Goal: Task Accomplishment & Management: Use online tool/utility

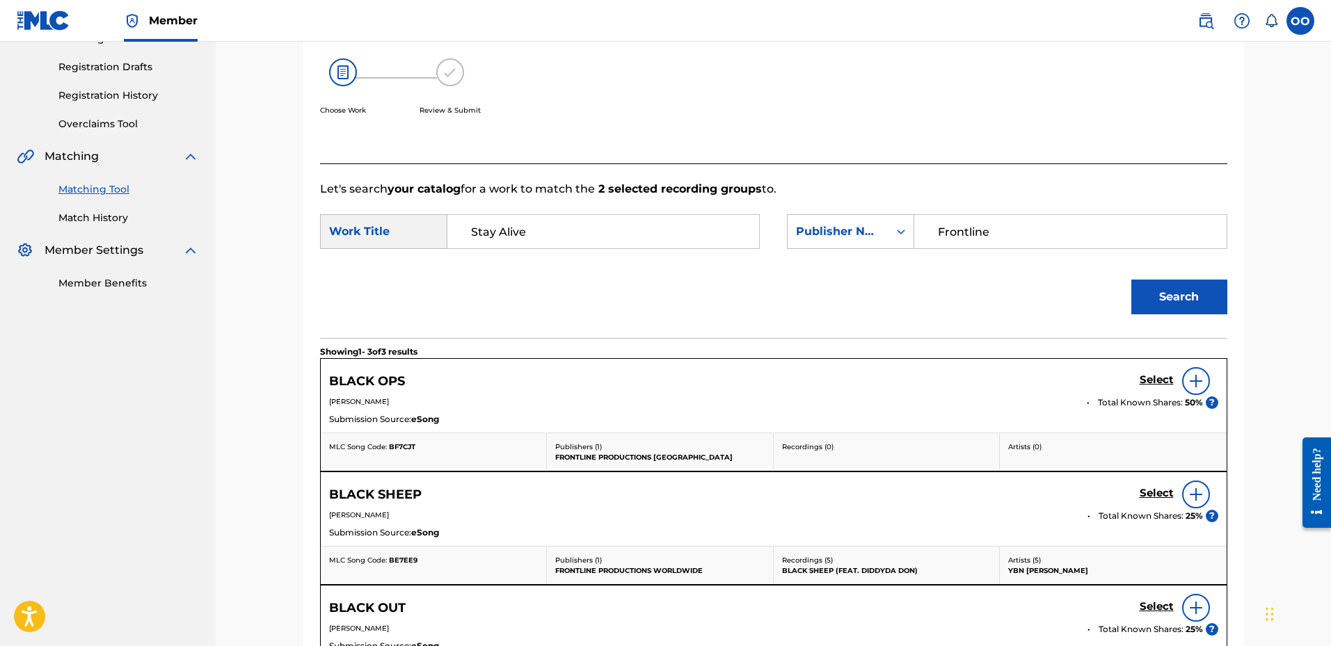
click at [760, 99] on div "Choose Work Review & Submit" at bounding box center [669, 95] width 698 height 106
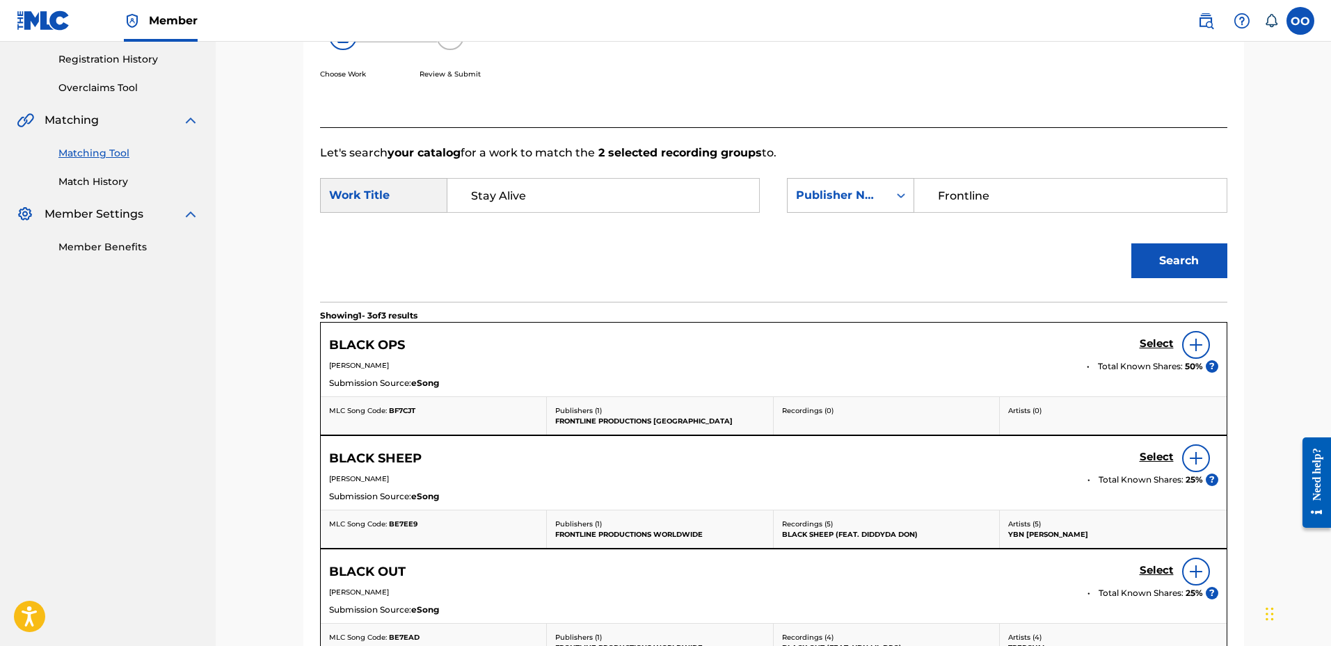
scroll to position [268, 0]
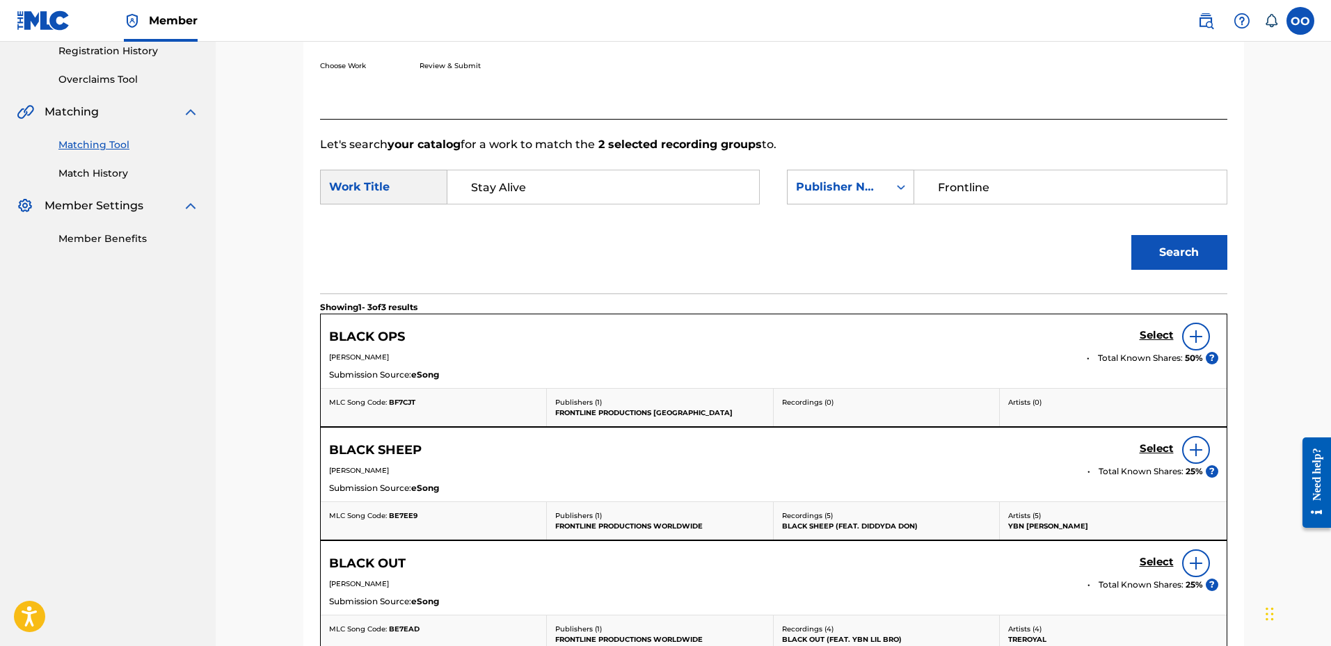
click at [512, 222] on div "Search" at bounding box center [773, 257] width 907 height 72
click at [1194, 566] on div at bounding box center [1196, 564] width 28 height 28
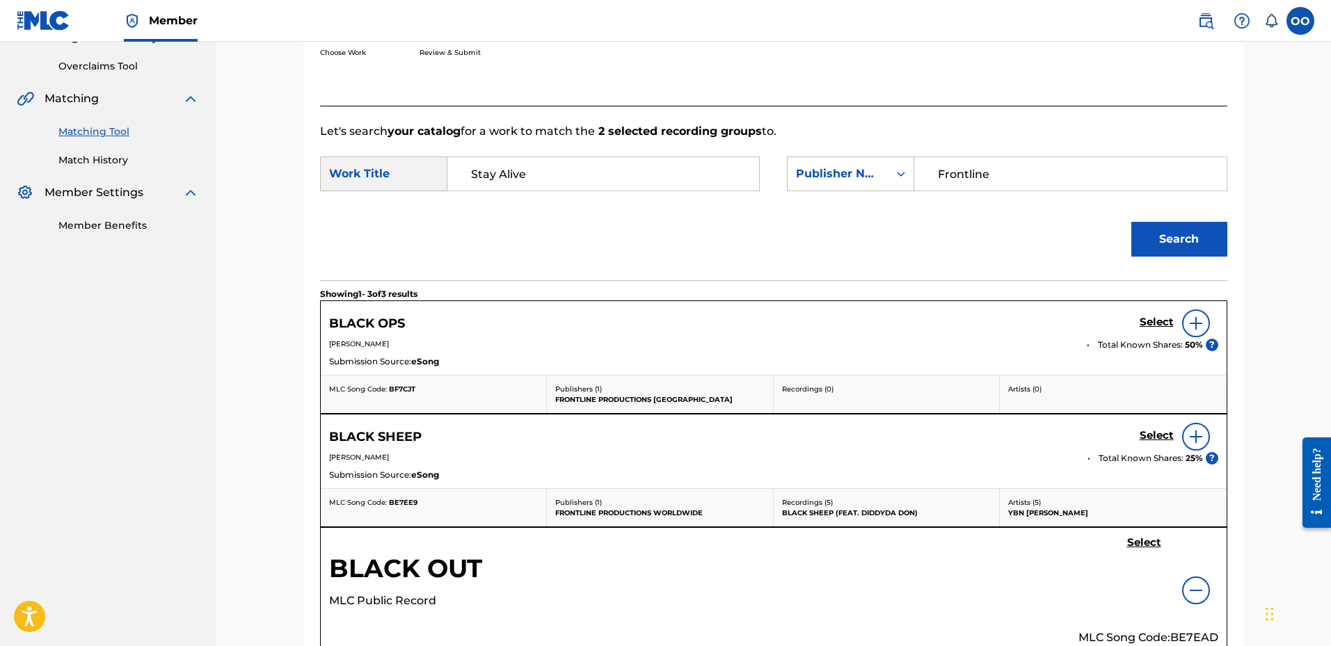
scroll to position [280, 0]
click at [1156, 228] on button "Search" at bounding box center [1179, 240] width 96 height 35
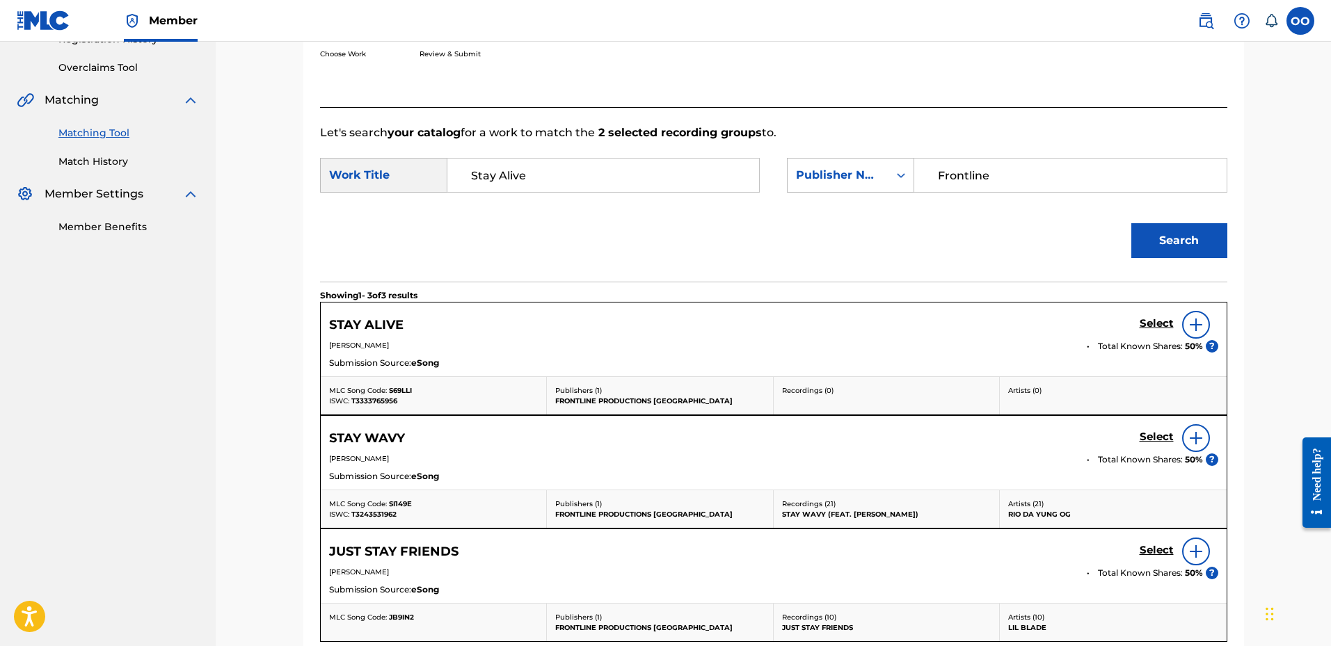
click at [1148, 320] on h5 "Select" at bounding box center [1157, 323] width 34 height 13
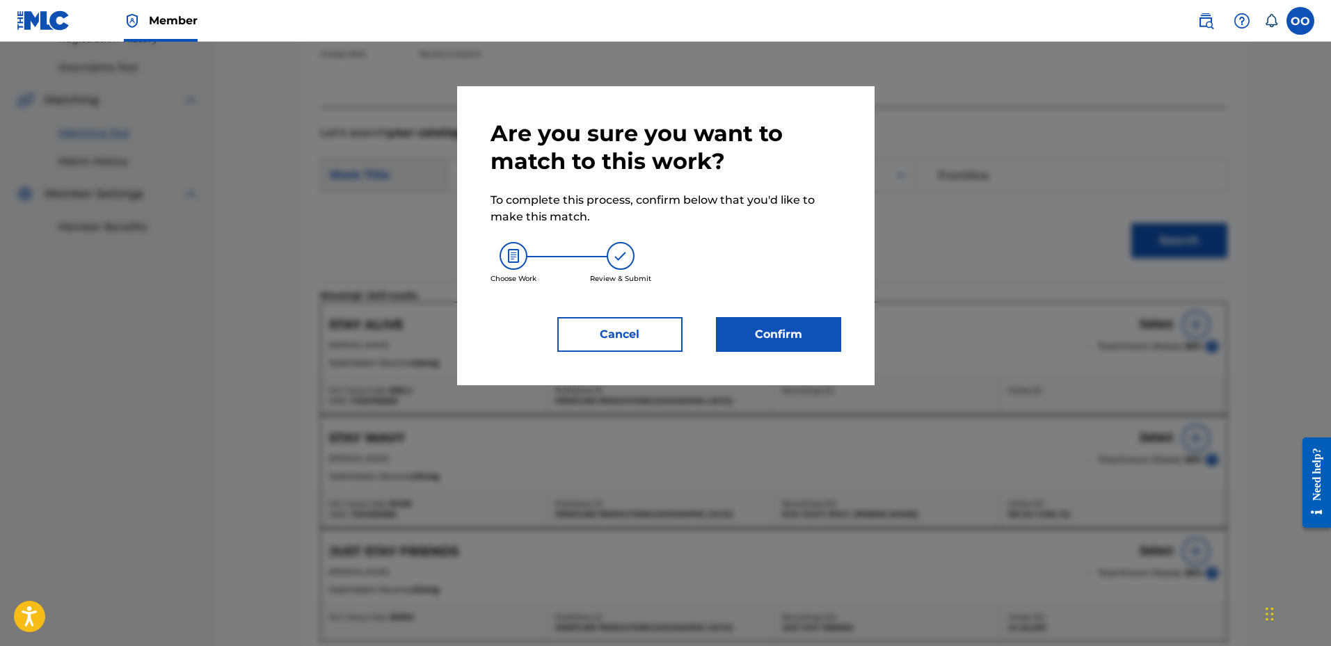
click at [813, 321] on button "Confirm" at bounding box center [778, 334] width 125 height 35
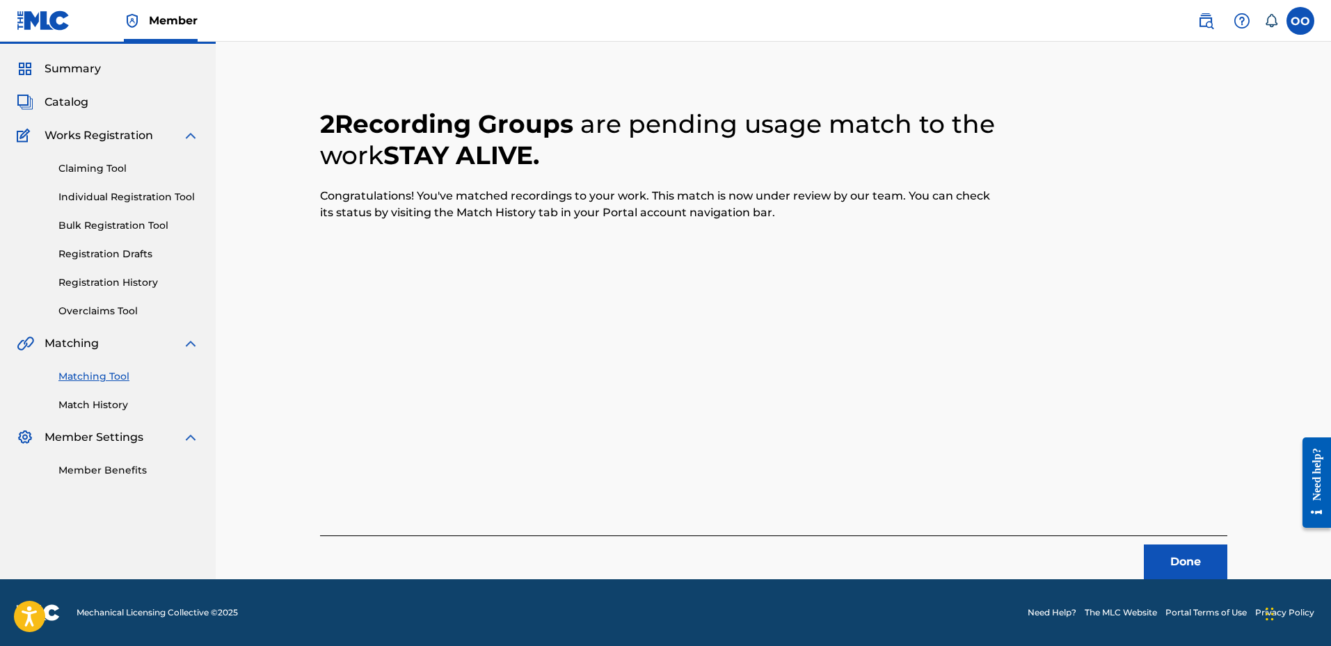
scroll to position [36, 0]
click at [1176, 561] on button "Done" at bounding box center [1185, 562] width 83 height 35
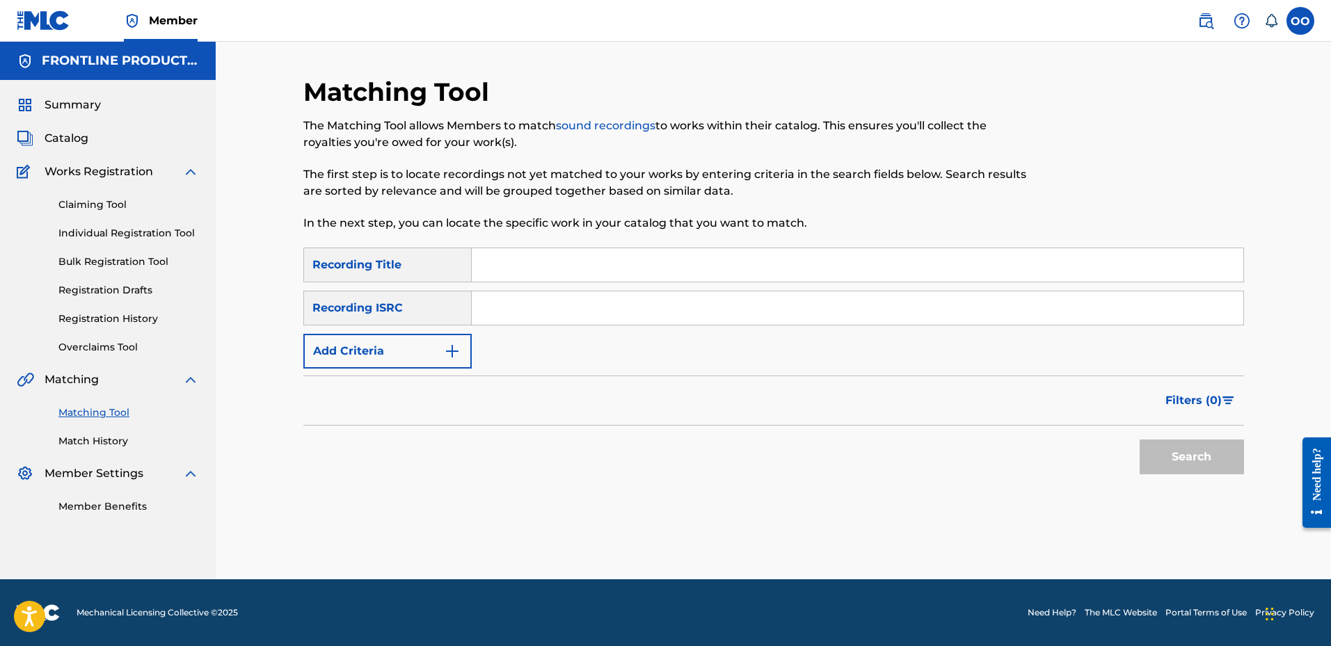
scroll to position [0, 0]
click at [722, 261] on input "Search Form" at bounding box center [857, 264] width 771 height 33
paste input "Paper"
type input "Paper"
click at [394, 353] on button "Add Criteria" at bounding box center [387, 351] width 168 height 35
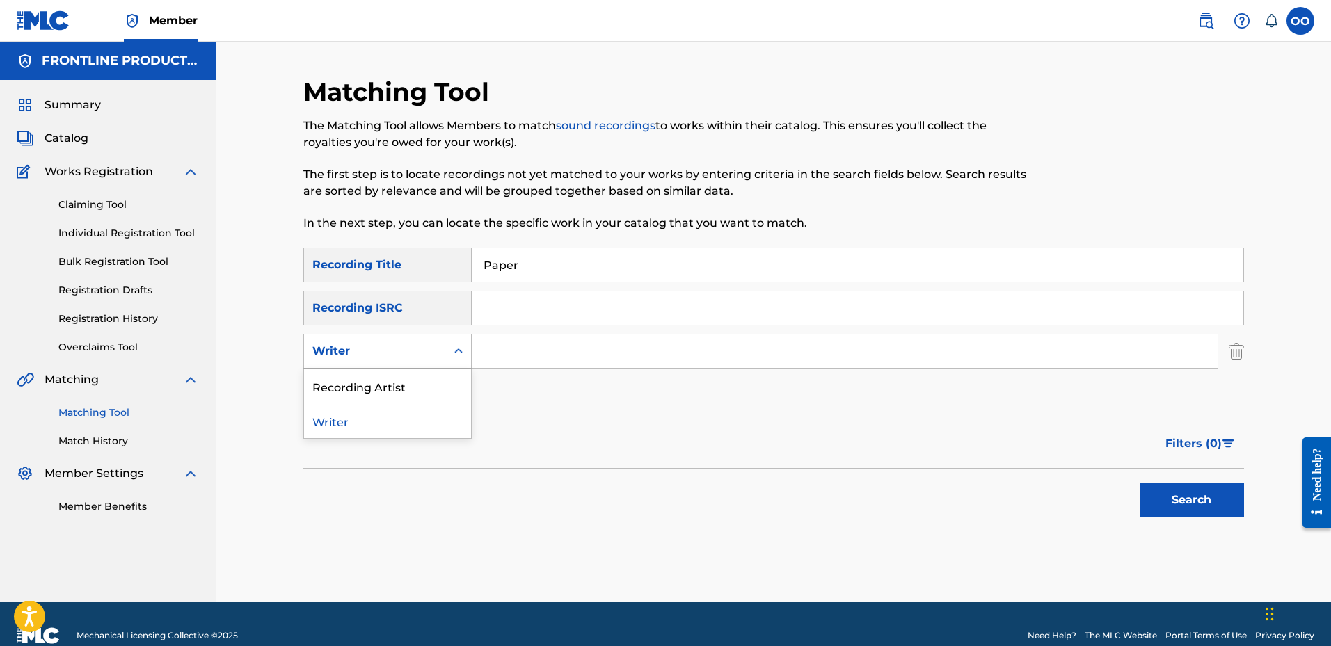
click at [393, 365] on div "Writer" at bounding box center [387, 351] width 168 height 35
click at [395, 390] on div "Recording Artist" at bounding box center [387, 386] width 167 height 35
click at [480, 344] on input "Search Form" at bounding box center [845, 351] width 746 height 33
paste input "streettiestwin"
click at [1140, 483] on button "Search" at bounding box center [1192, 500] width 104 height 35
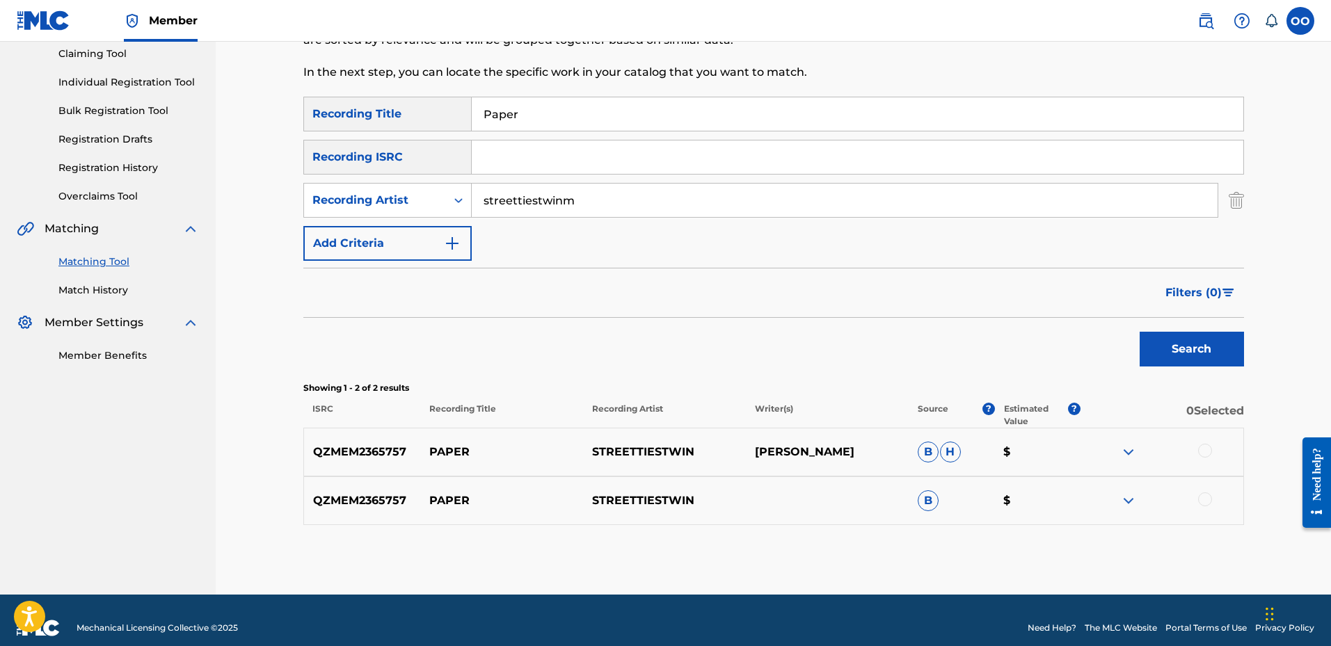
scroll to position [154, 0]
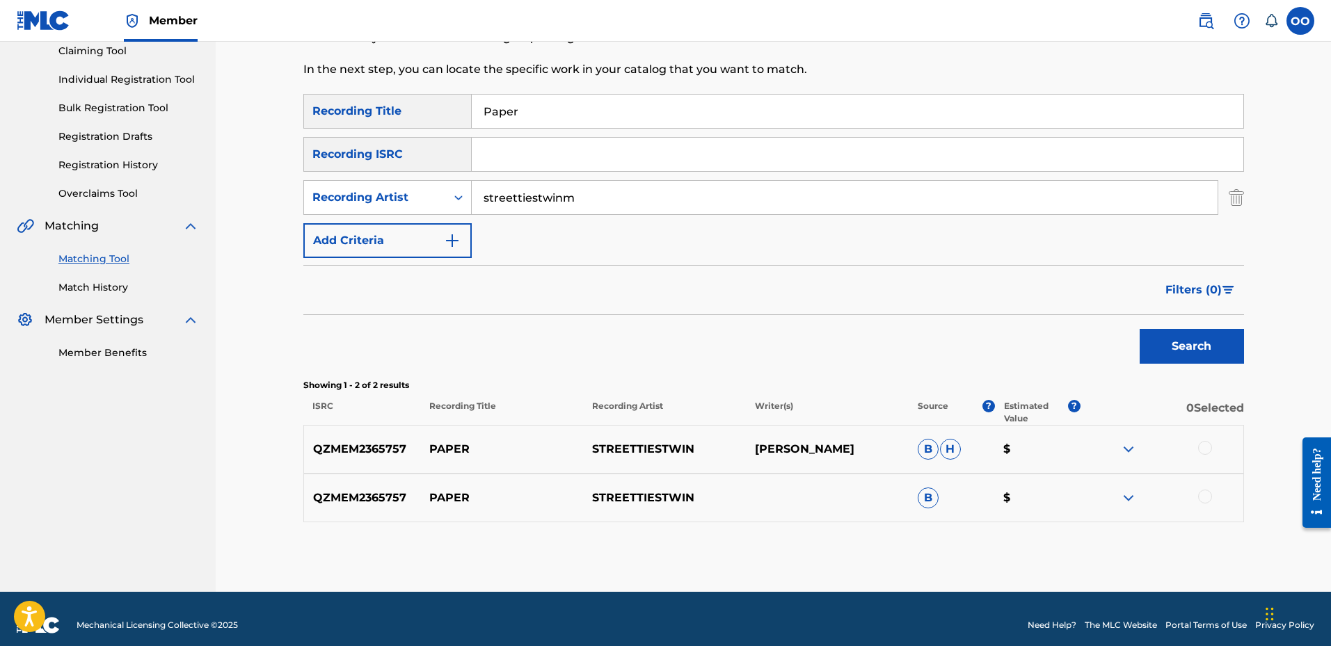
type input "streettiestwinm"
click at [1202, 452] on div at bounding box center [1205, 448] width 14 height 14
click at [1206, 495] on div at bounding box center [1205, 497] width 14 height 14
click at [974, 527] on button "Match 2 Groups" at bounding box center [978, 532] width 154 height 35
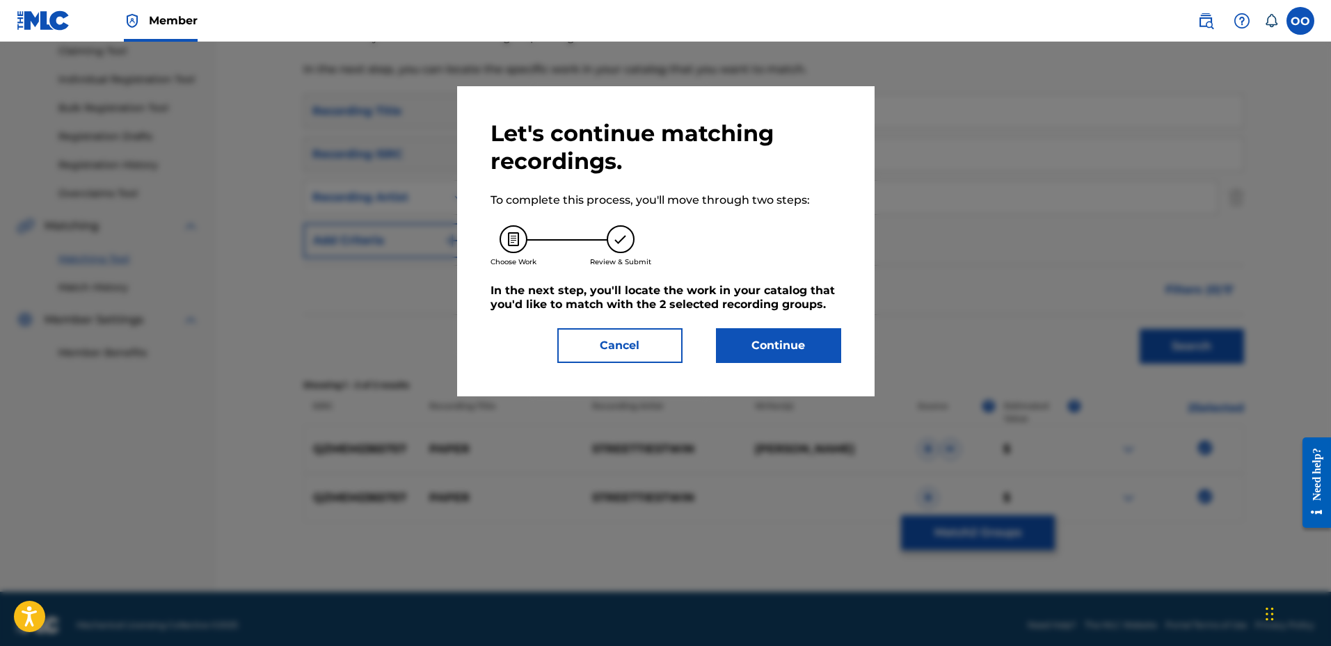
click at [796, 352] on button "Continue" at bounding box center [778, 345] width 125 height 35
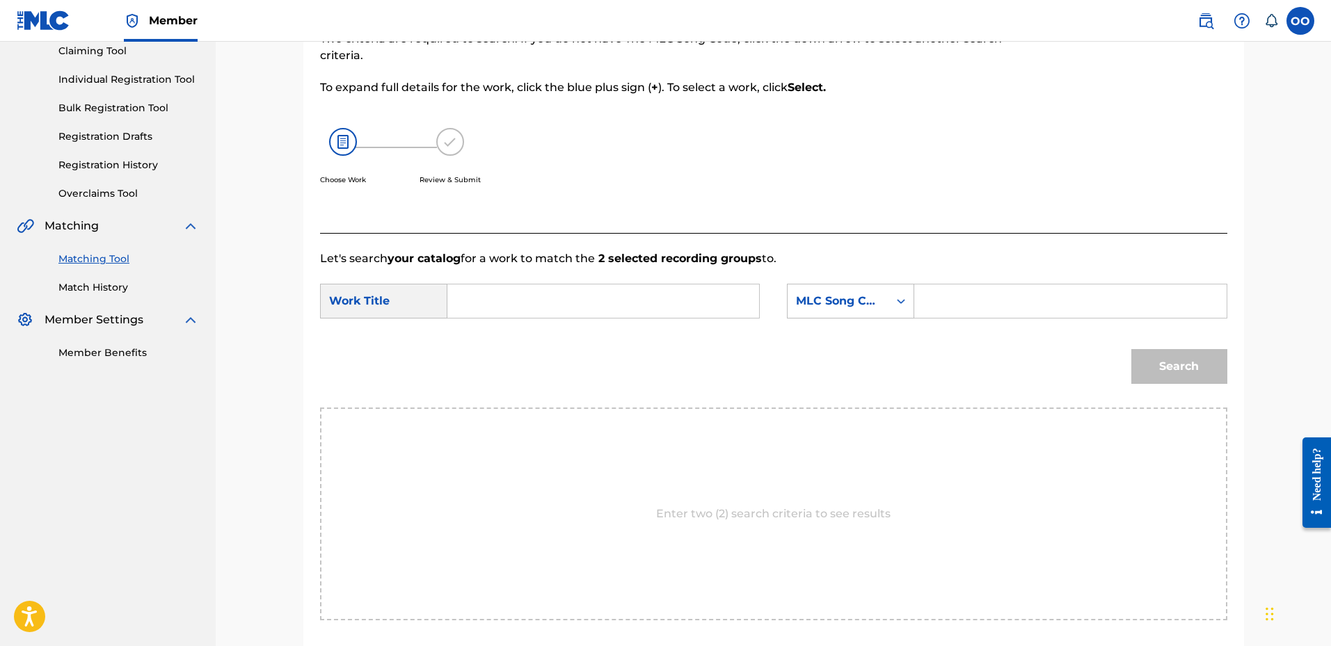
click at [646, 305] on input "Search Form" at bounding box center [603, 301] width 288 height 33
paste input "Paper"
type input "Paper"
click at [948, 284] on div "Search Form" at bounding box center [1070, 301] width 312 height 35
click at [948, 294] on input "Search Form" at bounding box center [1070, 301] width 288 height 33
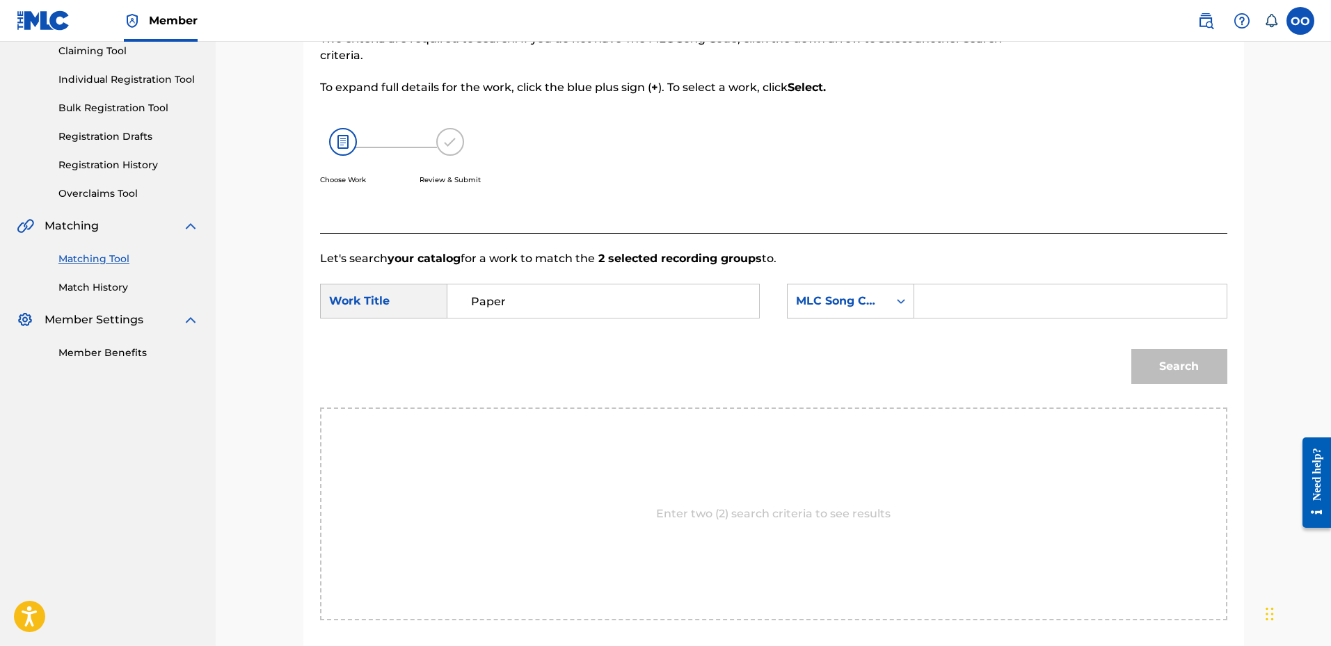
type input "Frontline"
click at [1151, 369] on button "Search" at bounding box center [1179, 366] width 96 height 35
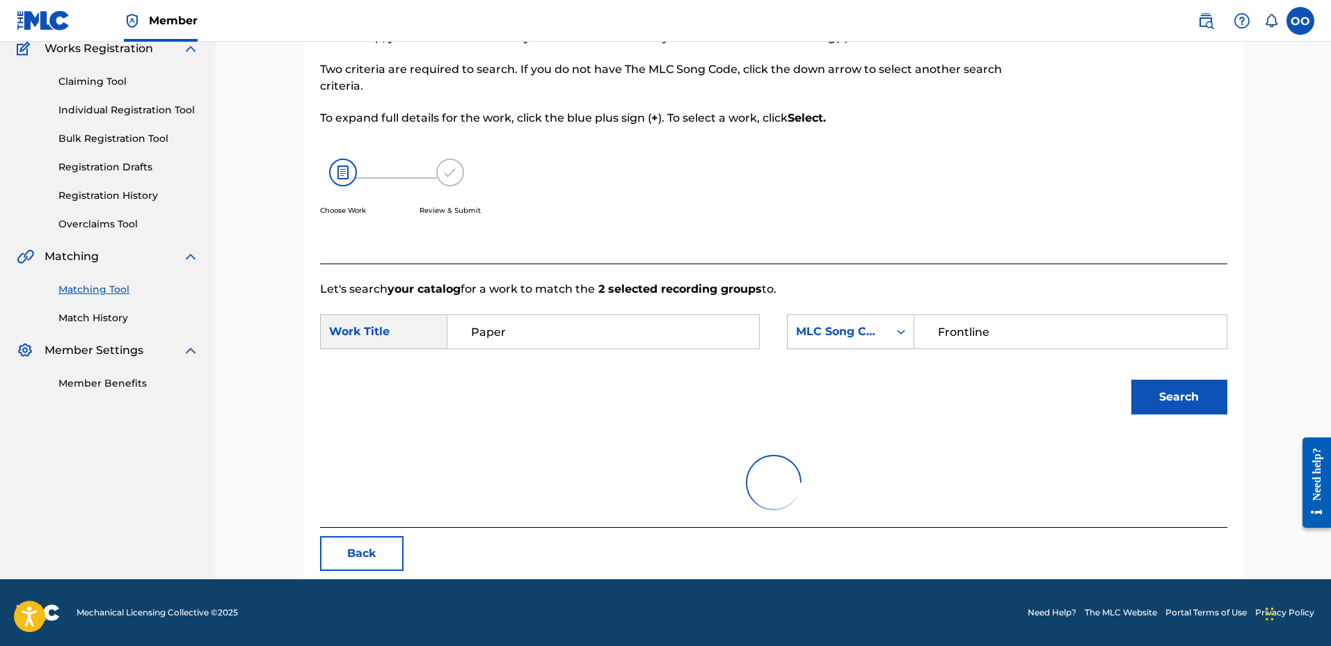
scroll to position [63, 0]
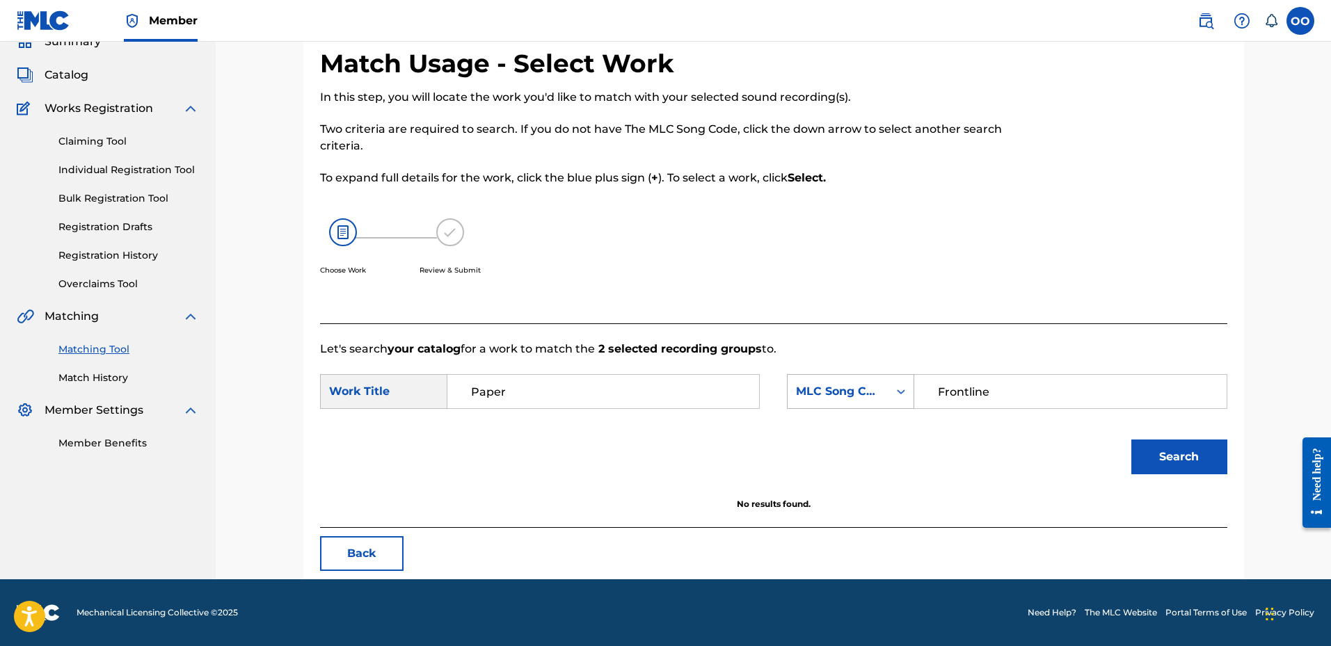
click at [845, 398] on div "MLC Song Code" at bounding box center [838, 391] width 84 height 17
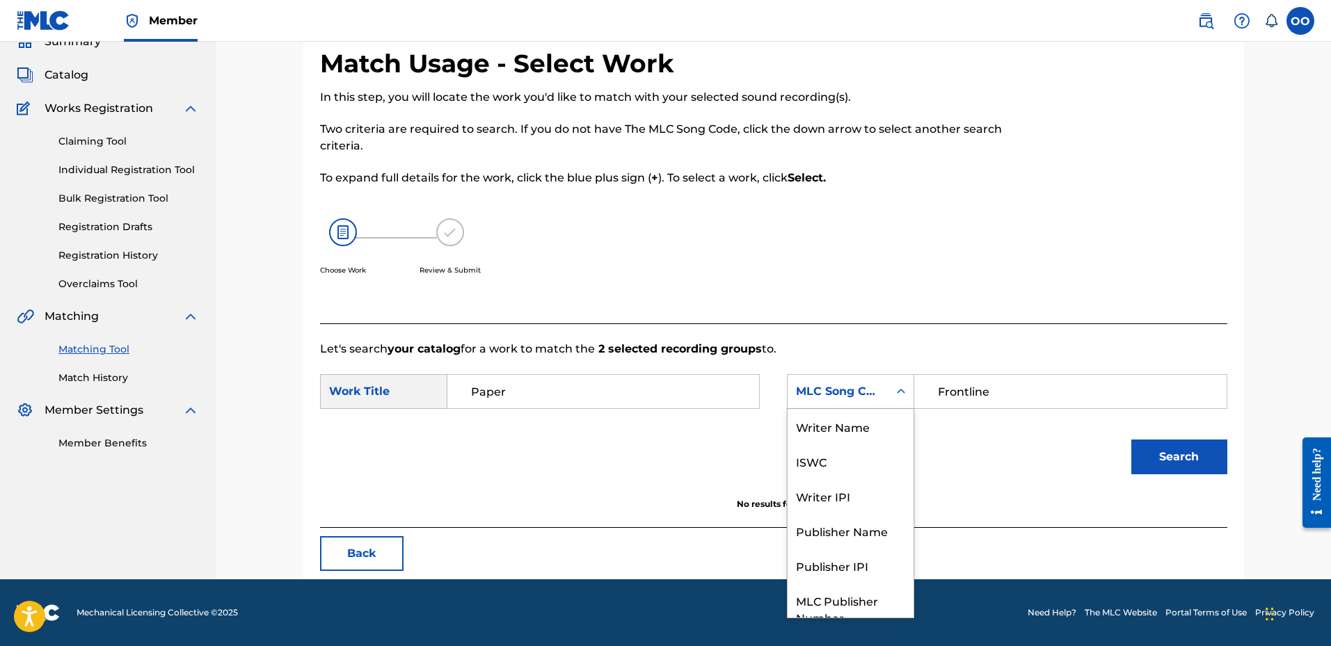
scroll to position [51, 0]
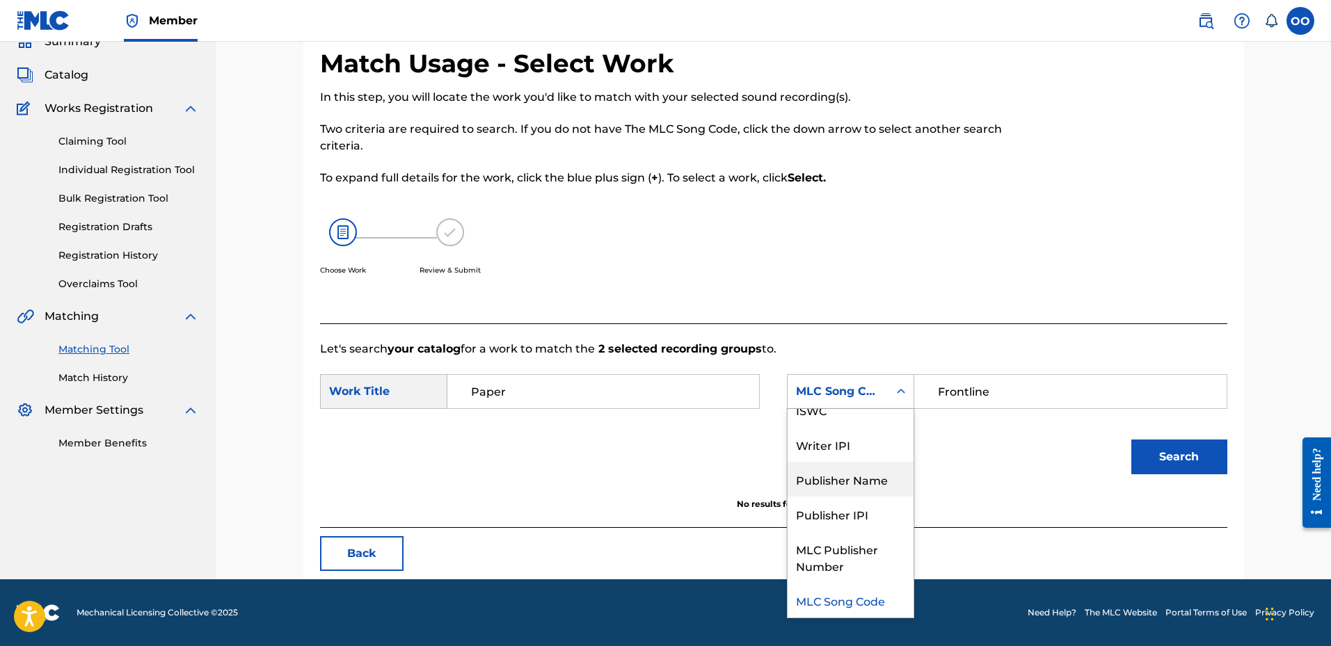
click at [836, 487] on div "Publisher Name" at bounding box center [850, 479] width 126 height 35
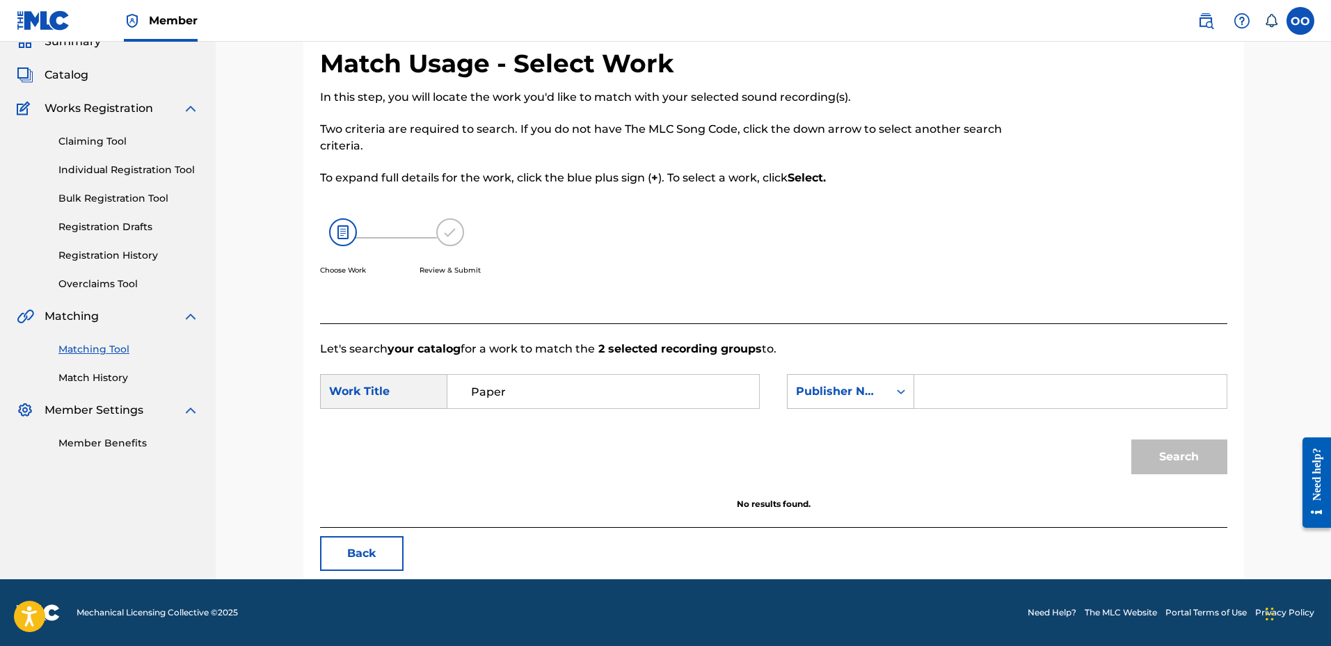
click at [1098, 401] on input "Search Form" at bounding box center [1070, 391] width 288 height 33
type input "f"
click at [1055, 400] on input "Search Form" at bounding box center [1070, 391] width 288 height 33
click at [1131, 440] on button "Search" at bounding box center [1179, 457] width 96 height 35
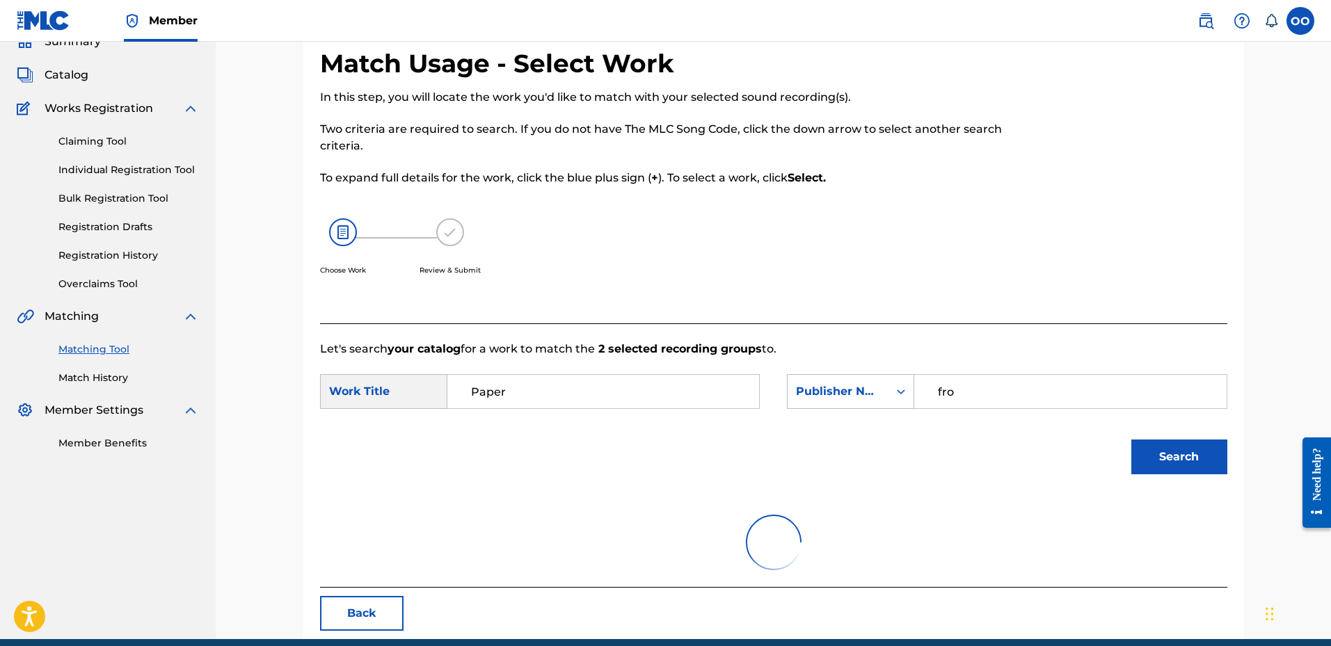
type input "fro"
click at [1131, 440] on button "Search" at bounding box center [1179, 457] width 96 height 35
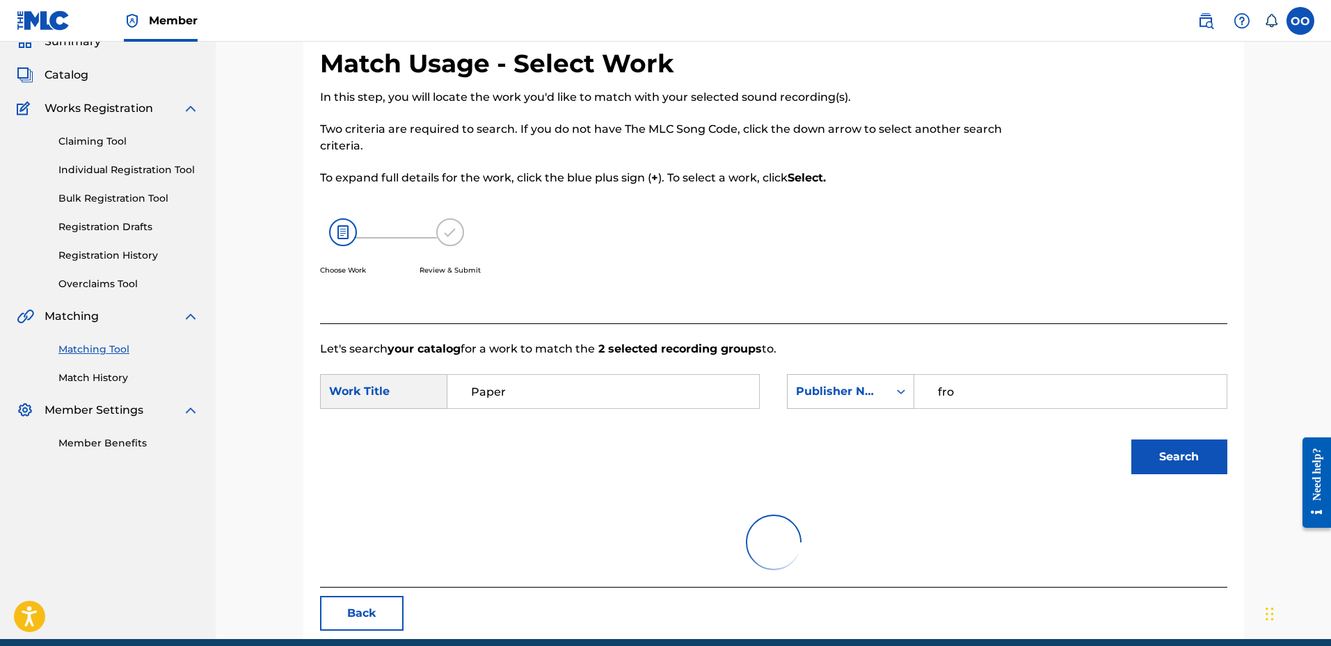
click at [1131, 440] on button "Search" at bounding box center [1179, 457] width 96 height 35
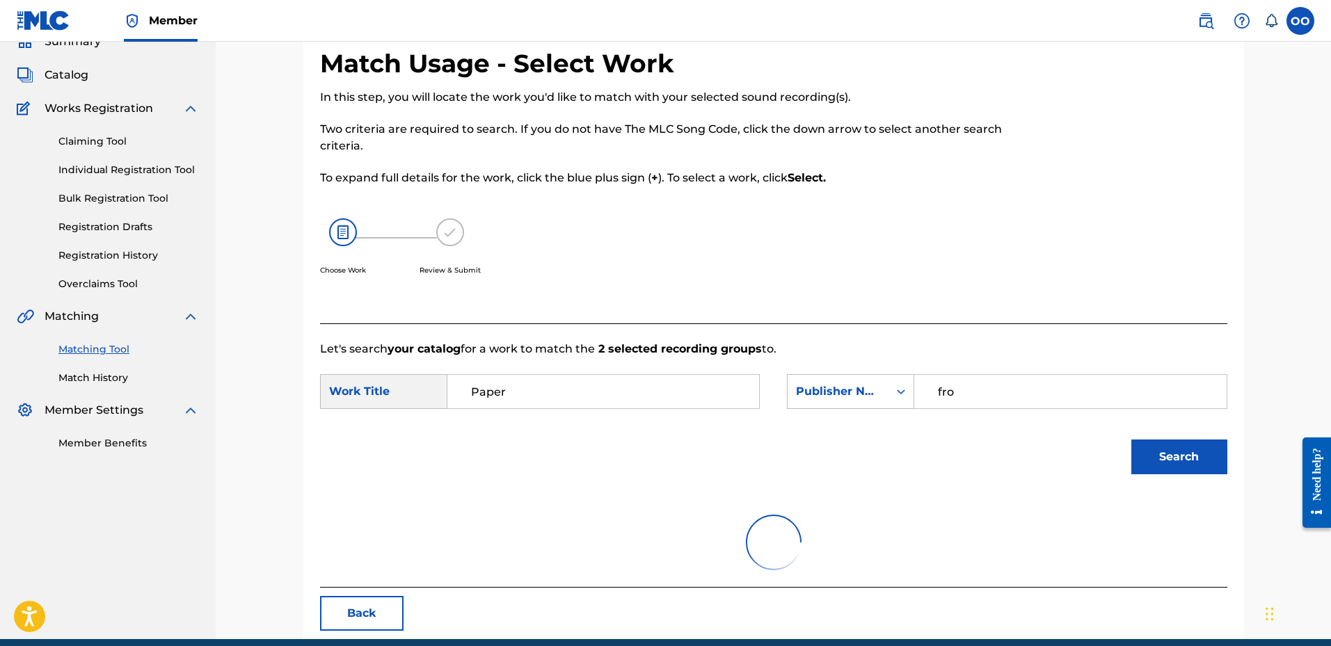
click at [1131, 440] on button "Search" at bounding box center [1179, 457] width 96 height 35
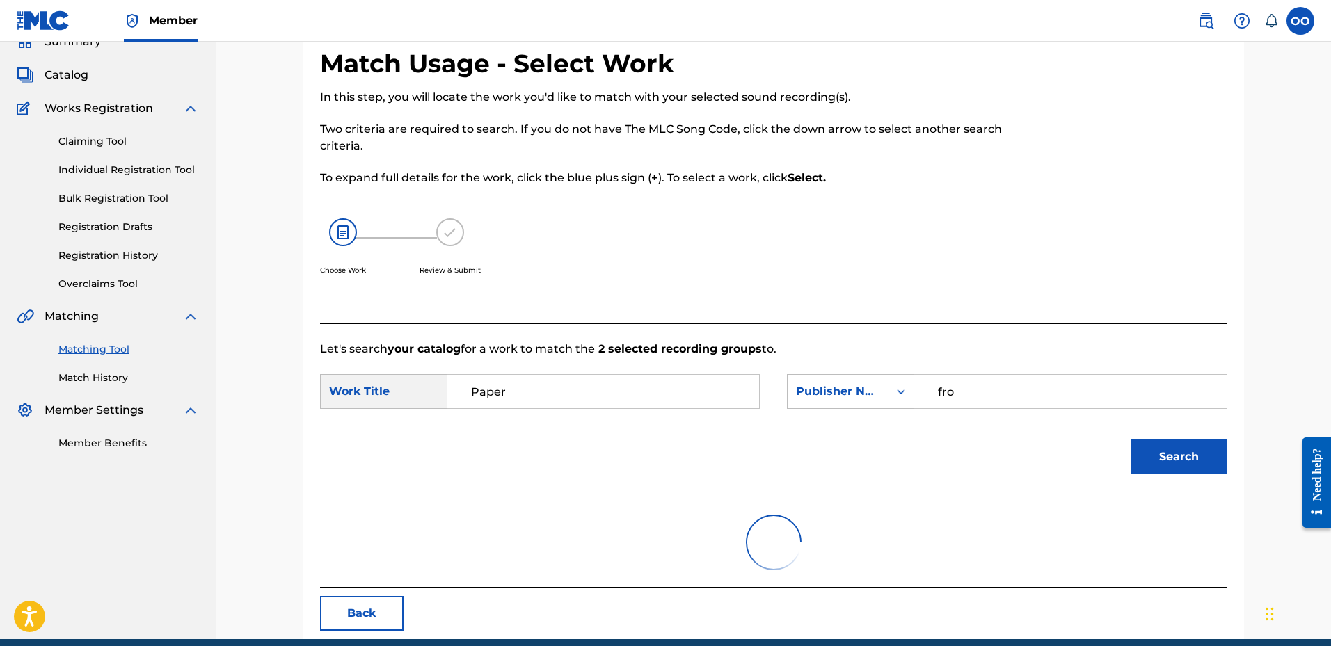
click at [1131, 440] on button "Search" at bounding box center [1179, 457] width 96 height 35
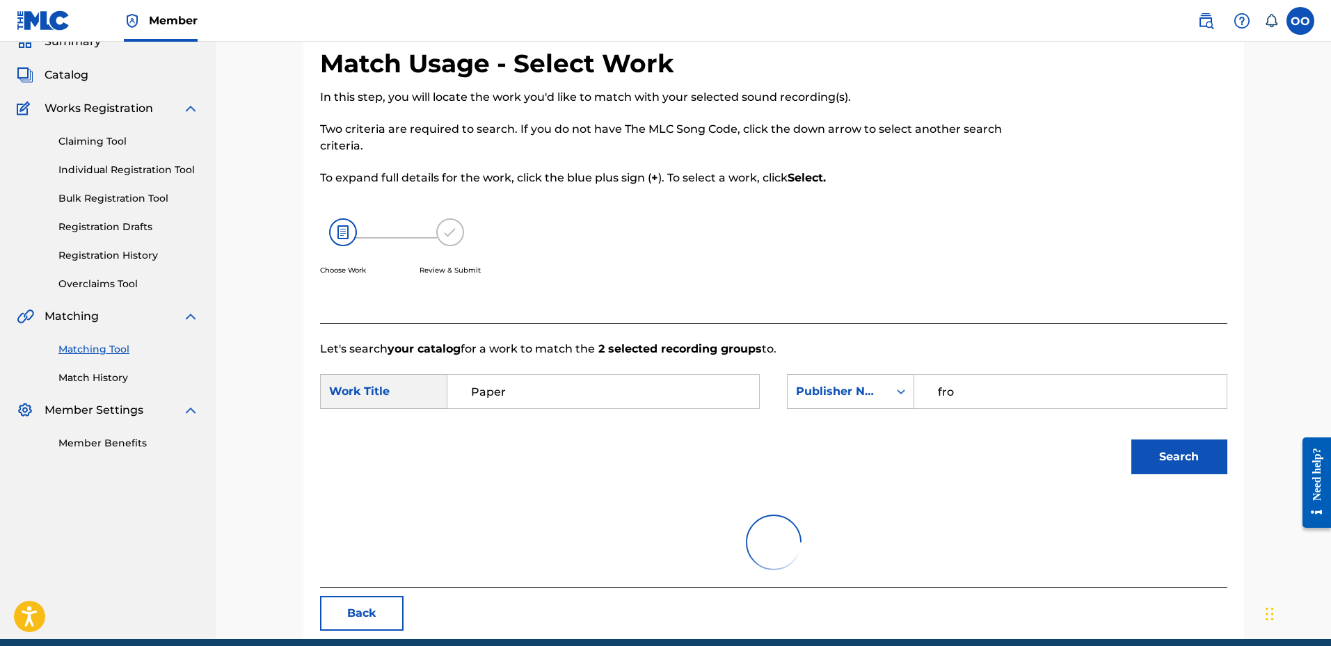
click at [1131, 440] on button "Search" at bounding box center [1179, 457] width 96 height 35
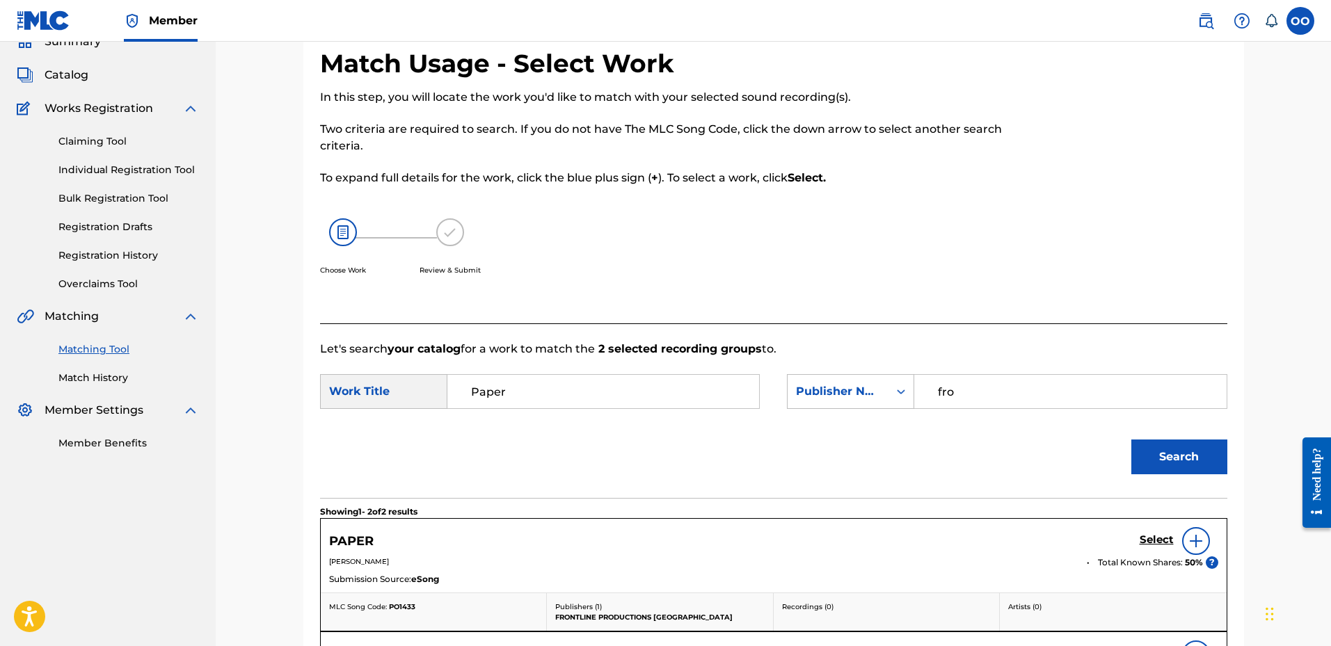
scroll to position [150, 0]
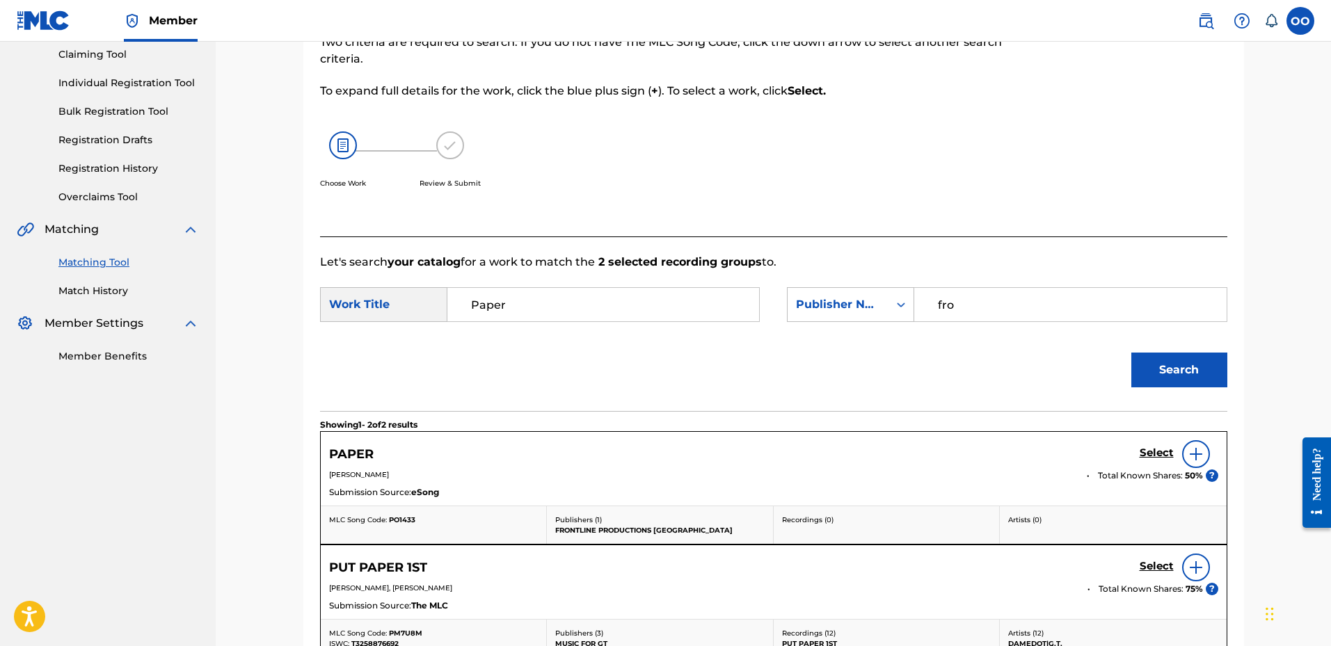
click at [1151, 451] on h5 "Select" at bounding box center [1157, 453] width 34 height 13
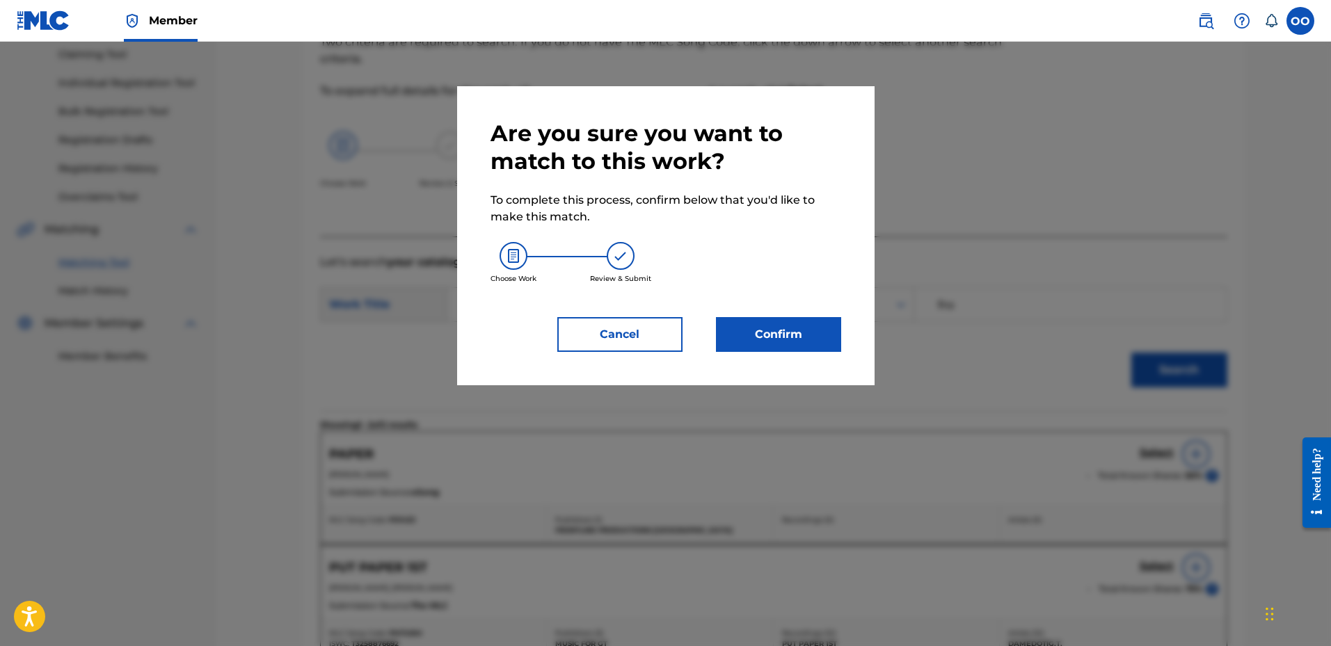
click at [775, 317] on button "Confirm" at bounding box center [778, 334] width 125 height 35
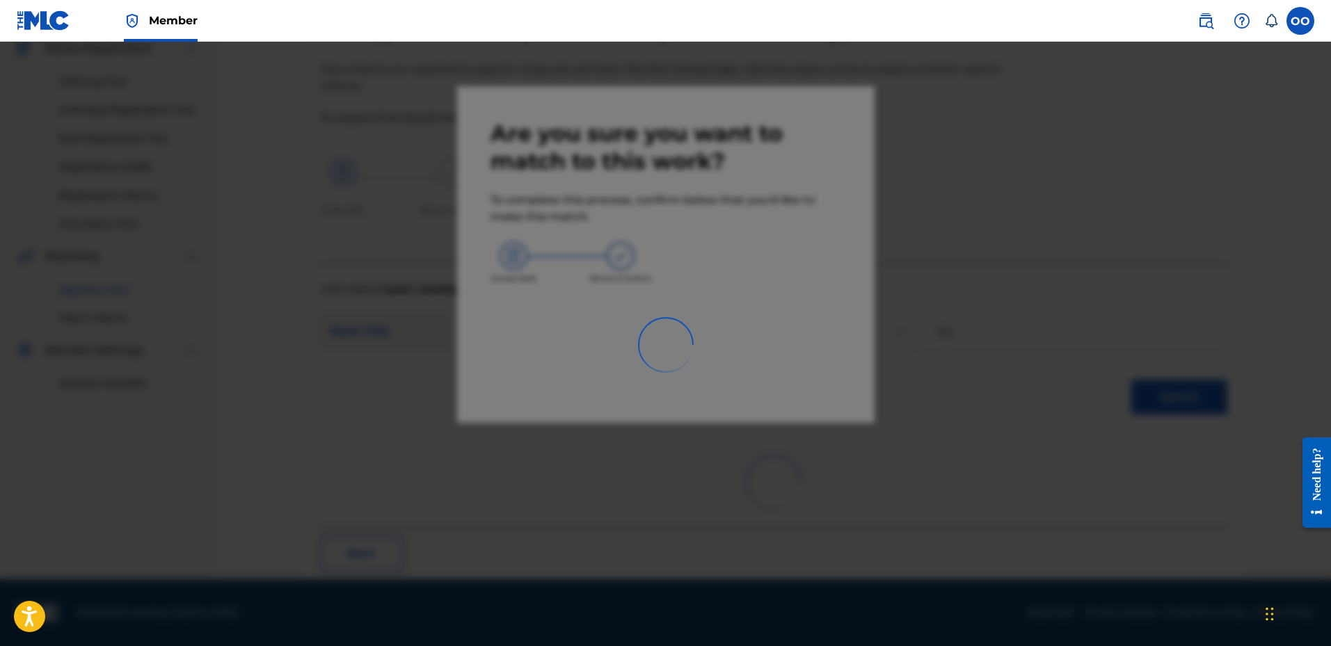
scroll to position [123, 0]
drag, startPoint x: 293, startPoint y: 190, endPoint x: 596, endPoint y: 300, distance: 322.6
click at [596, 300] on div at bounding box center [665, 365] width 1331 height 646
click at [968, 287] on div at bounding box center [665, 365] width 1331 height 646
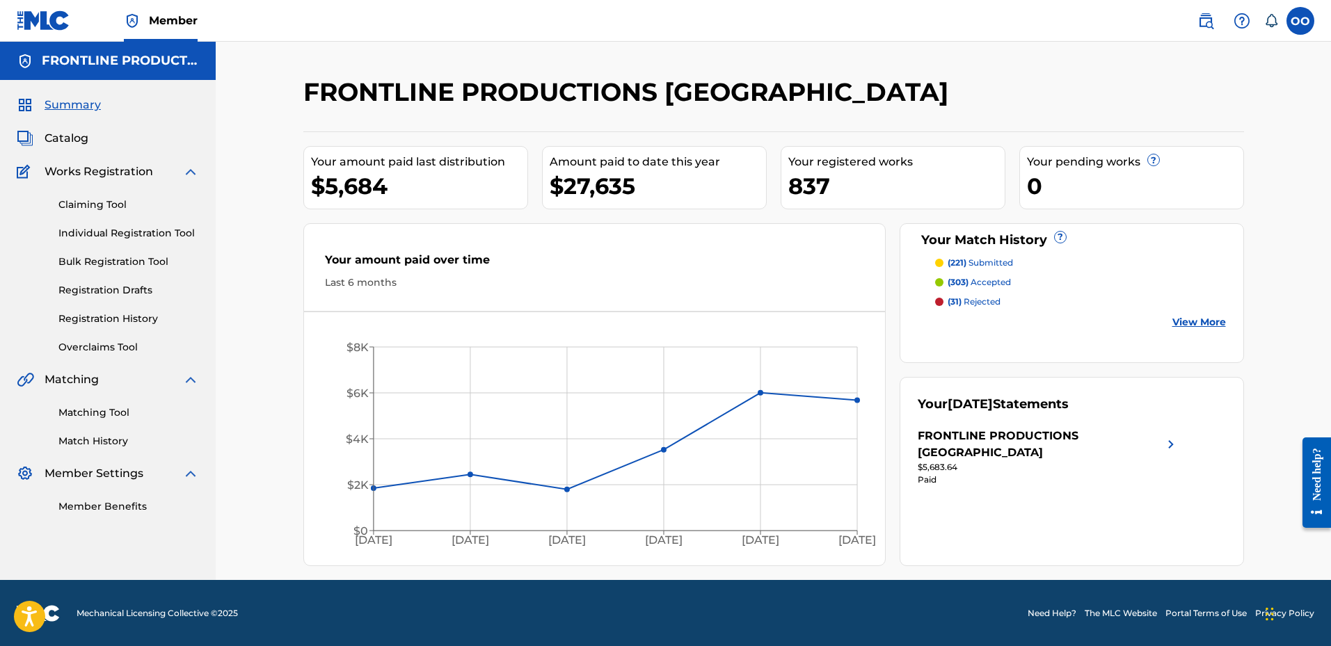
click at [99, 417] on link "Matching Tool" at bounding box center [128, 413] width 141 height 15
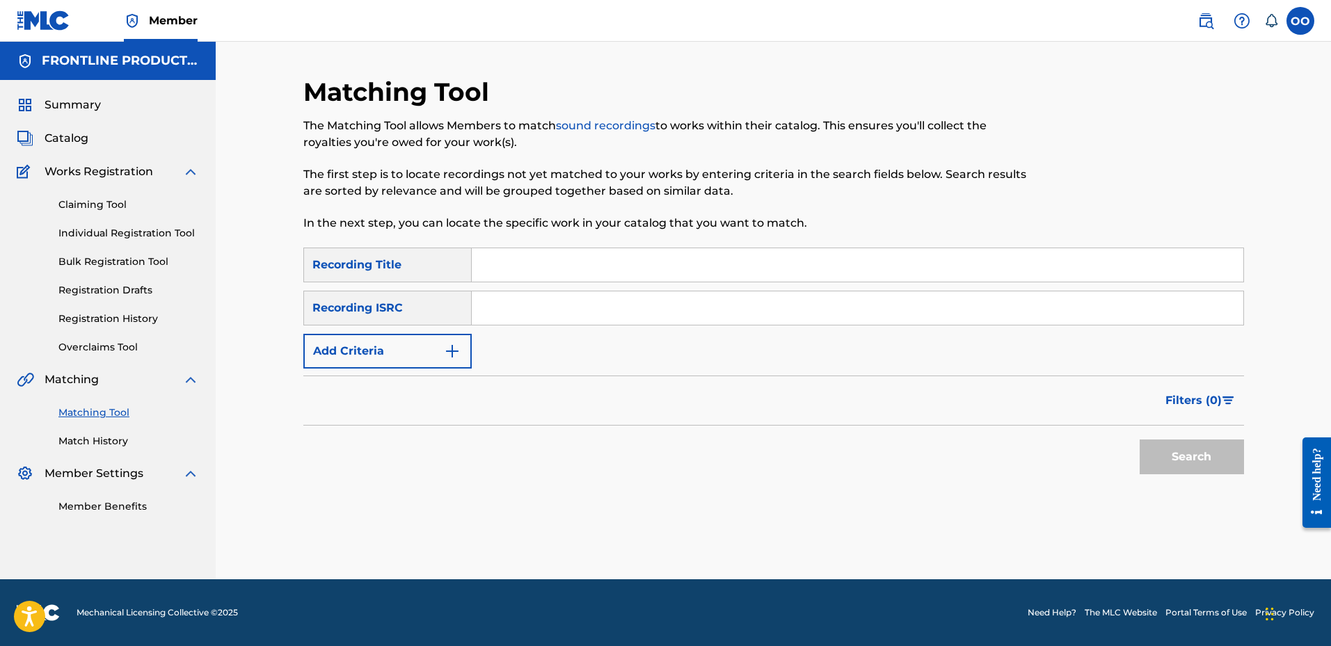
click at [508, 269] on input "Search Form" at bounding box center [857, 264] width 771 height 33
paste input "Paper"
type input "Paper"
click at [430, 351] on button "Add Criteria" at bounding box center [387, 351] width 168 height 35
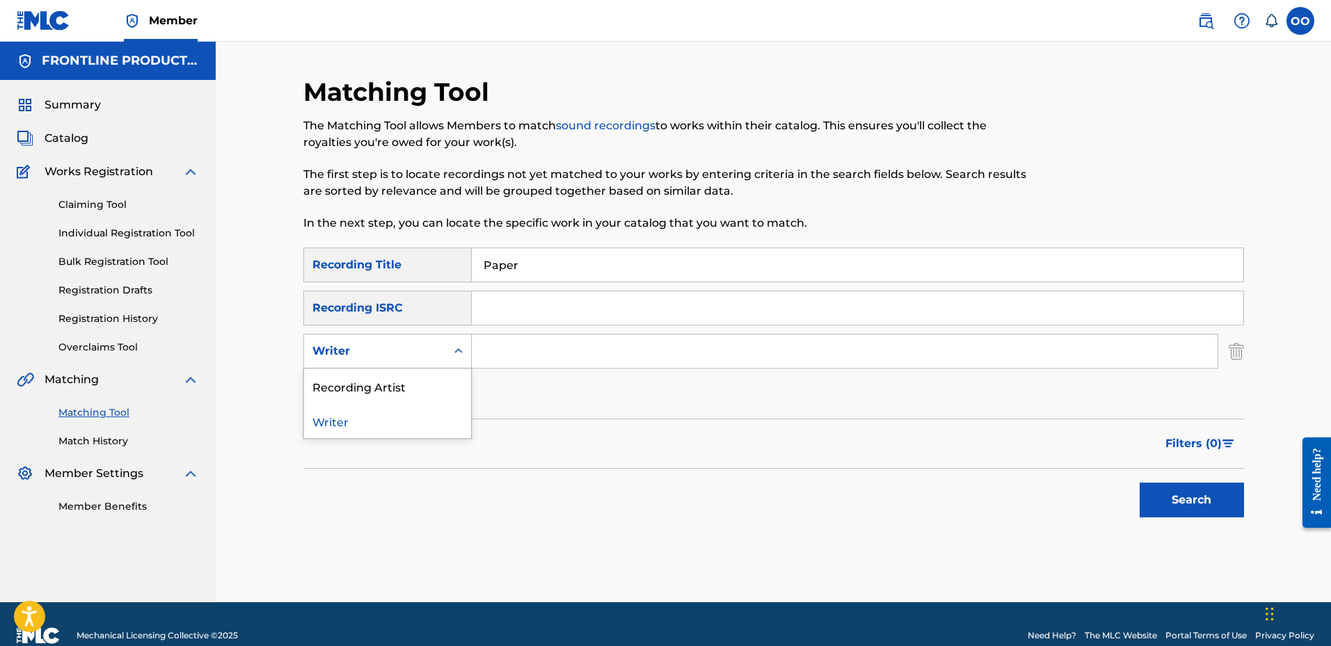
click at [419, 346] on div "Writer" at bounding box center [374, 351] width 125 height 17
click at [414, 397] on div "Recording Artist" at bounding box center [387, 386] width 167 height 35
click at [538, 353] on input "Search Form" at bounding box center [845, 351] width 746 height 33
paste input "streettiestwin"
type input "streettiestwin"
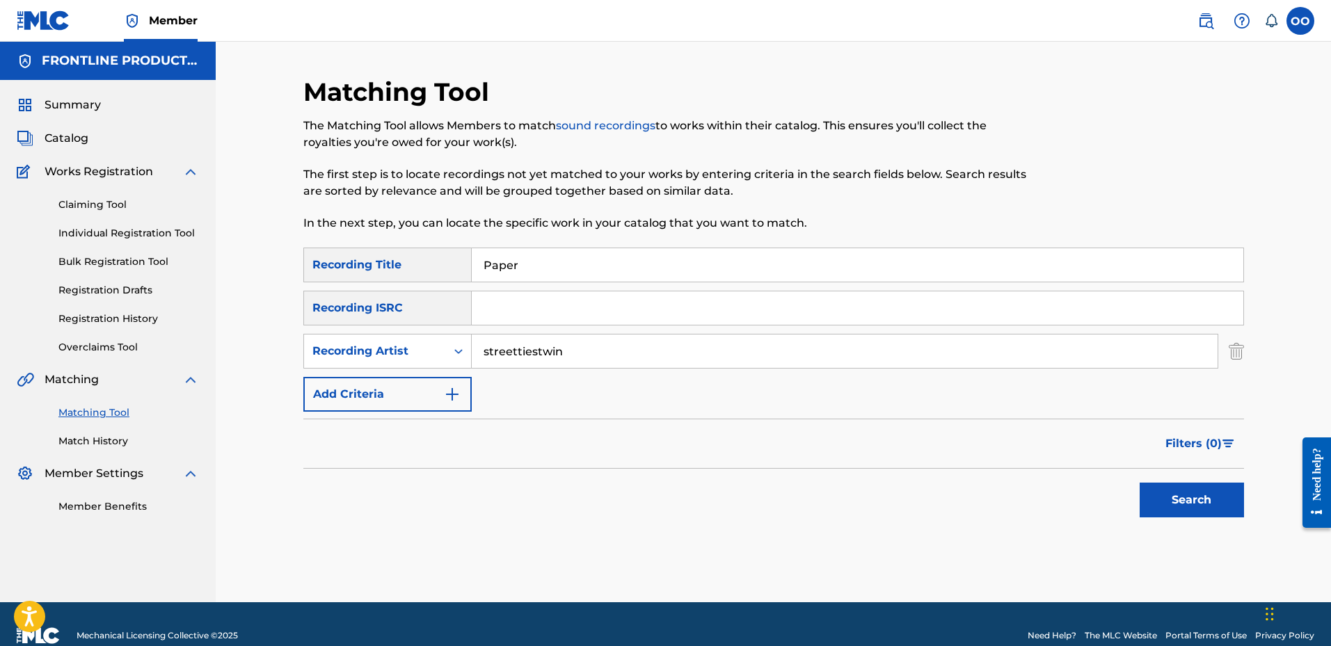
click at [1140, 483] on button "Search" at bounding box center [1192, 500] width 104 height 35
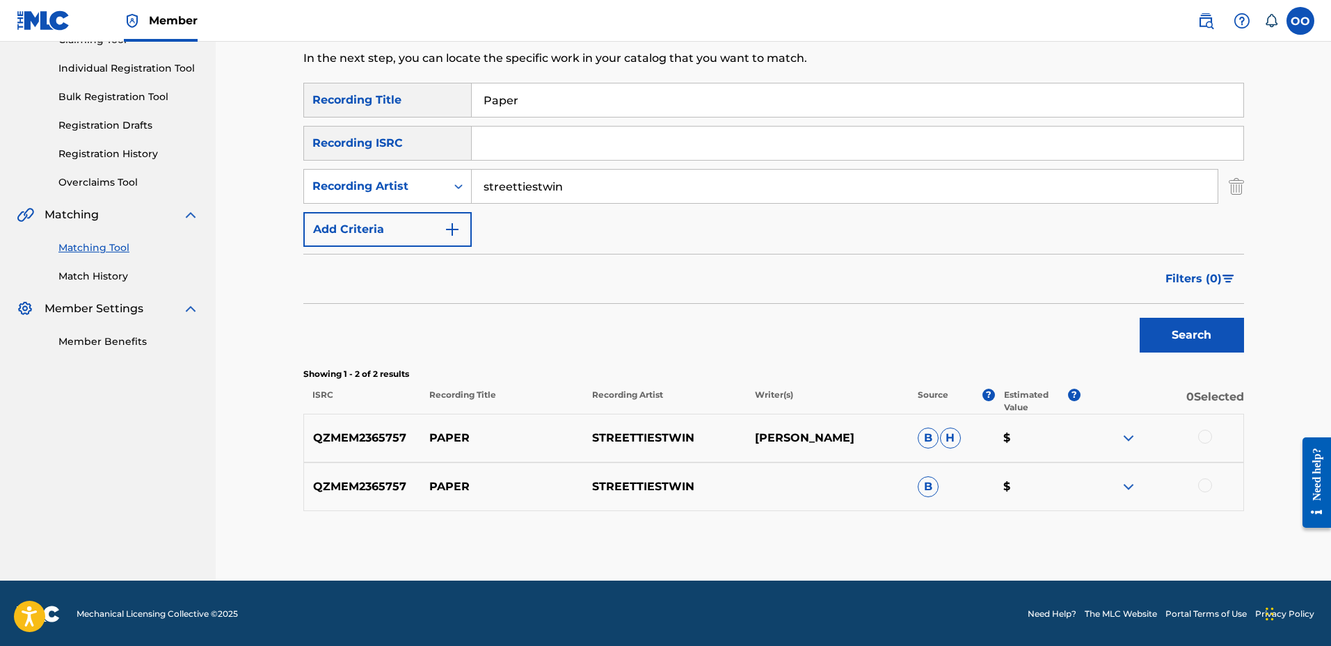
scroll to position [166, 0]
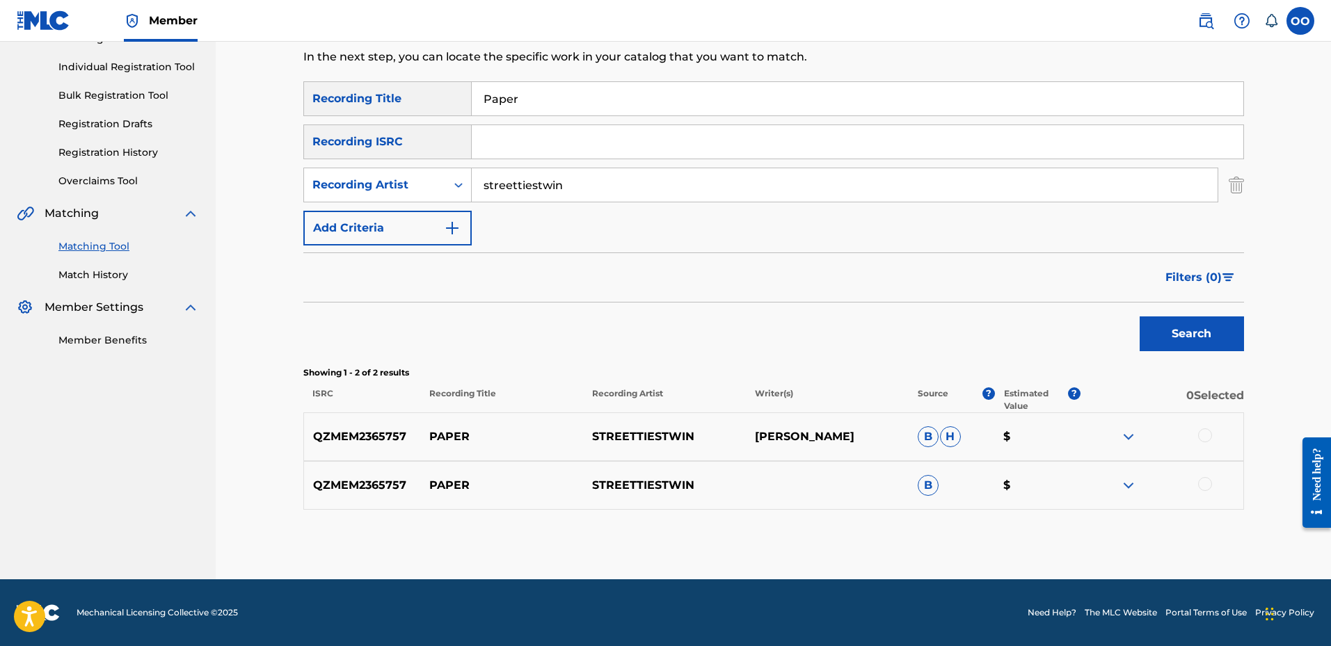
click at [1207, 433] on div at bounding box center [1205, 436] width 14 height 14
click at [1201, 482] on div at bounding box center [1205, 484] width 14 height 14
click at [1009, 528] on button "Match 2 Groups" at bounding box center [978, 532] width 154 height 35
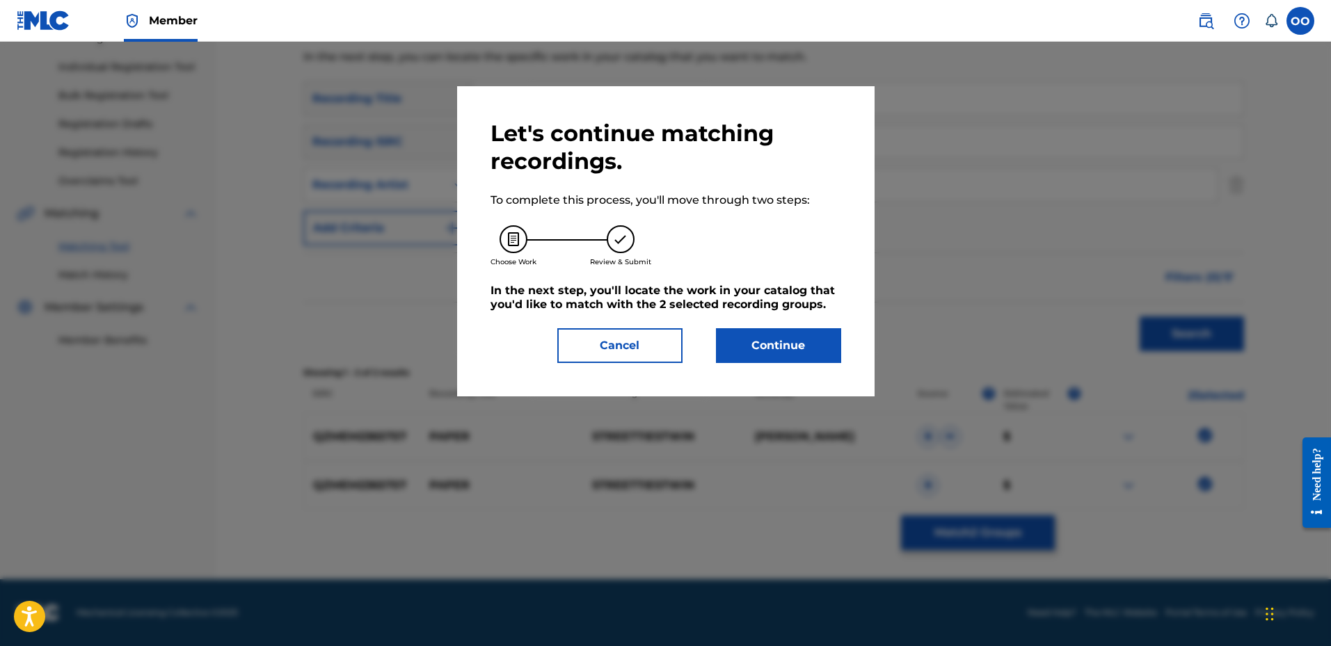
click at [839, 353] on button "Continue" at bounding box center [778, 345] width 125 height 35
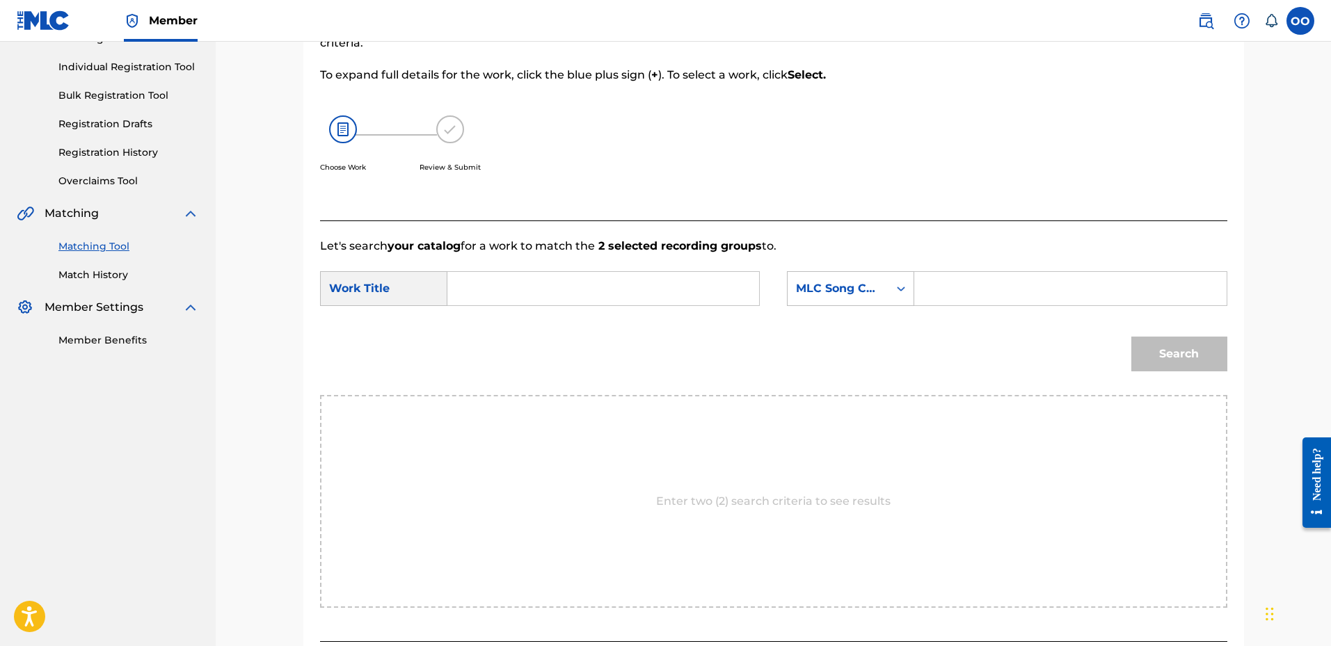
click at [625, 290] on input "Search Form" at bounding box center [603, 288] width 288 height 33
paste input "Paper"
type input "Paper"
click at [1007, 291] on input "Search Form" at bounding box center [1070, 288] width 288 height 33
type input "Frontline"
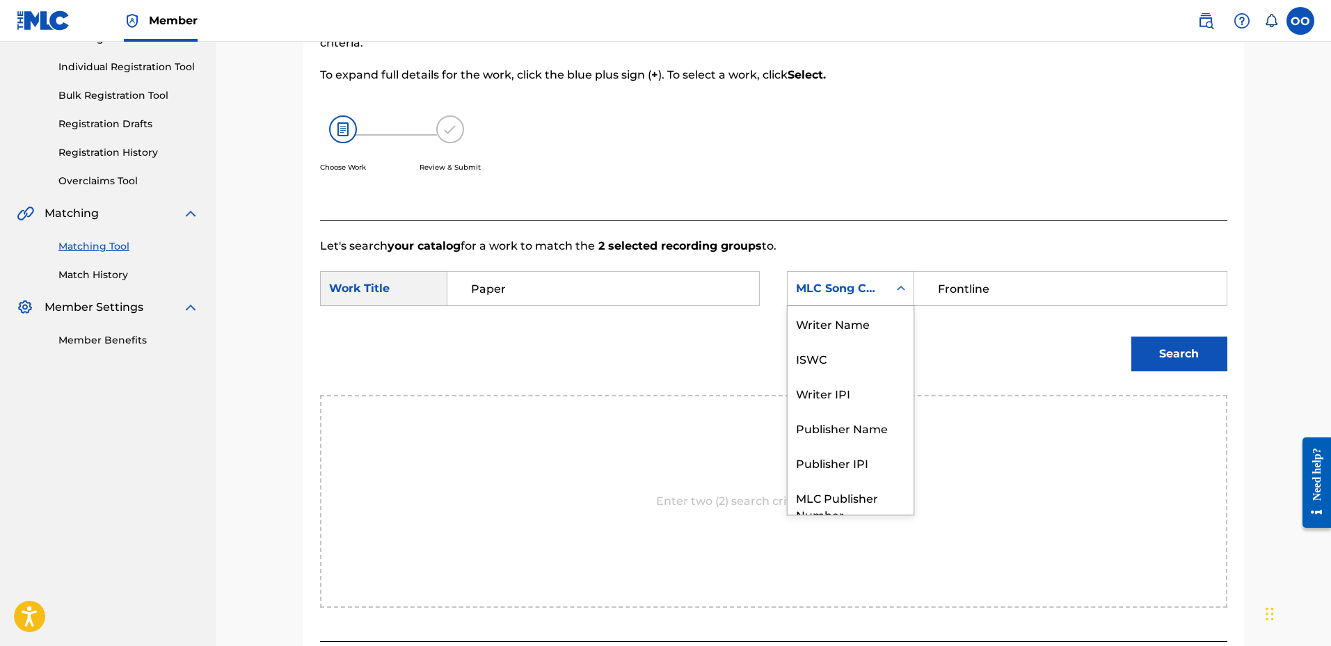
click at [858, 302] on div "MLC Song Code" at bounding box center [850, 288] width 127 height 35
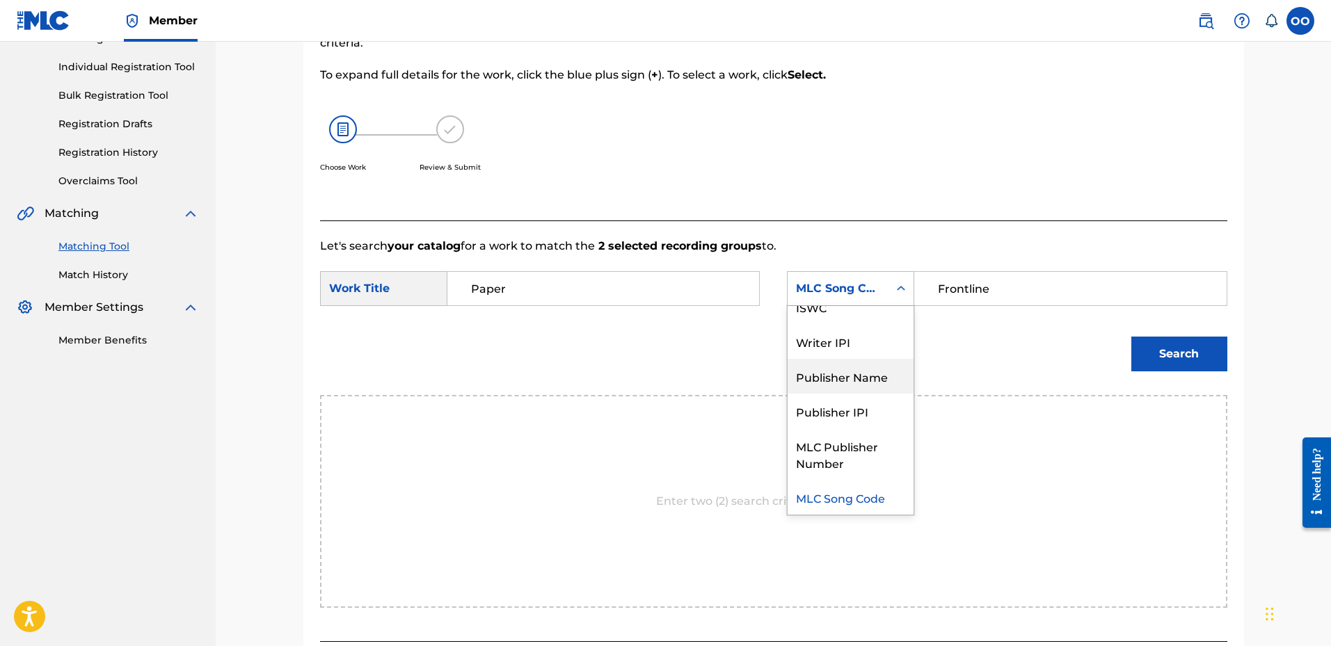
click at [874, 381] on div "Publisher Name" at bounding box center [850, 376] width 126 height 35
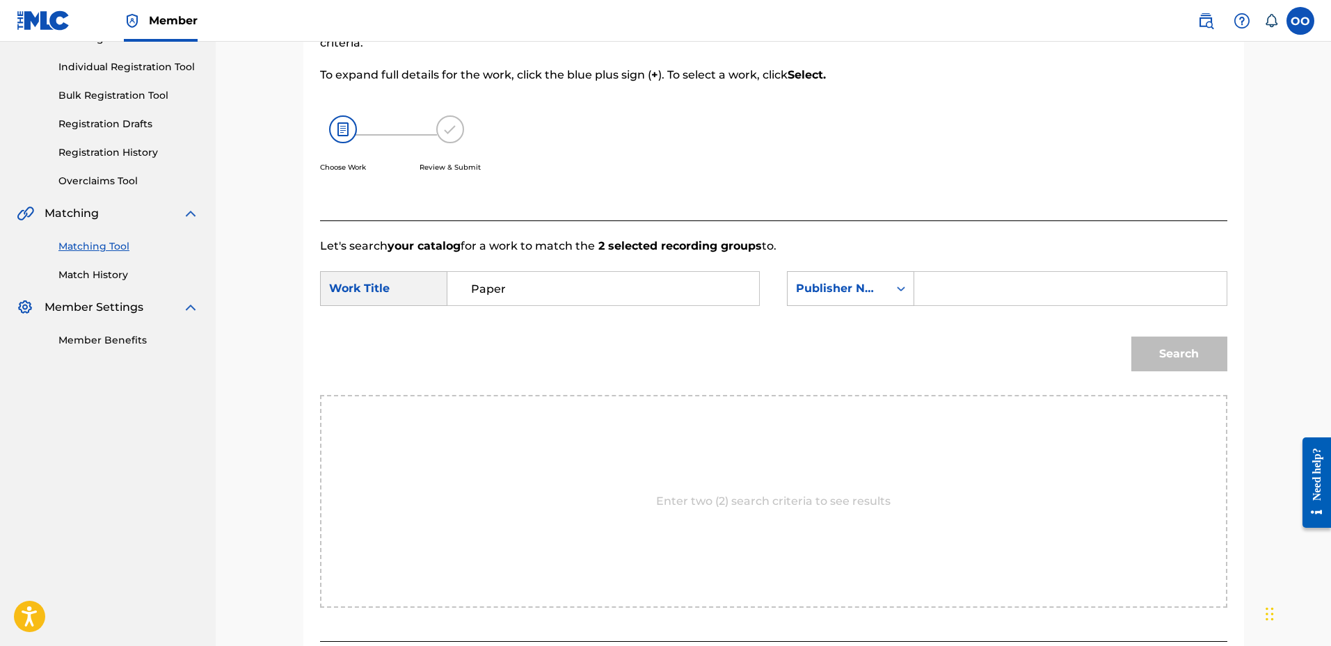
click at [964, 298] on input "Search Form" at bounding box center [1070, 288] width 288 height 33
type input "Frontline"
click at [1131, 337] on button "Search" at bounding box center [1179, 354] width 96 height 35
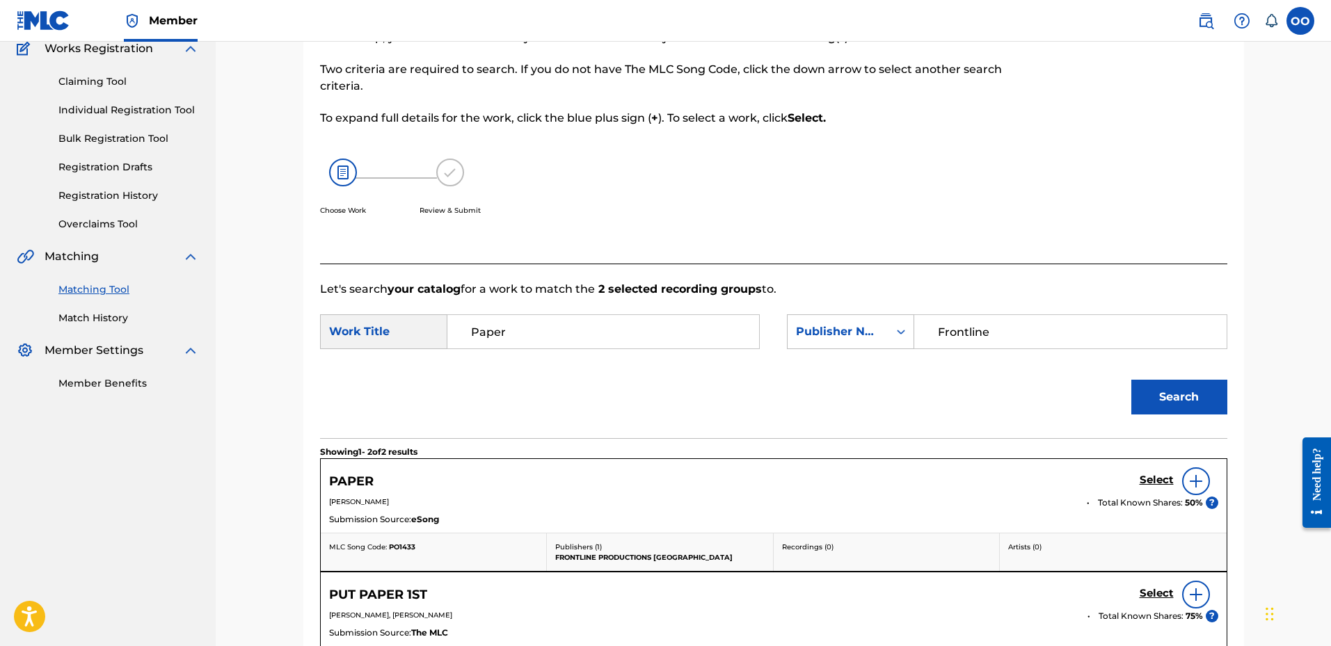
scroll to position [166, 0]
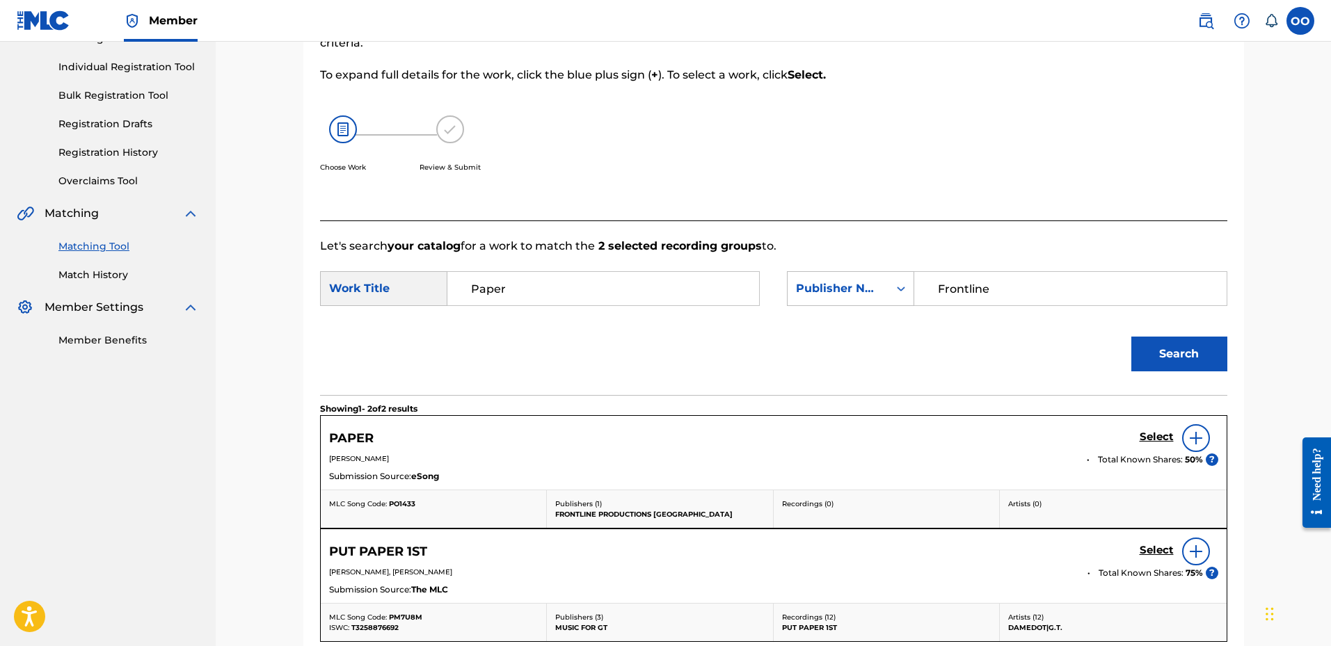
click at [1158, 432] on h5 "Select" at bounding box center [1157, 437] width 34 height 13
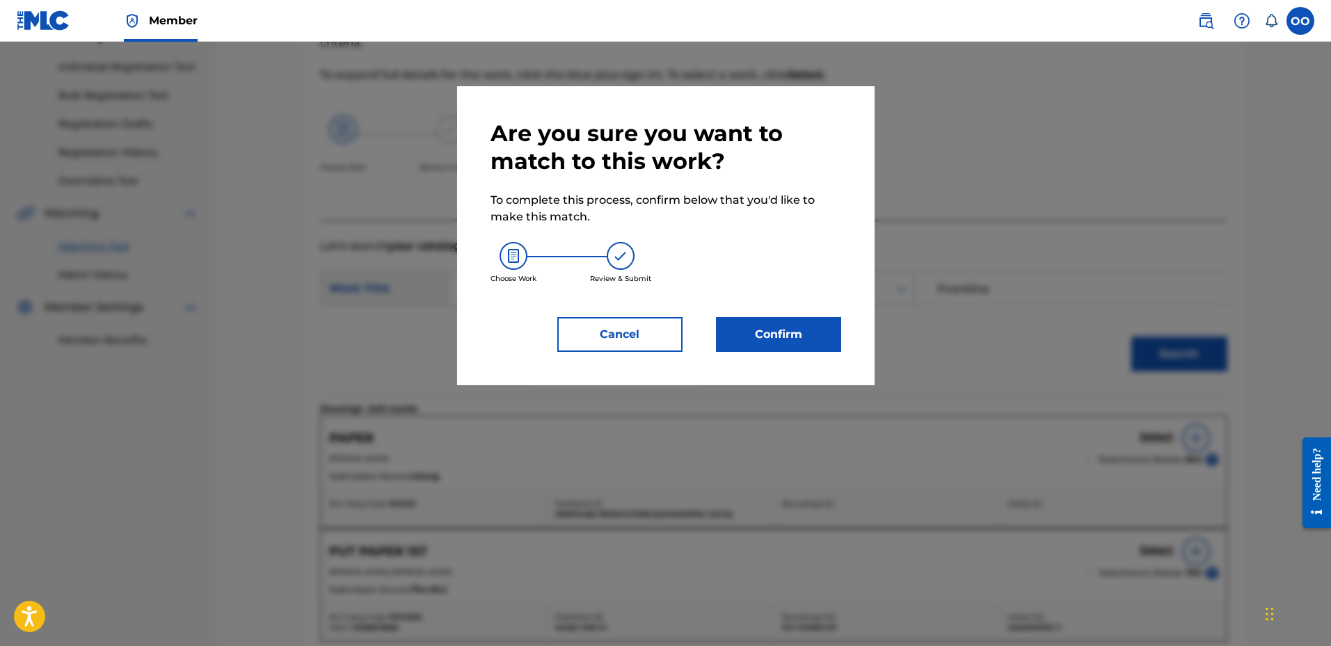
click at [815, 338] on button "Confirm" at bounding box center [778, 334] width 125 height 35
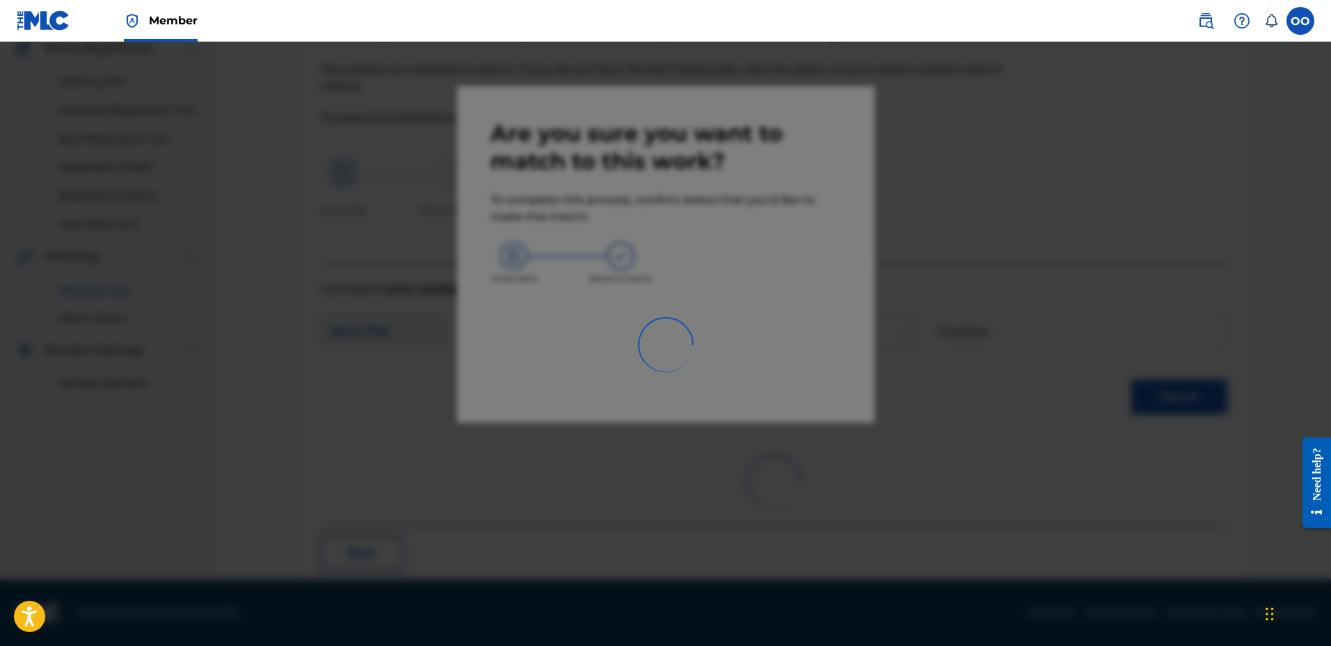
scroll to position [36, 0]
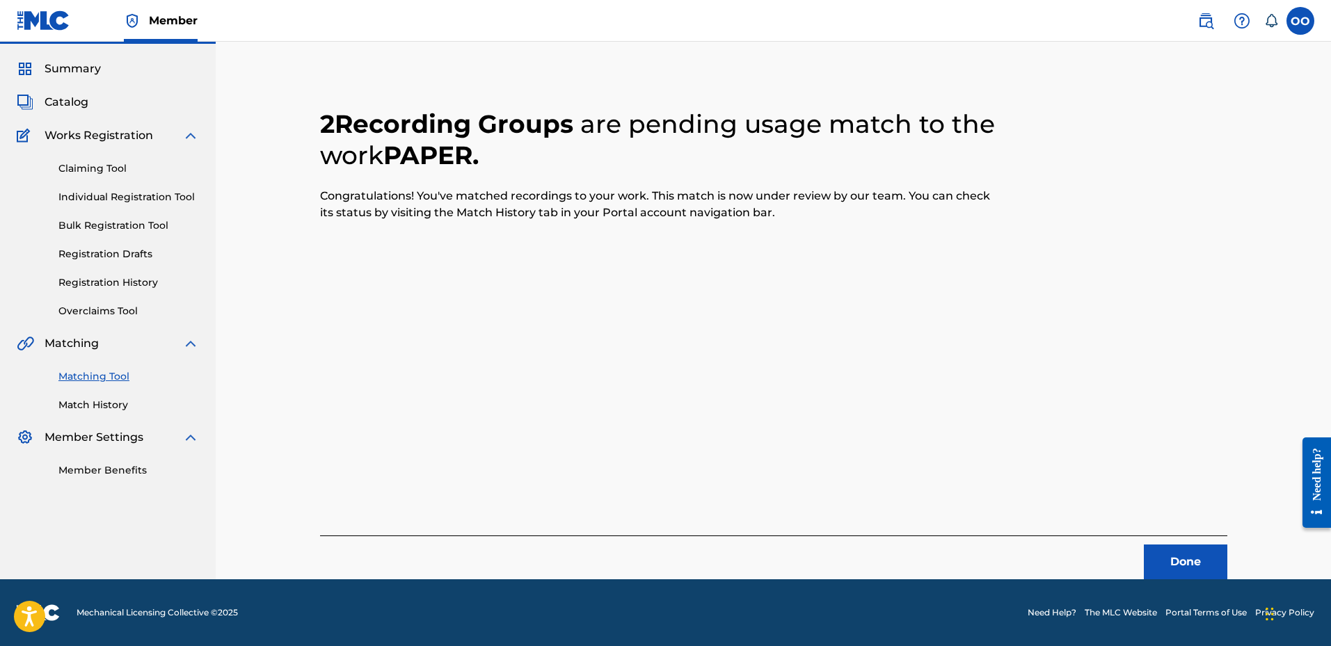
click at [1192, 561] on button "Done" at bounding box center [1185, 562] width 83 height 35
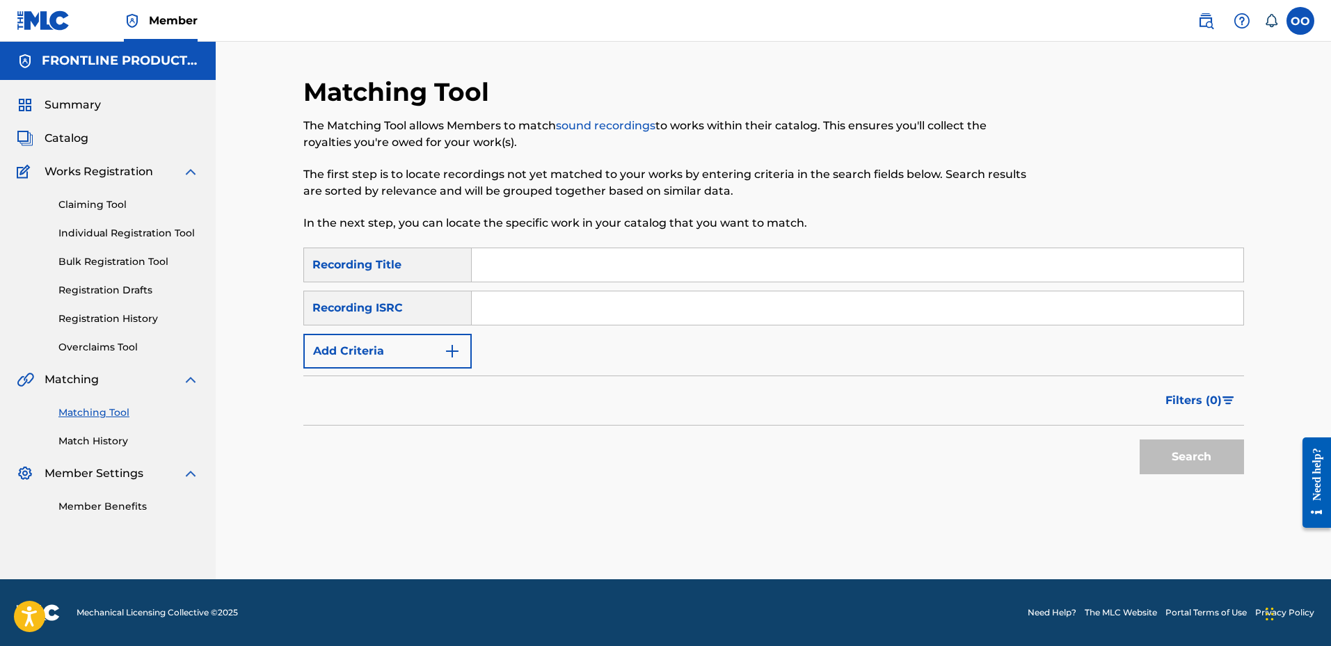
click at [391, 358] on button "Add Criteria" at bounding box center [387, 351] width 168 height 35
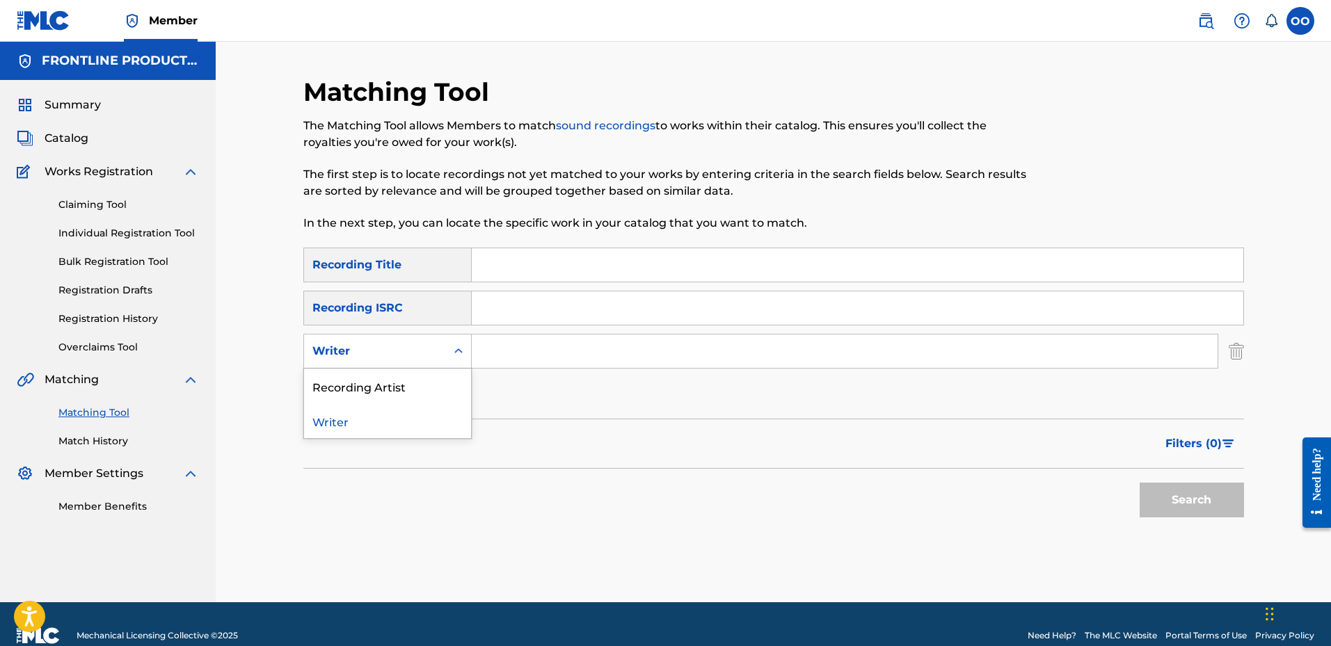
click at [390, 351] on div "Writer" at bounding box center [374, 351] width 125 height 17
click at [392, 379] on div "Recording Artist" at bounding box center [387, 386] width 167 height 35
click at [492, 262] on input "Search Form" at bounding box center [857, 264] width 771 height 33
paste input "Want a bad btc"
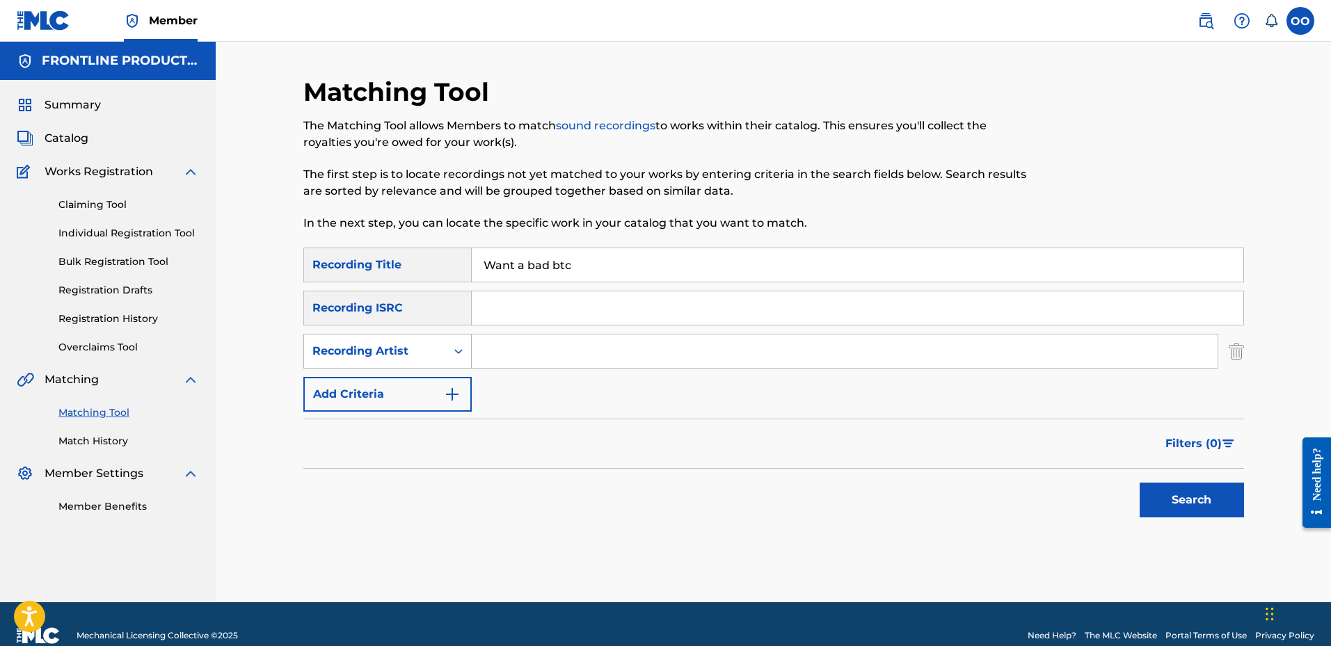
type input "Want a bad btc"
click at [330, 351] on div "Recording Artist" at bounding box center [374, 351] width 125 height 17
click at [351, 420] on div "Recording Artist" at bounding box center [387, 420] width 167 height 35
click at [488, 358] on input "Search Form" at bounding box center [845, 351] width 746 height 33
paste input "TheUnderdog JP"
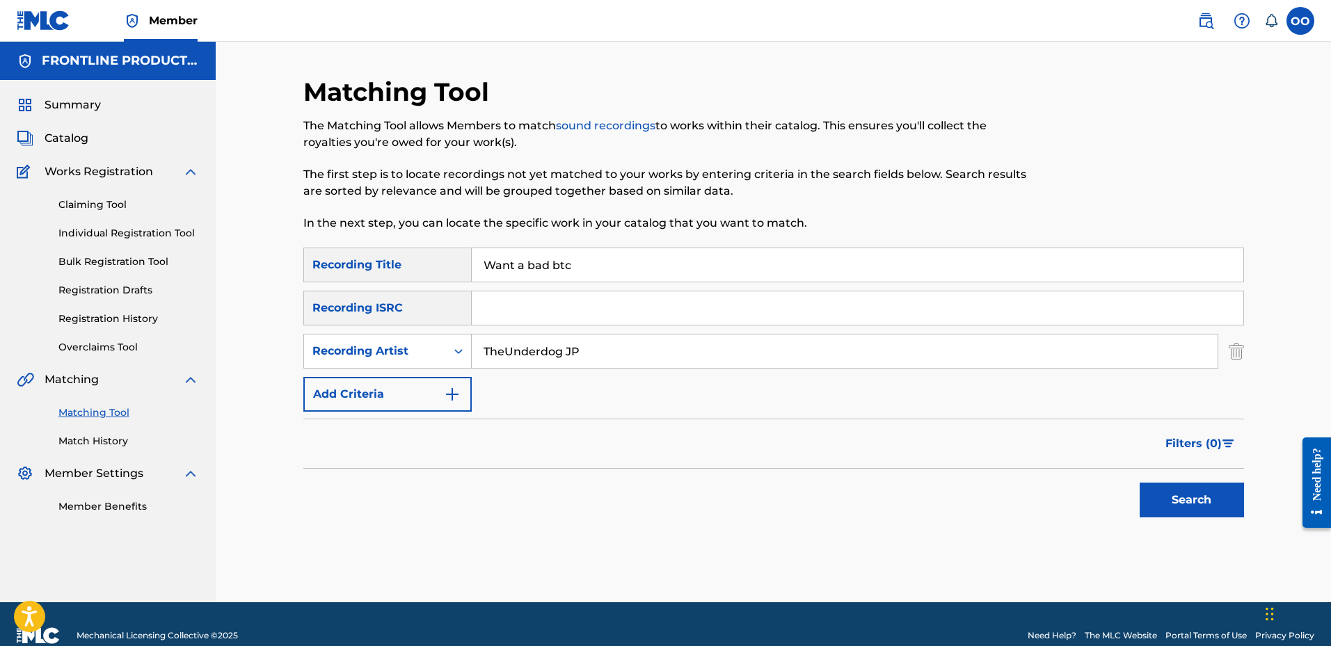
type input "TheUnderdog JP"
click at [1140, 483] on button "Search" at bounding box center [1192, 500] width 104 height 35
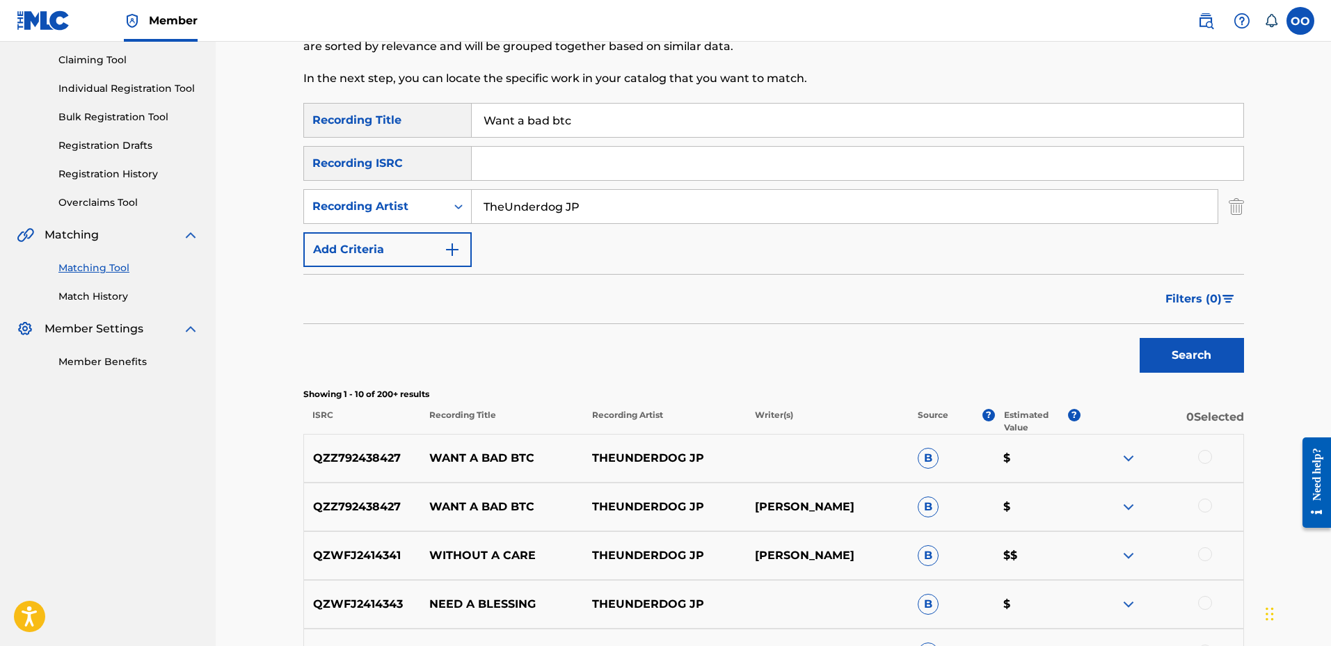
scroll to position [151, 0]
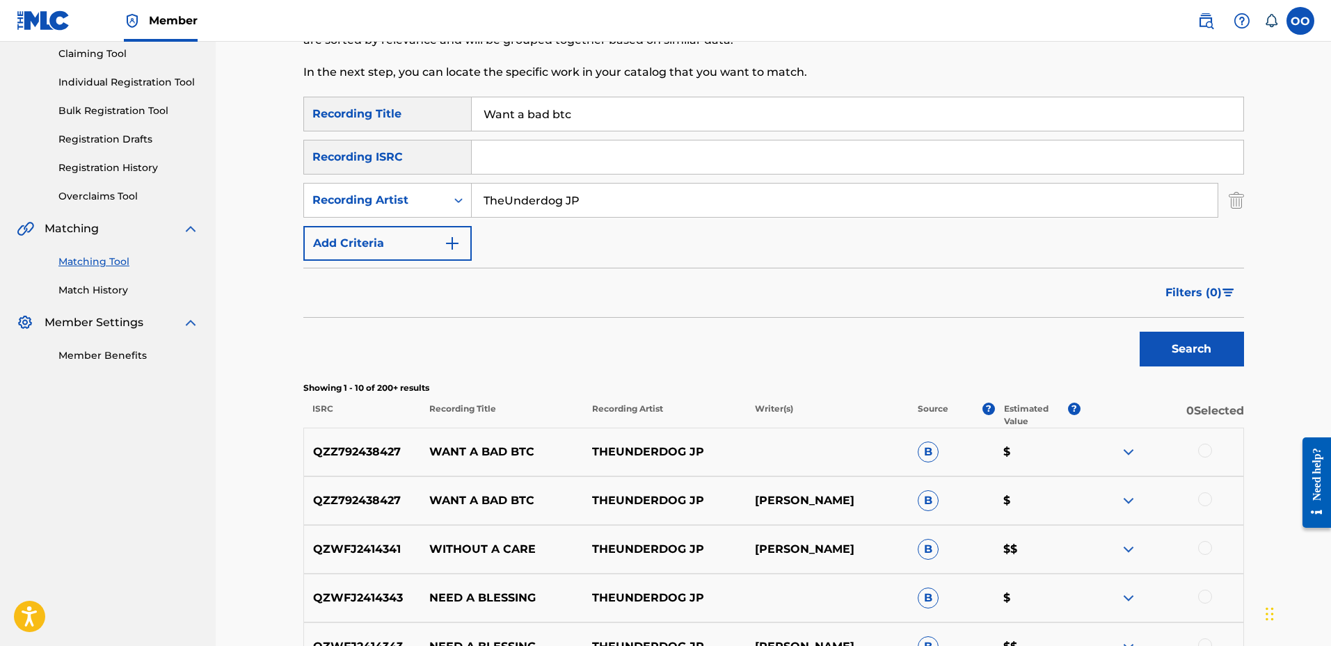
click at [1205, 450] on div at bounding box center [1205, 451] width 14 height 14
click at [1206, 495] on div at bounding box center [1205, 500] width 14 height 14
click at [1013, 545] on button "Match 2 Groups" at bounding box center [978, 532] width 154 height 35
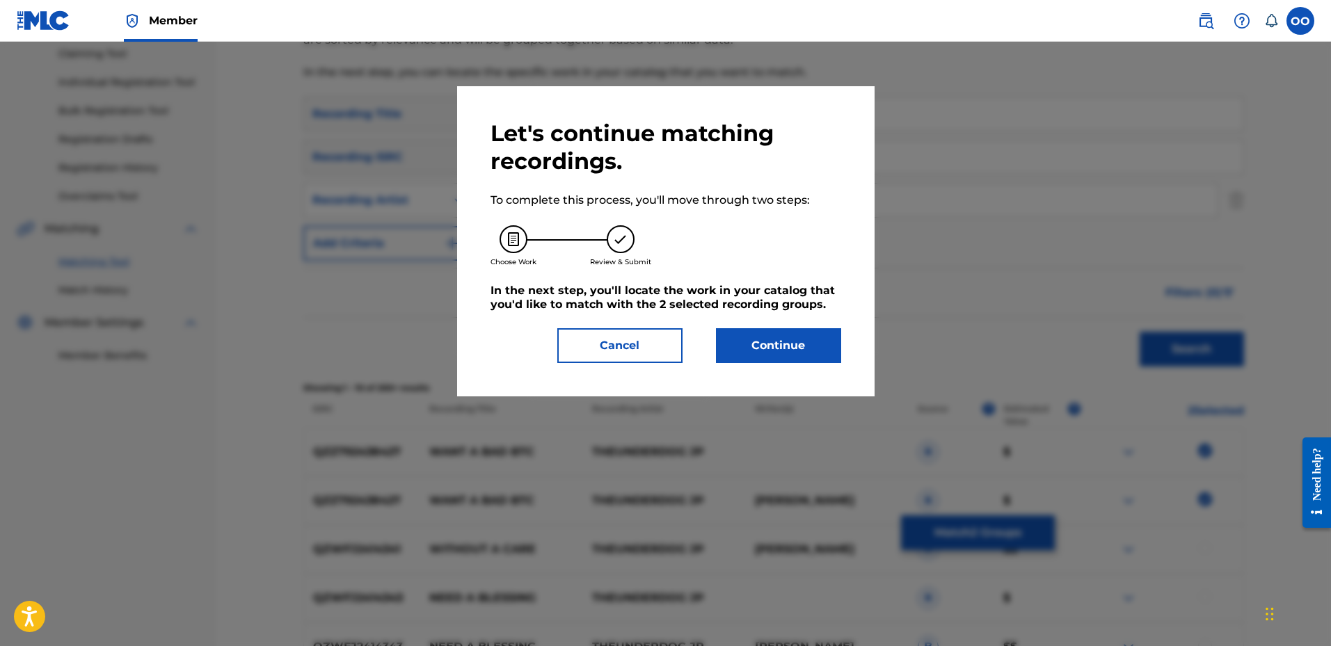
click at [783, 349] on button "Continue" at bounding box center [778, 345] width 125 height 35
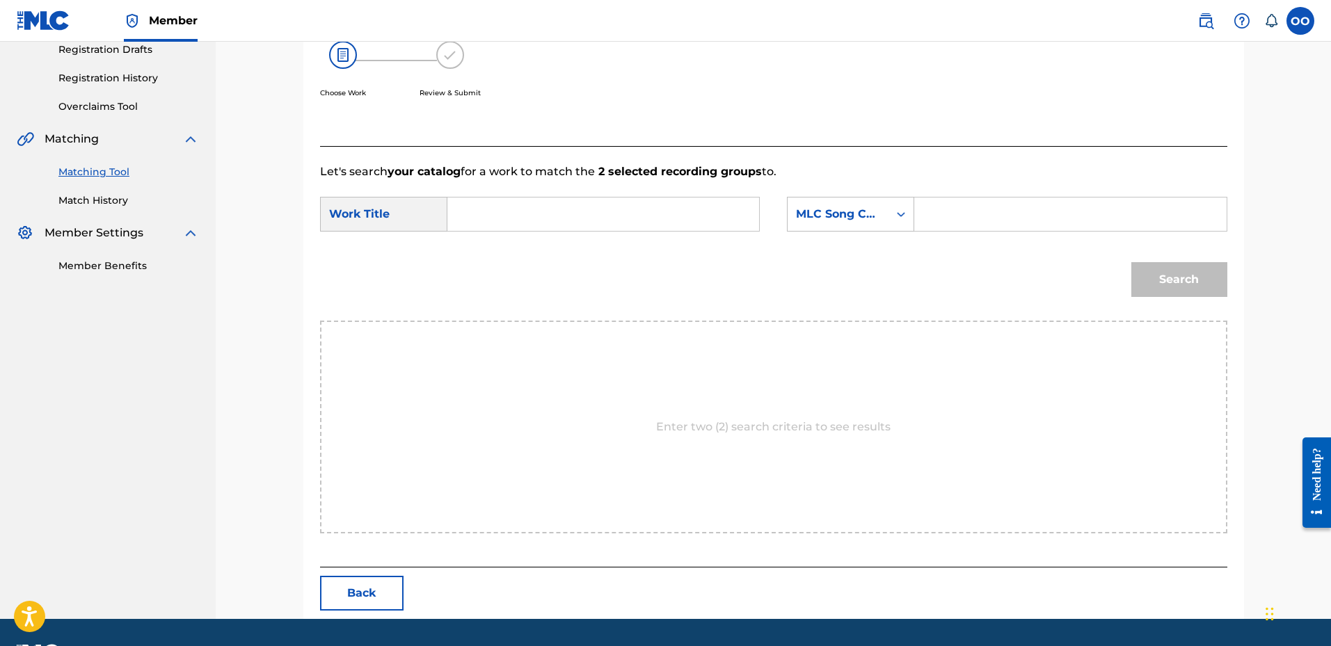
scroll to position [250, 0]
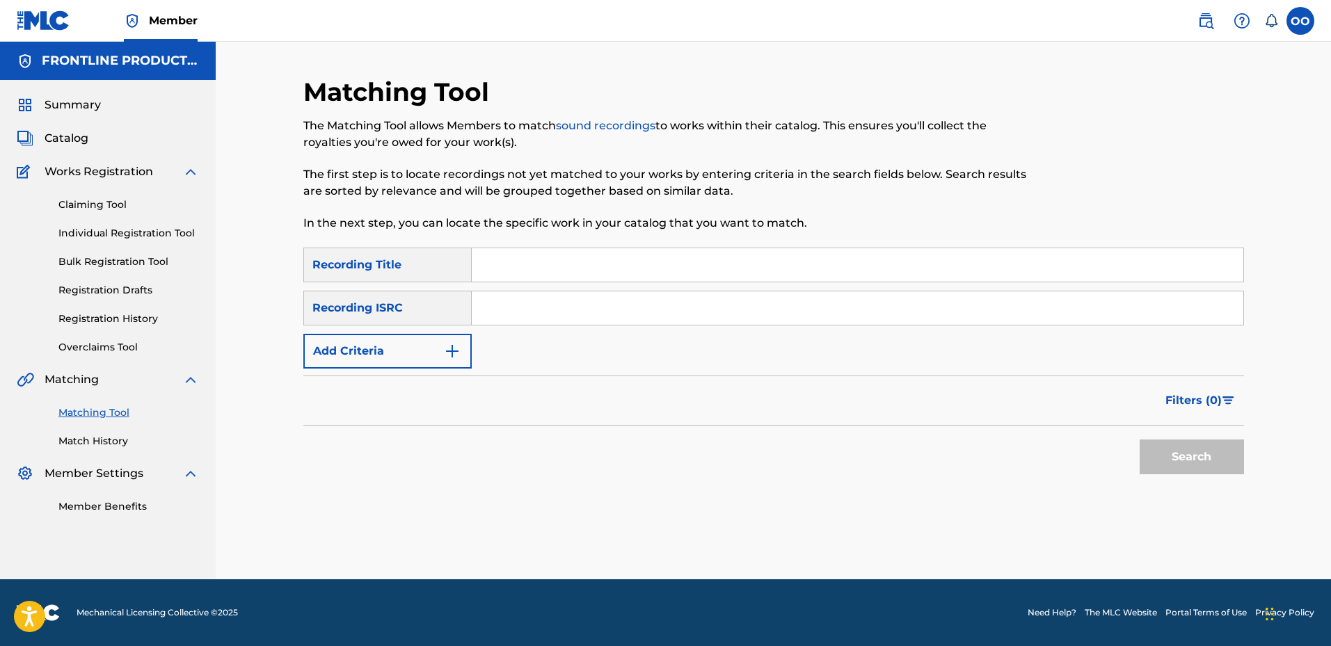
click at [628, 273] on input "Search Form" at bounding box center [857, 264] width 771 height 33
click at [118, 441] on link "Match History" at bounding box center [128, 441] width 141 height 15
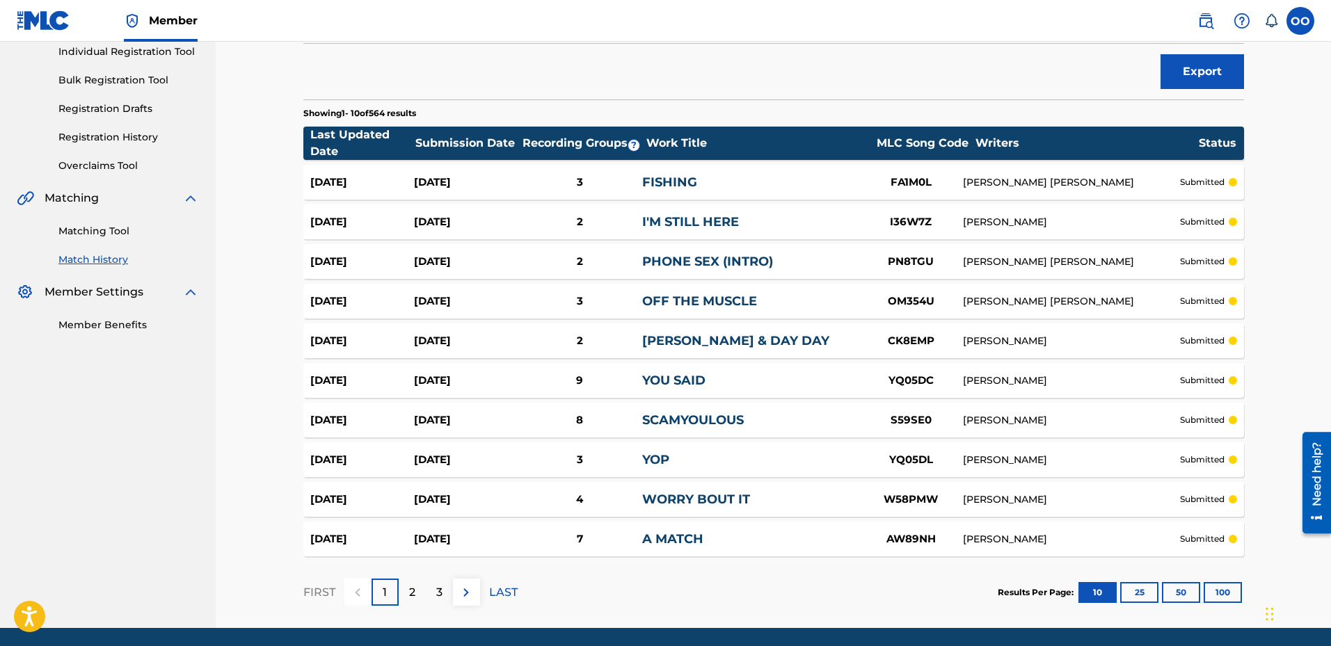
scroll to position [182, 0]
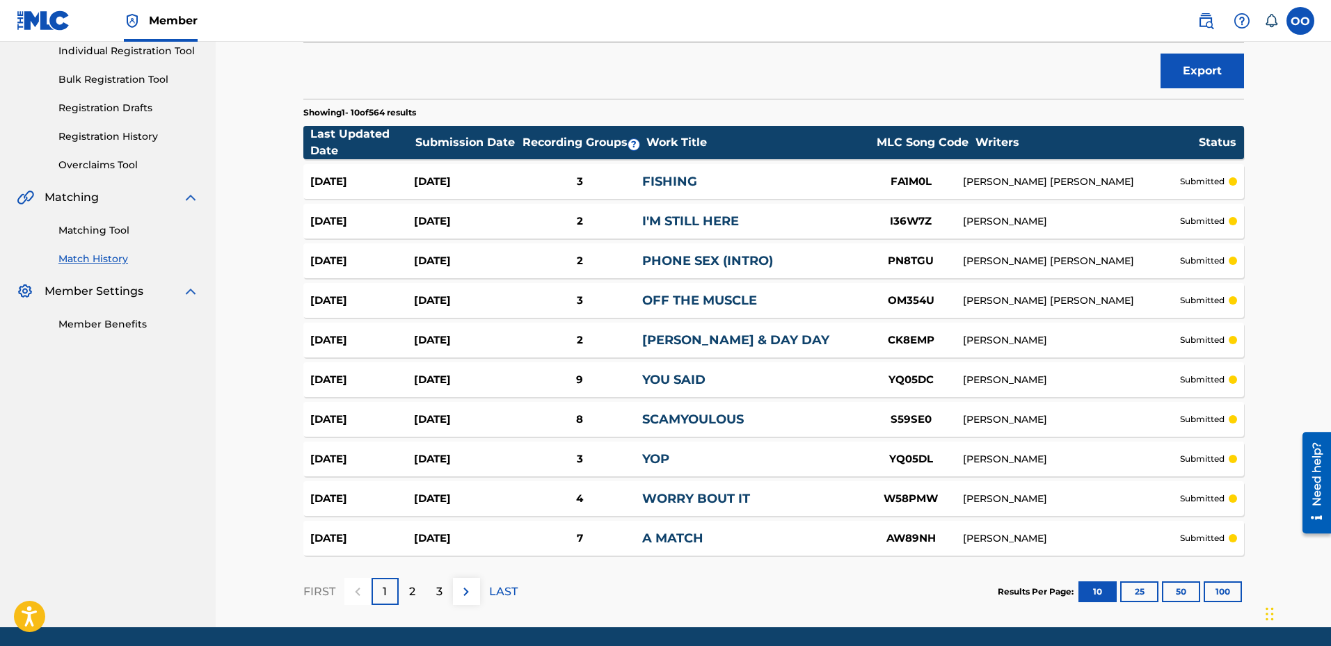
click at [1225, 598] on button "100" at bounding box center [1223, 592] width 38 height 21
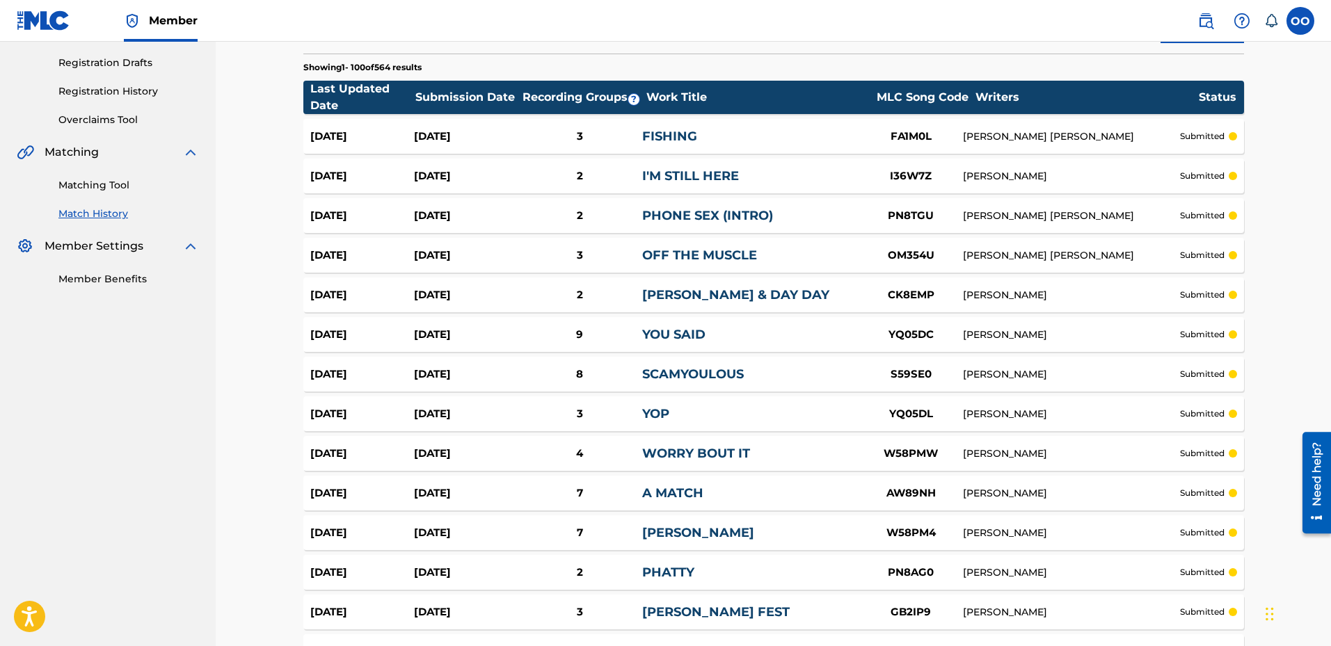
scroll to position [227, 0]
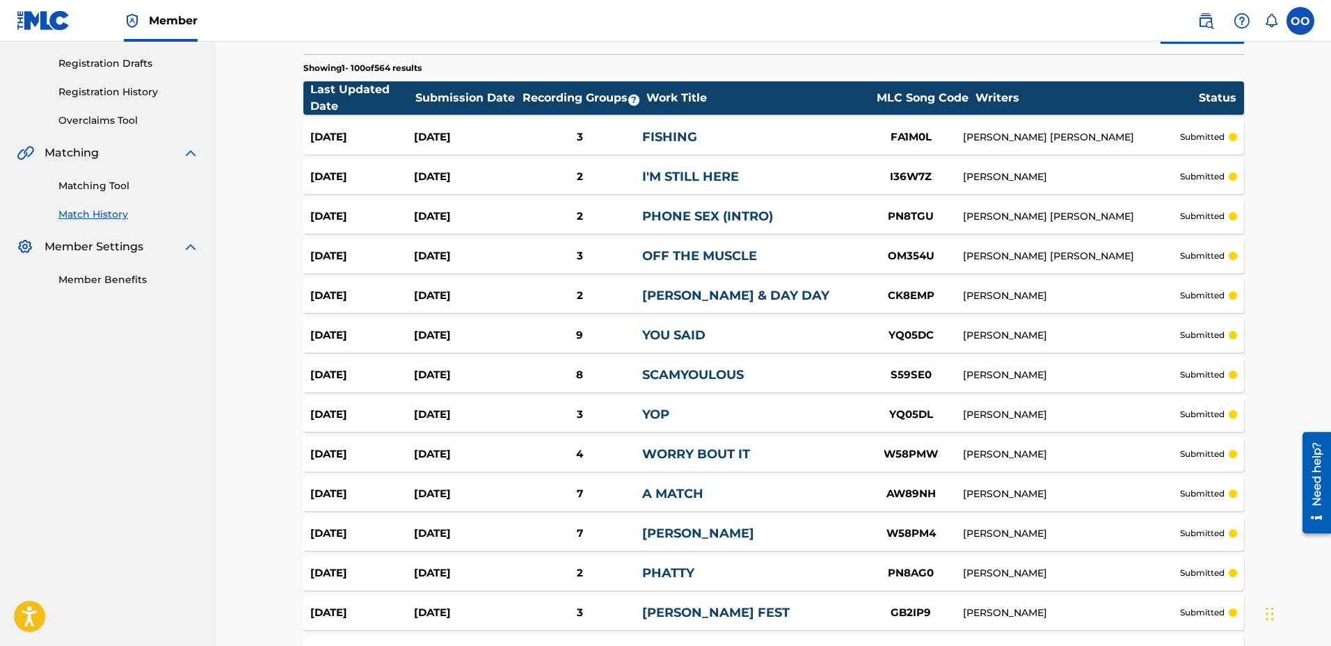
click at [88, 190] on link "Matching Tool" at bounding box center [128, 186] width 141 height 15
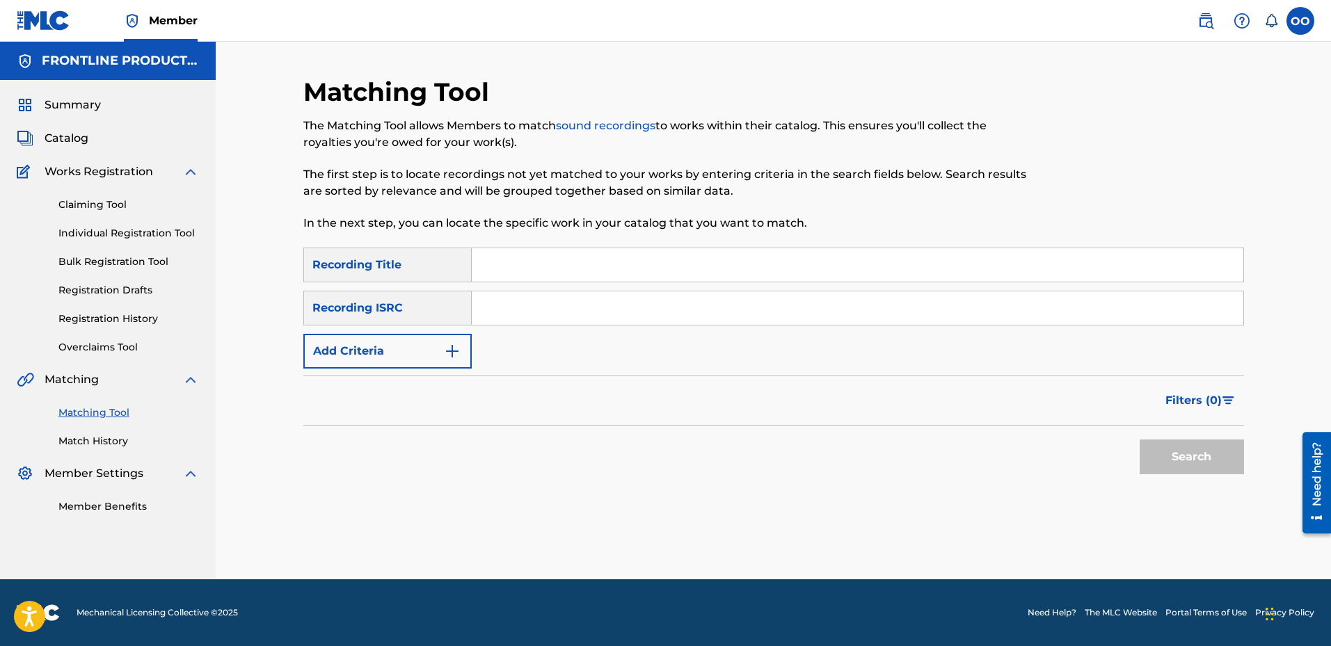
click at [577, 256] on input "Search Form" at bounding box center [857, 264] width 771 height 33
paste input "Want a bad btc"
type input "Want a bad btc"
click at [441, 351] on button "Add Criteria" at bounding box center [387, 351] width 168 height 35
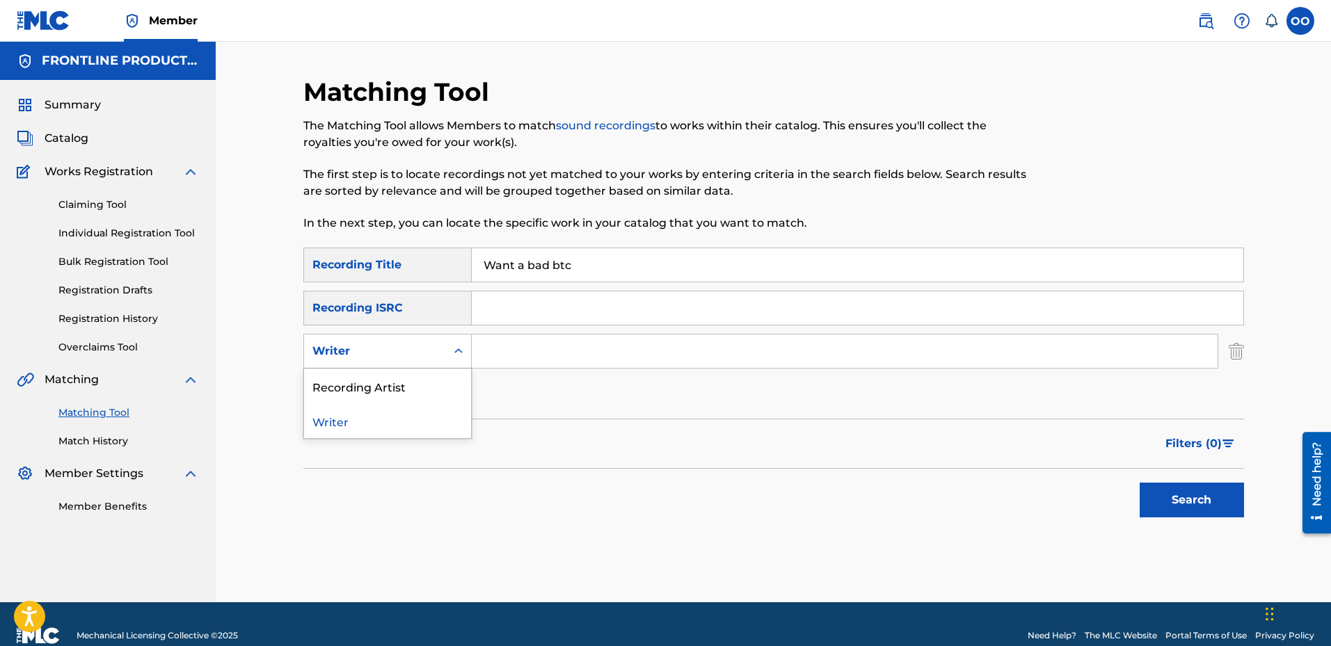
click at [421, 354] on div "Writer" at bounding box center [374, 351] width 125 height 17
click at [419, 387] on div "Recording Artist" at bounding box center [387, 386] width 167 height 35
click at [559, 341] on input "Search Form" at bounding box center [845, 351] width 746 height 33
paste input "TheUnderdog JP"
click at [1140, 483] on button "Search" at bounding box center [1192, 500] width 104 height 35
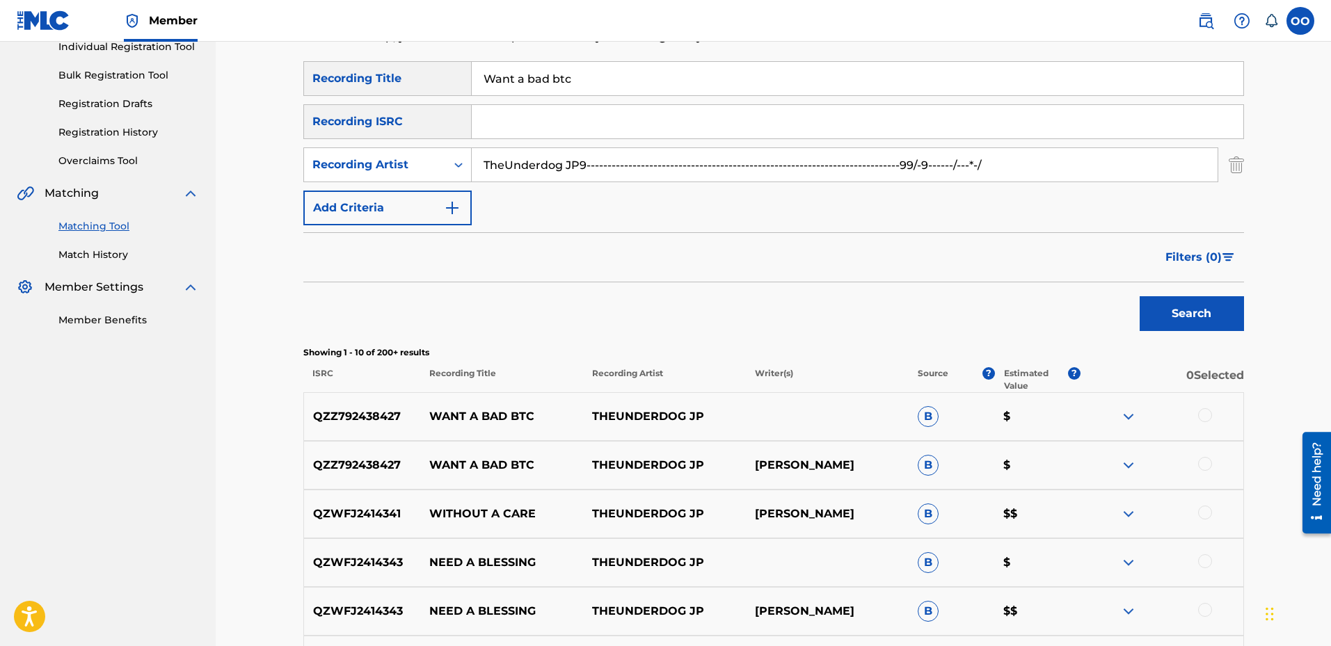
scroll to position [115, 0]
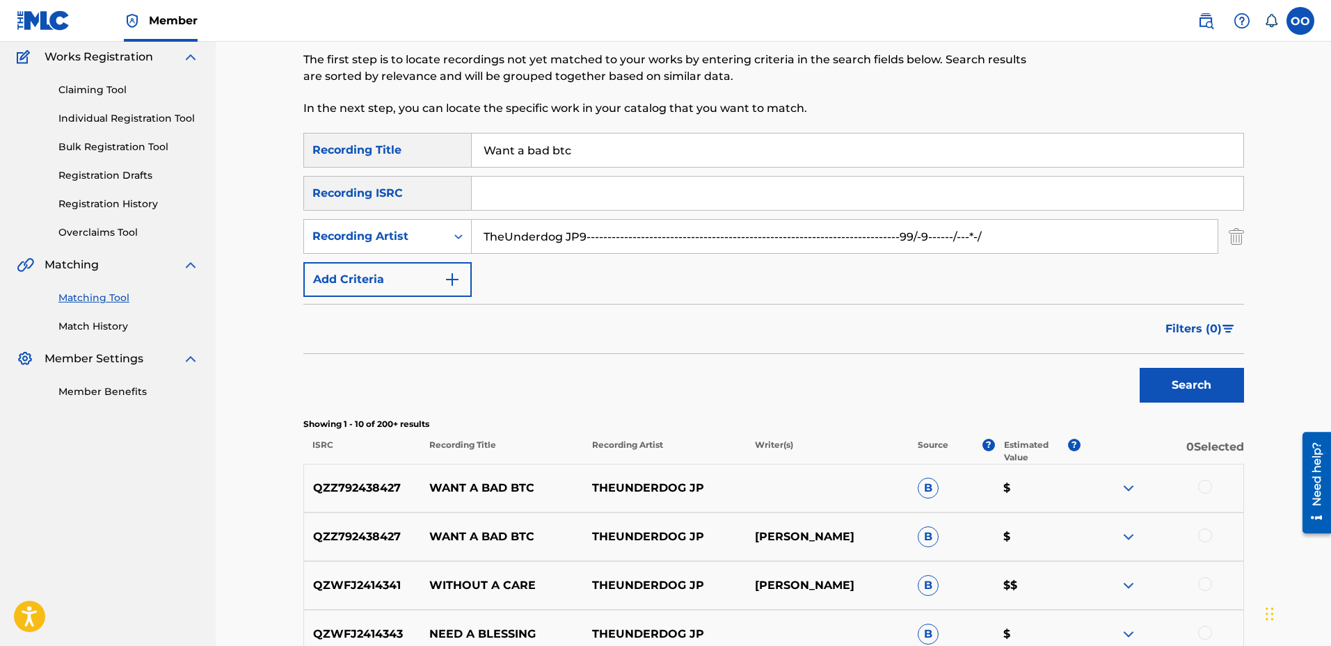
type input "TheUnderdog JP9----------------------------------------------------------------…"
click at [1203, 489] on div at bounding box center [1205, 487] width 14 height 14
click at [1204, 539] on div at bounding box center [1205, 536] width 14 height 14
click at [961, 521] on button "Match 2 Groups" at bounding box center [978, 532] width 154 height 35
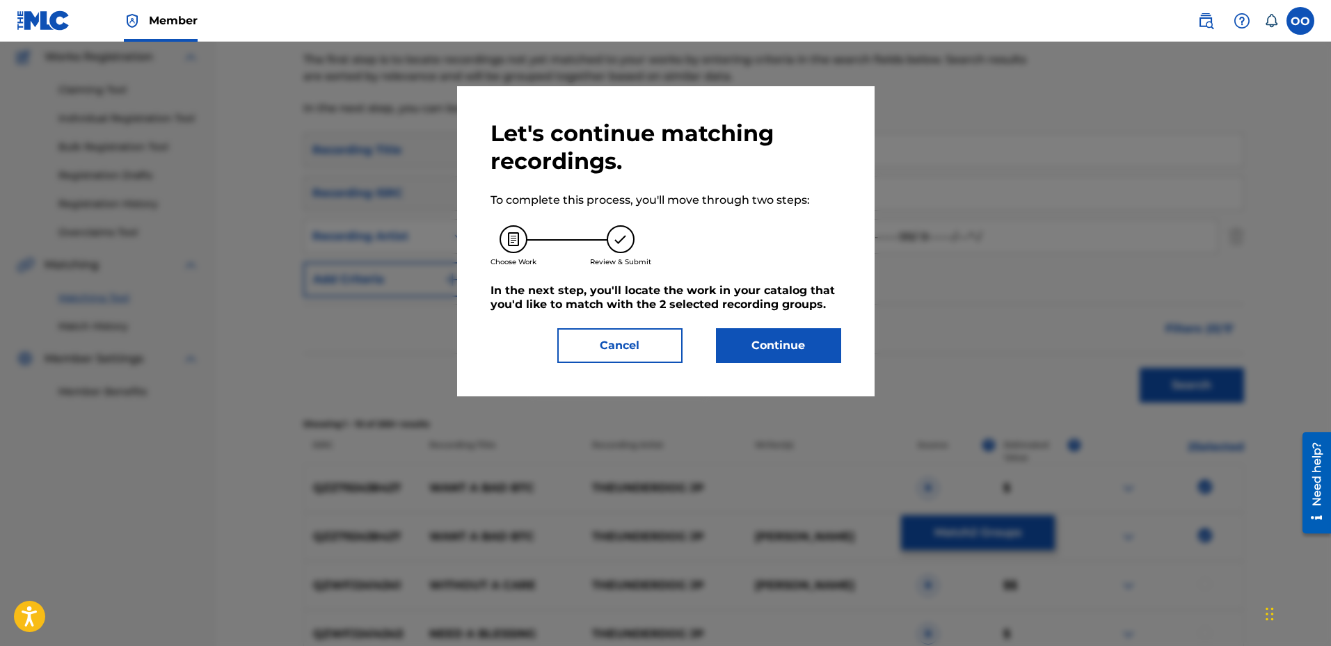
click at [800, 355] on button "Continue" at bounding box center [778, 345] width 125 height 35
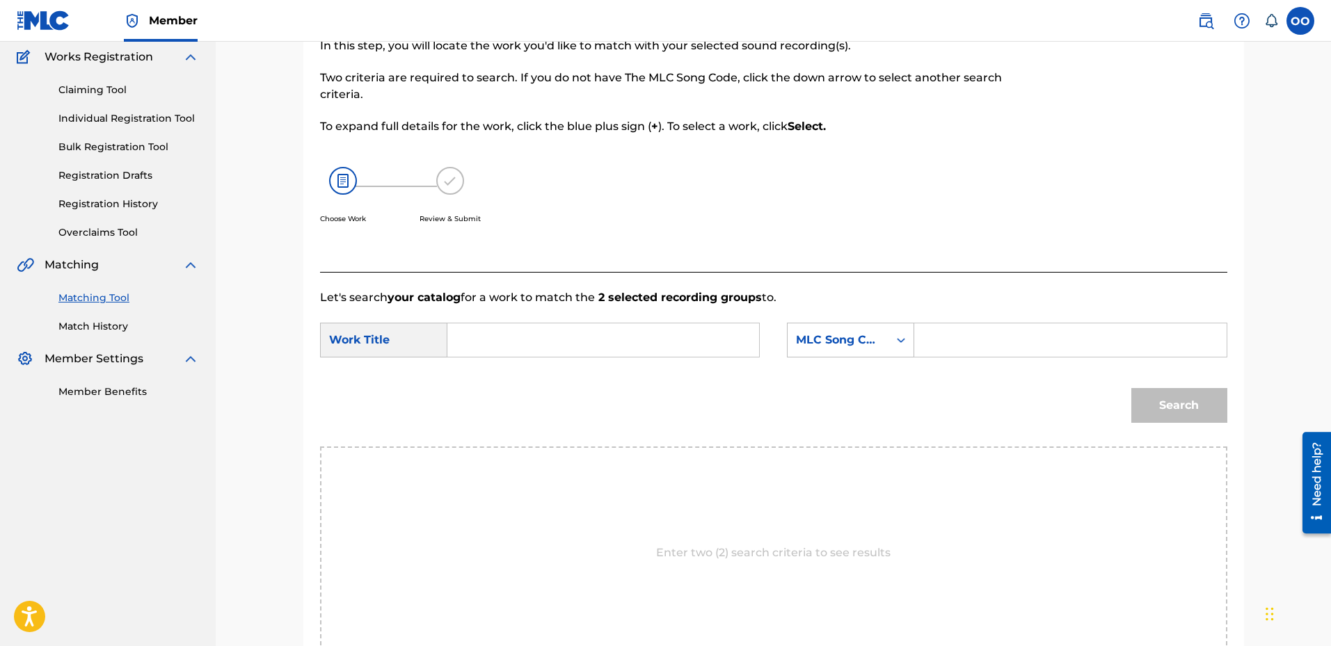
click at [565, 339] on input "Search Form" at bounding box center [603, 339] width 288 height 33
paste input "Want a bad btc"
type input "Want a bad btc"
click at [855, 347] on div "MLC Song Code" at bounding box center [838, 340] width 84 height 17
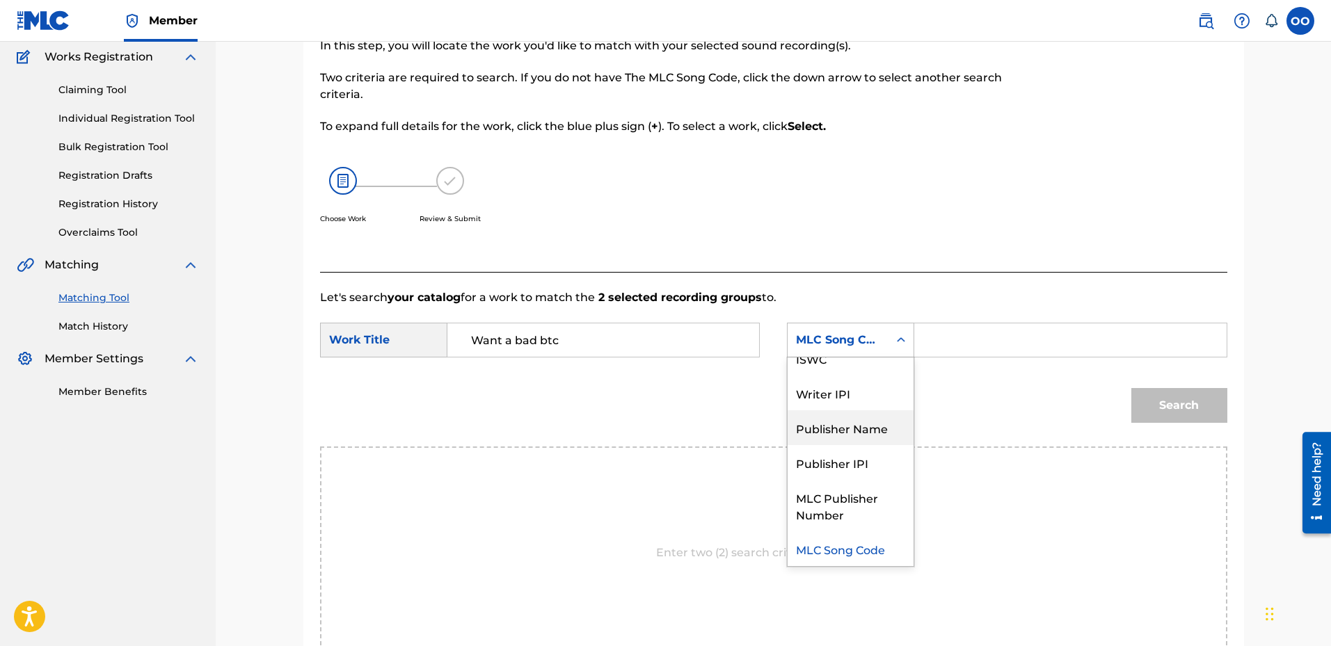
click at [856, 428] on div "Publisher Name" at bounding box center [850, 427] width 126 height 35
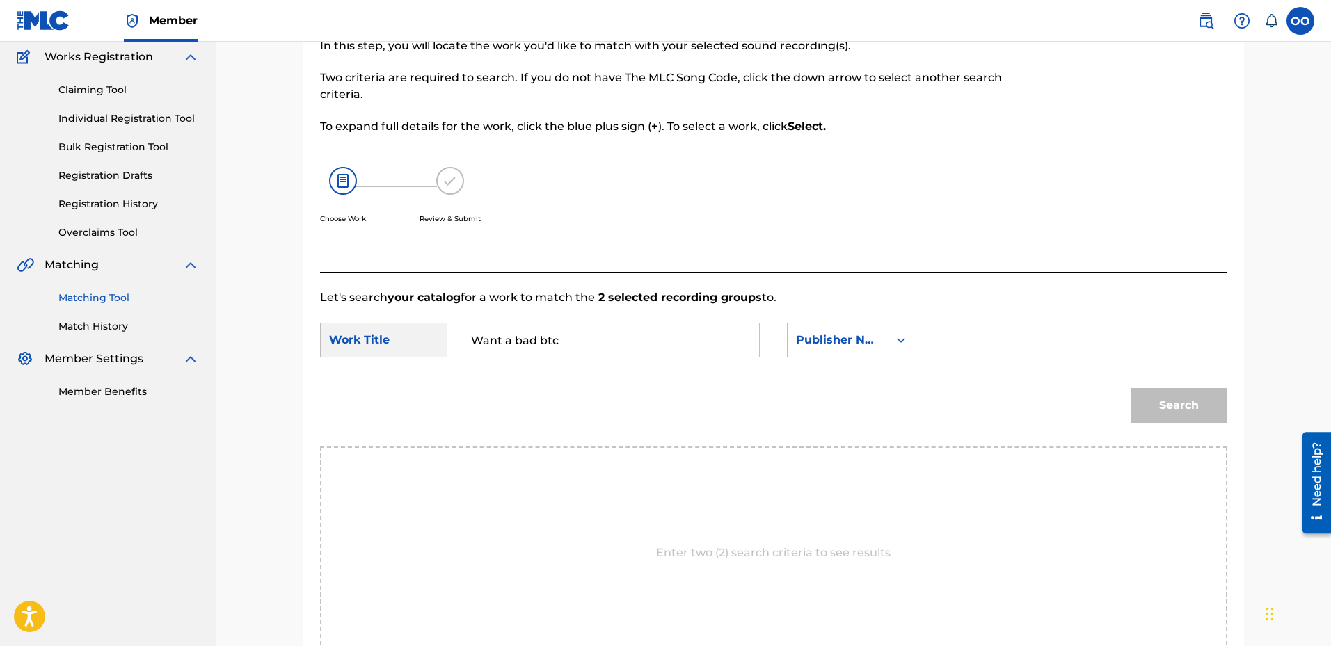
click at [951, 344] on input "Search Form" at bounding box center [1070, 339] width 288 height 33
type input "Frontline"
click at [1131, 388] on button "Search" at bounding box center [1179, 405] width 96 height 35
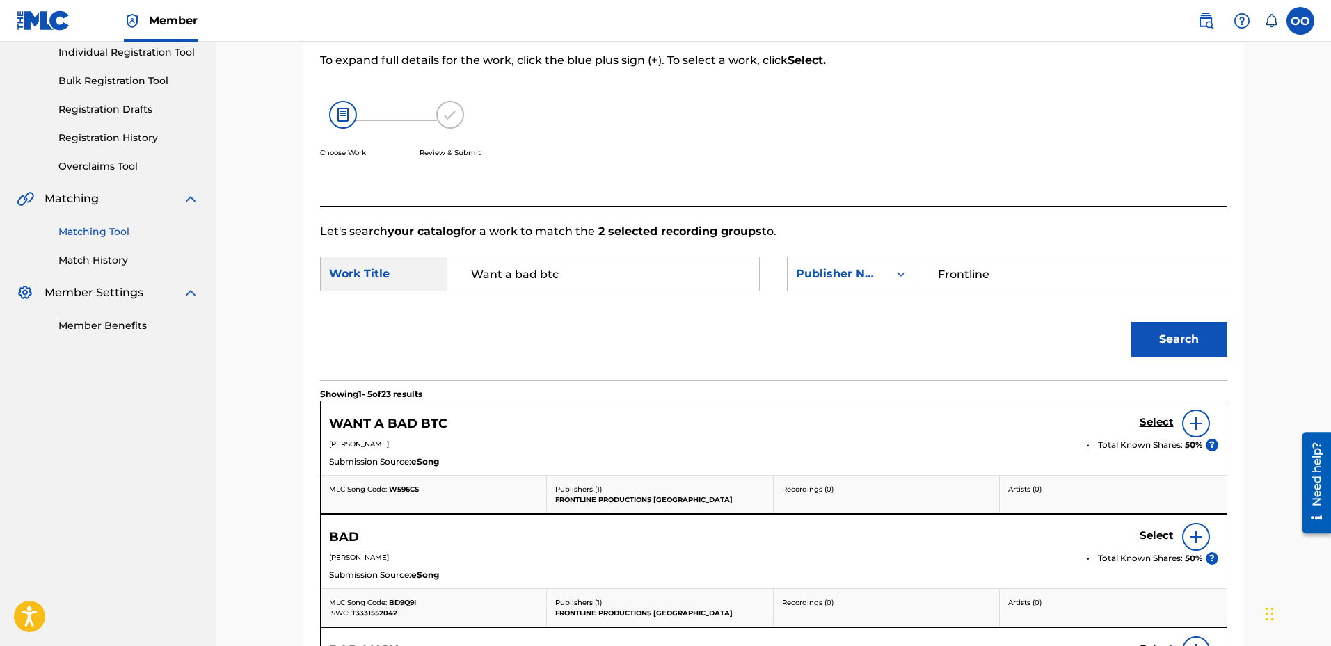
scroll to position [182, 0]
click at [1165, 422] on h5 "Select" at bounding box center [1157, 421] width 34 height 13
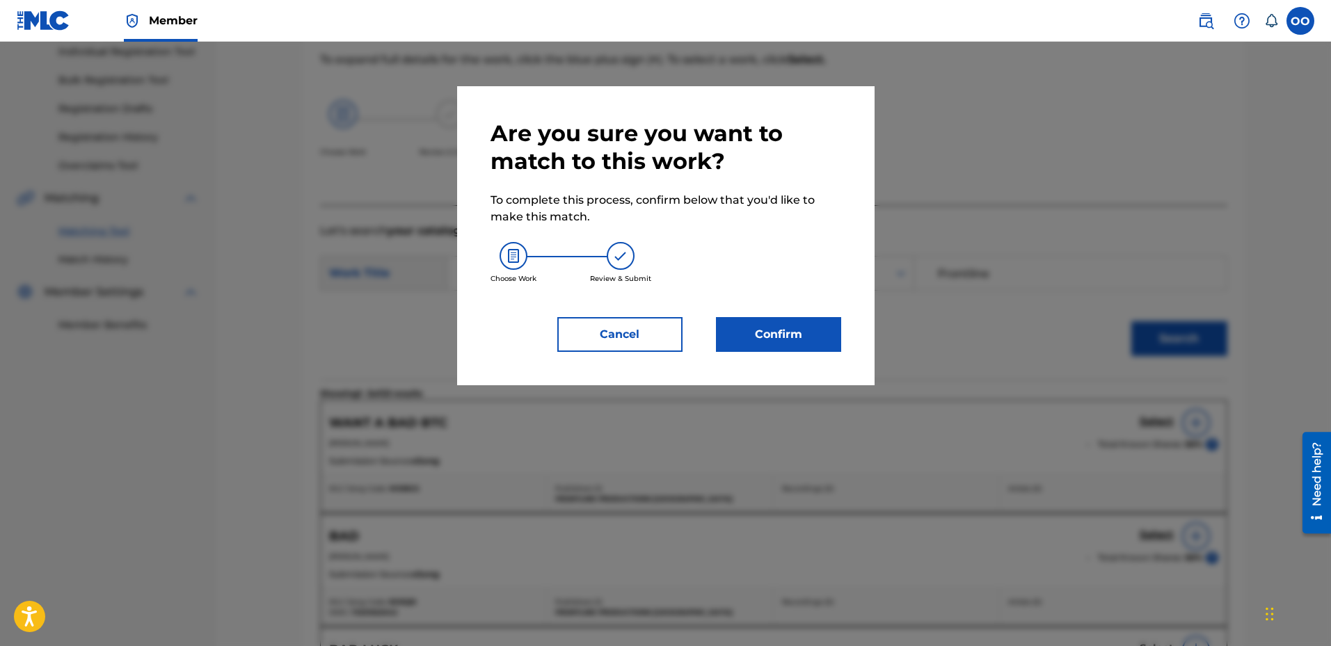
click at [788, 333] on button "Confirm" at bounding box center [778, 334] width 125 height 35
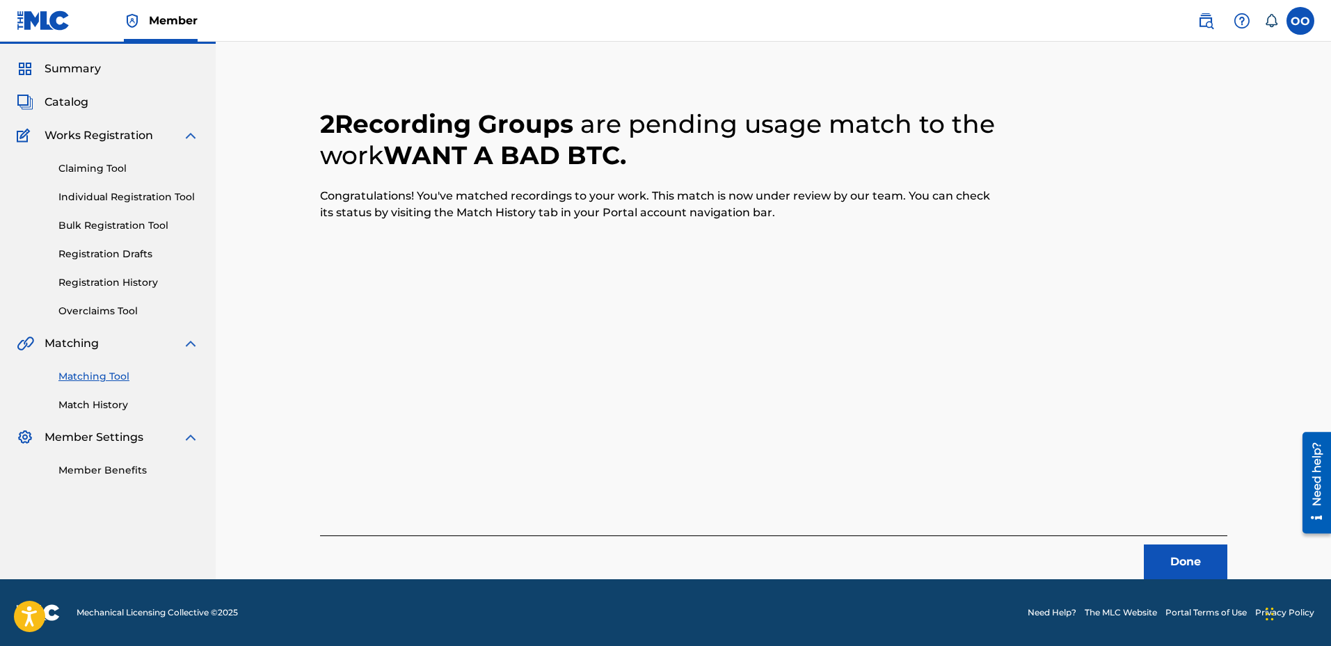
scroll to position [36, 0]
click at [1187, 572] on button "Done" at bounding box center [1185, 562] width 83 height 35
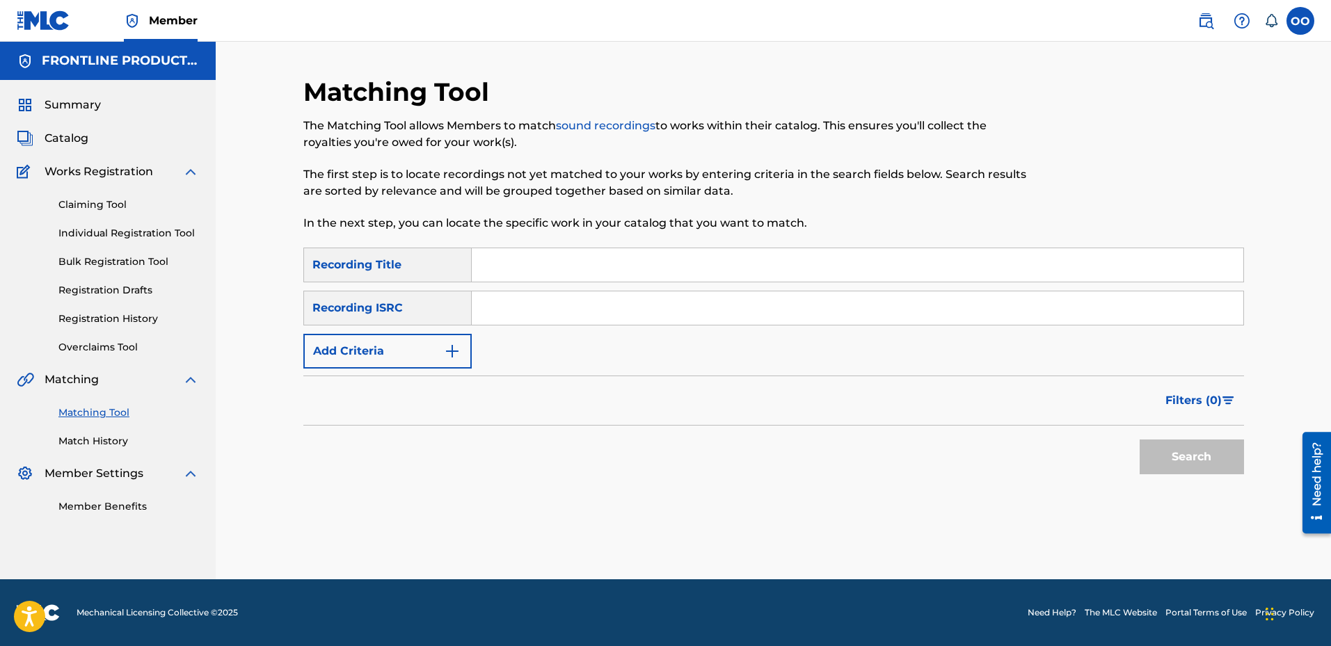
click at [520, 269] on input "Search Form" at bounding box center [857, 264] width 771 height 33
paste input "Back against the wall"
type input "Back against the wall"
click at [420, 351] on button "Add Criteria" at bounding box center [387, 351] width 168 height 35
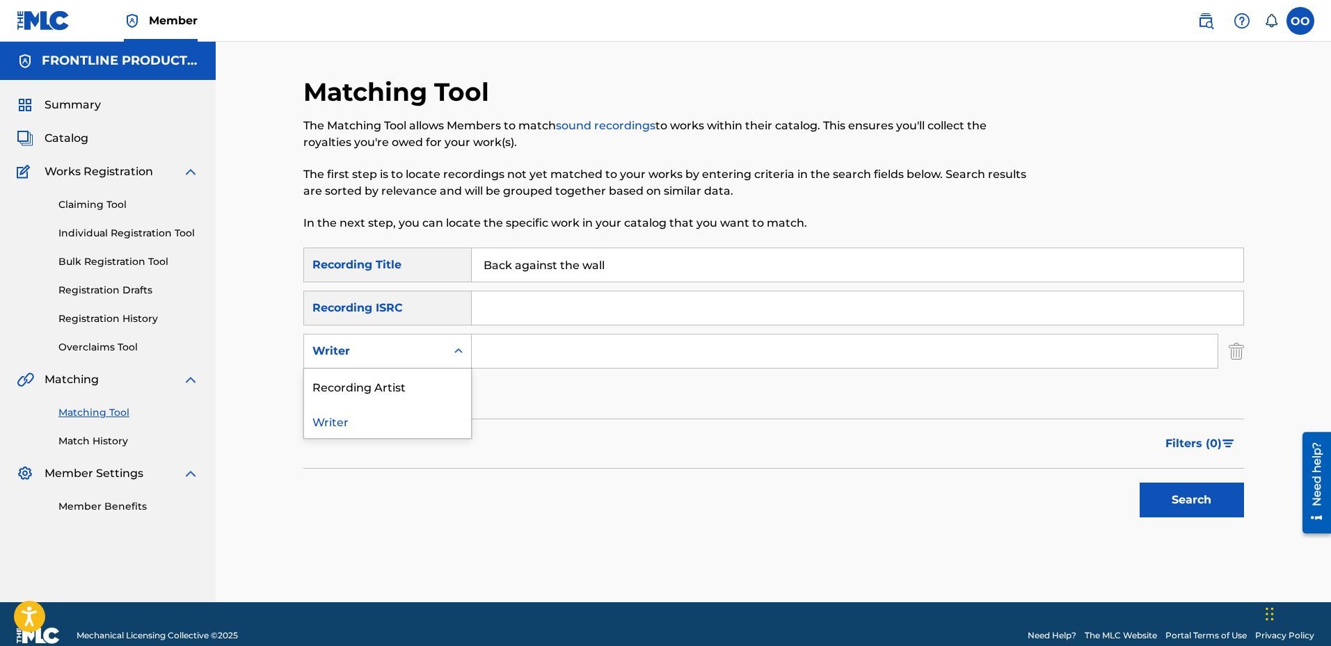
click at [435, 341] on div "Writer" at bounding box center [375, 351] width 142 height 26
click at [433, 397] on div "Recording Artist" at bounding box center [387, 386] width 167 height 35
click at [544, 354] on input "Search Form" at bounding box center [845, 351] width 746 height 33
paste input "TheUnderdog JP"
type input "TheUnderdog JP"
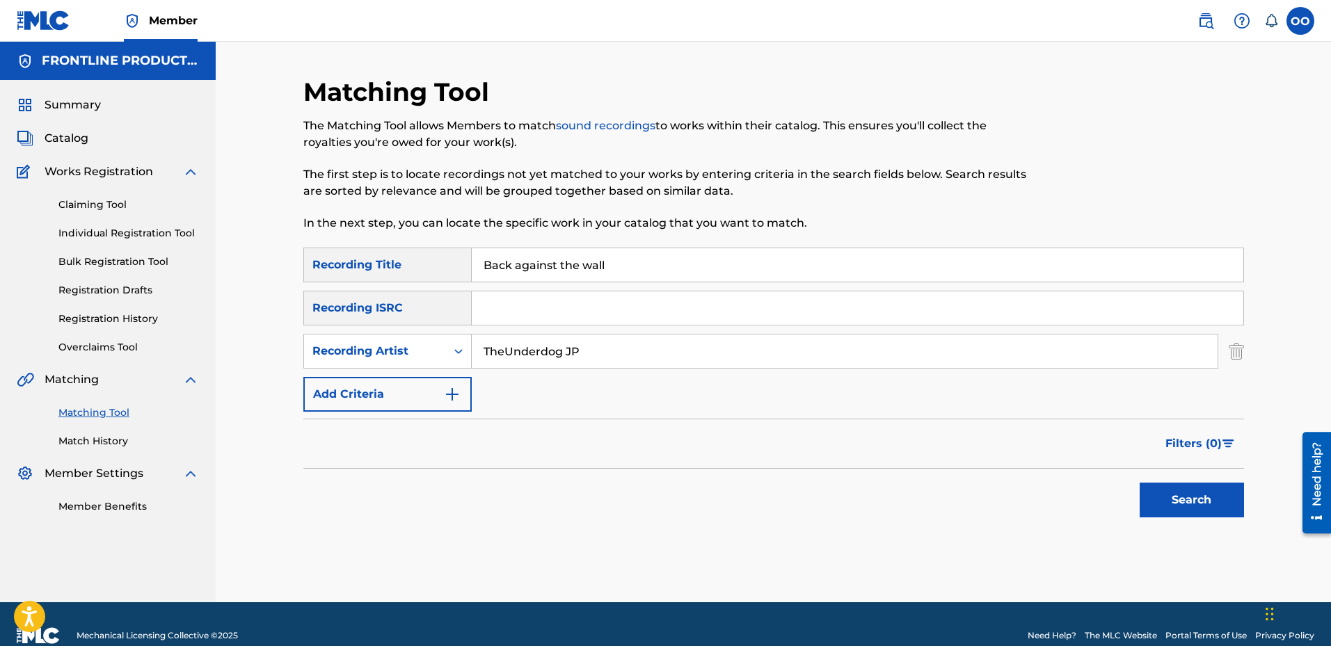
click at [1140, 483] on button "Search" at bounding box center [1192, 500] width 104 height 35
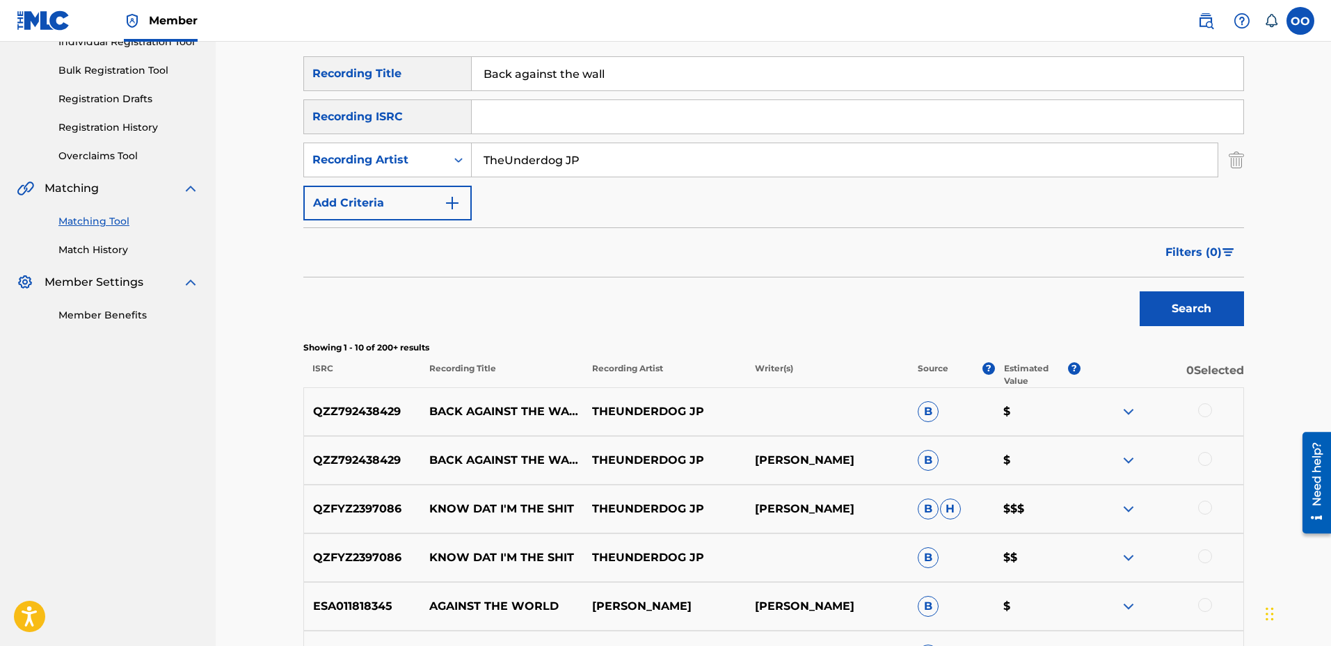
scroll to position [193, 0]
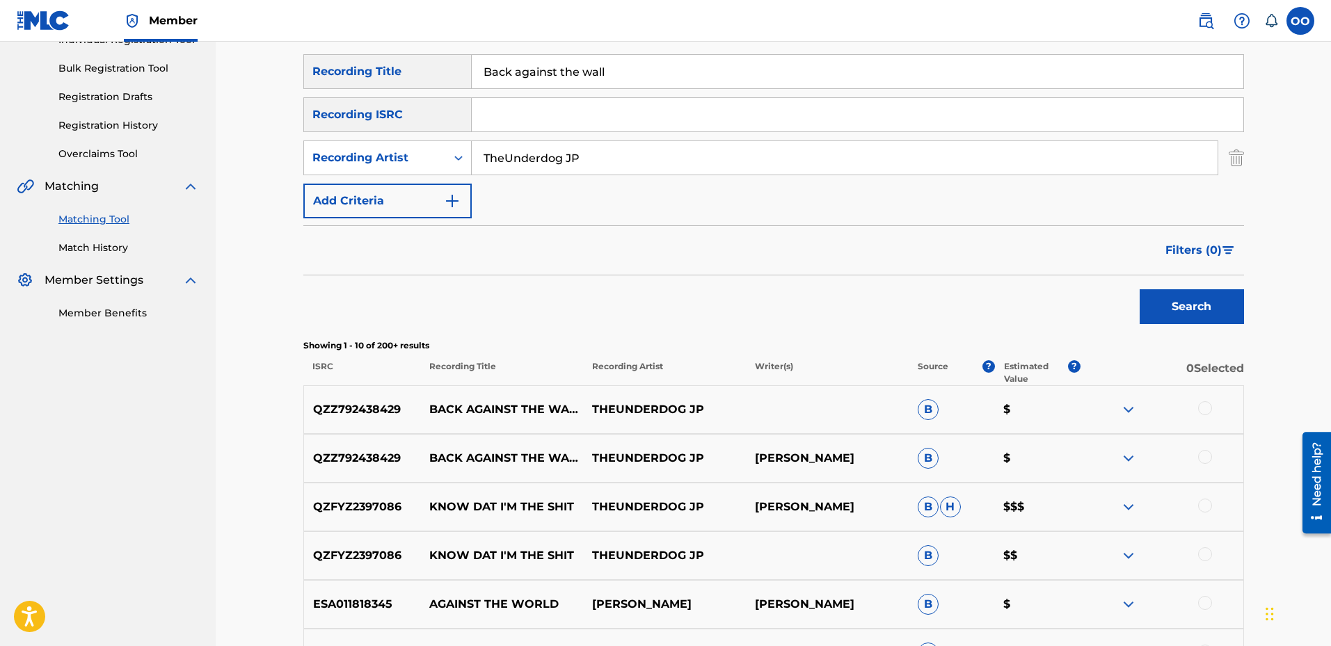
click at [1205, 458] on div at bounding box center [1205, 457] width 14 height 14
click at [1207, 412] on div at bounding box center [1205, 408] width 14 height 14
click at [996, 525] on button "Match 2 Groups" at bounding box center [978, 532] width 154 height 35
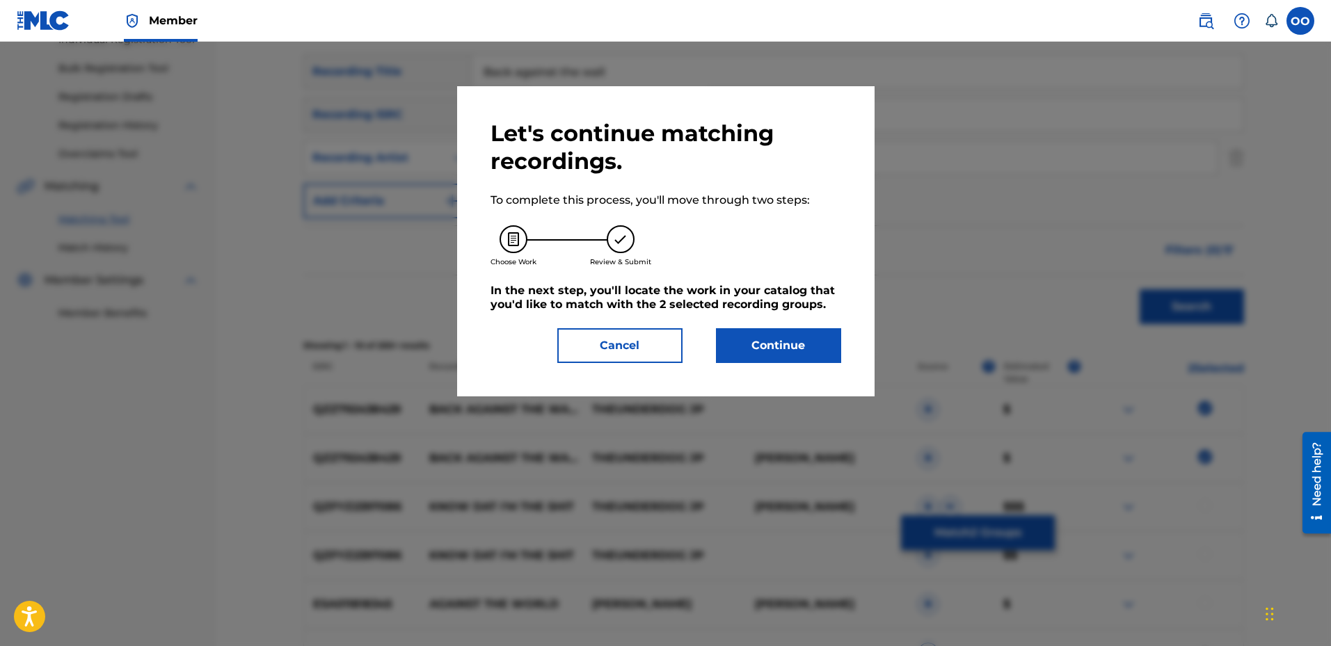
click at [797, 346] on button "Continue" at bounding box center [778, 345] width 125 height 35
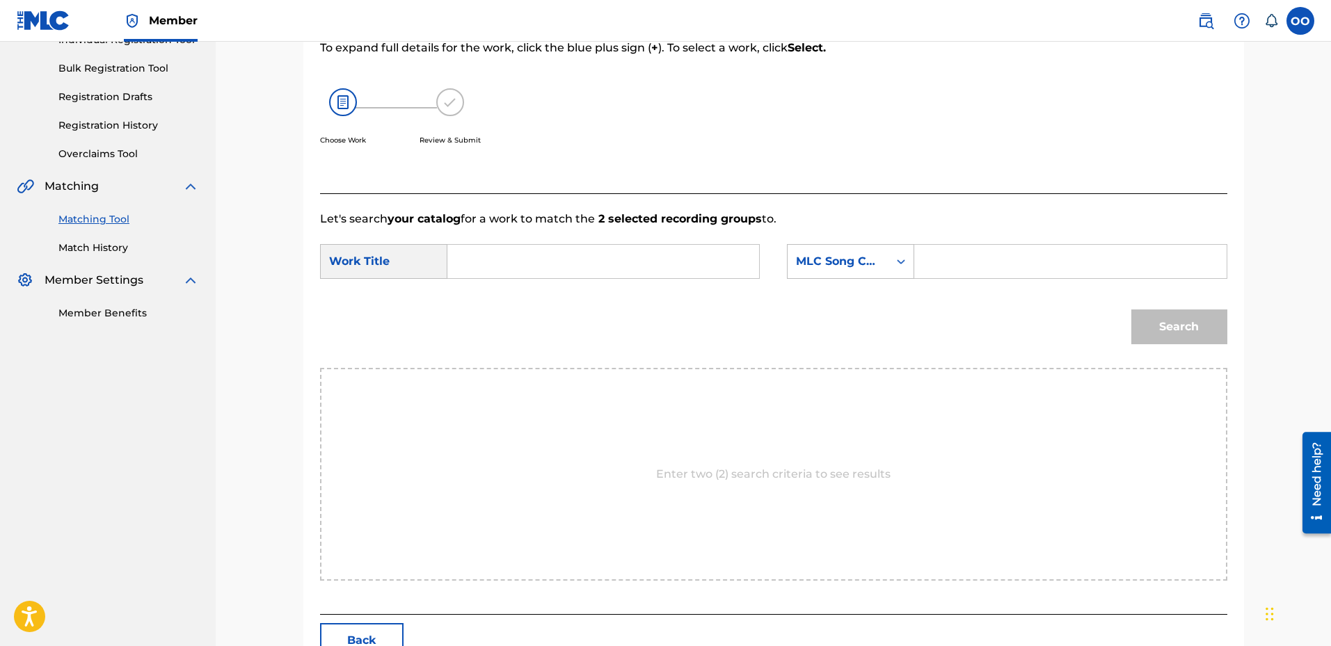
click at [600, 258] on input "Search Form" at bounding box center [603, 261] width 288 height 33
paste input "Back against the wall"
type input "Back against the wall"
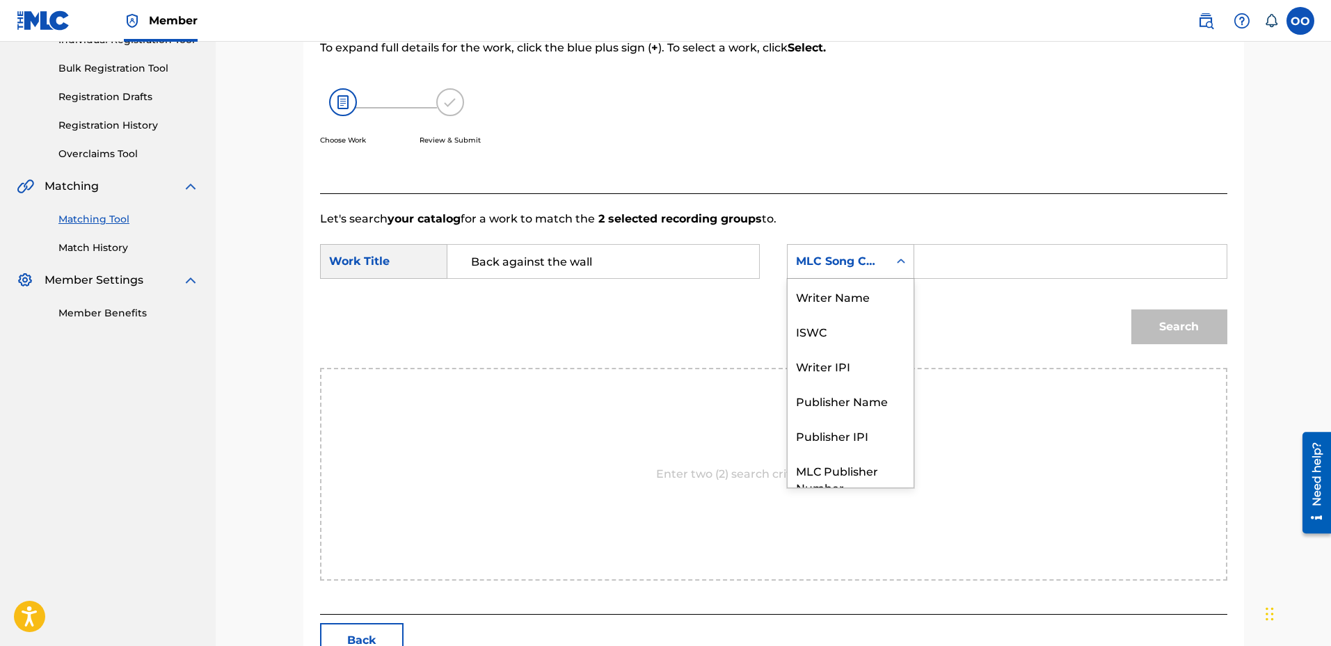
click at [863, 275] on div "MLC Song Code" at bounding box center [850, 261] width 127 height 35
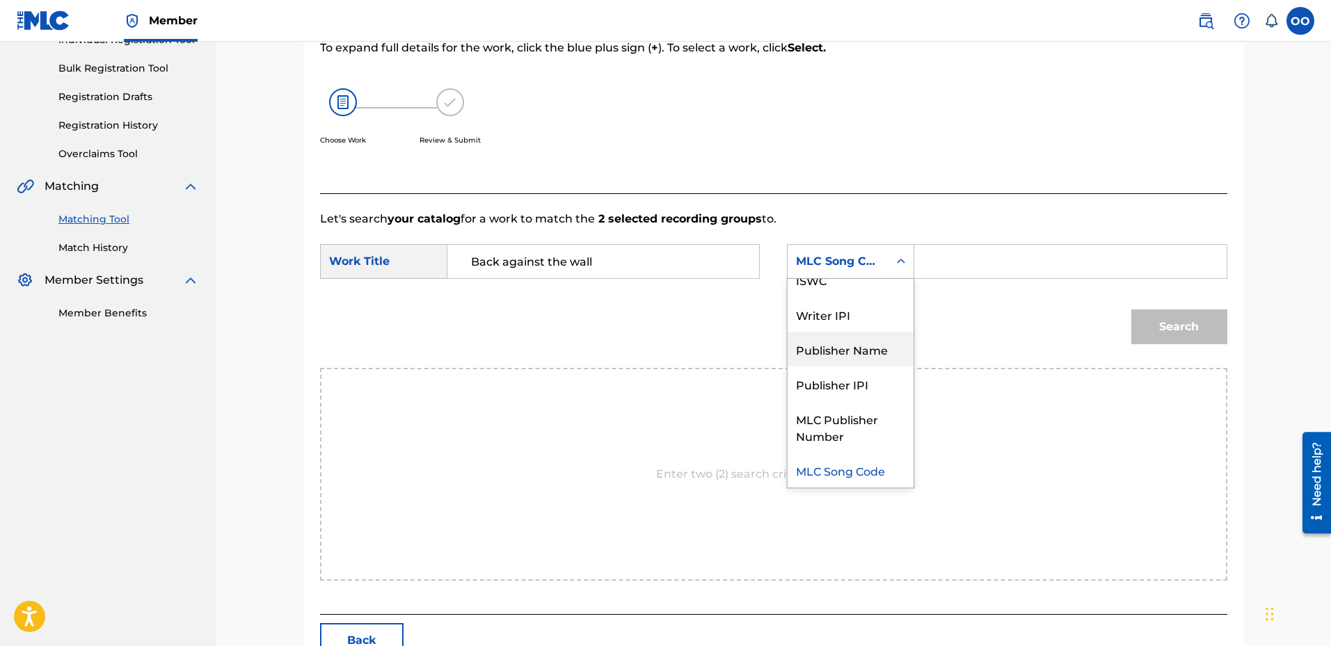
click at [849, 345] on div "Publisher Name" at bounding box center [850, 349] width 126 height 35
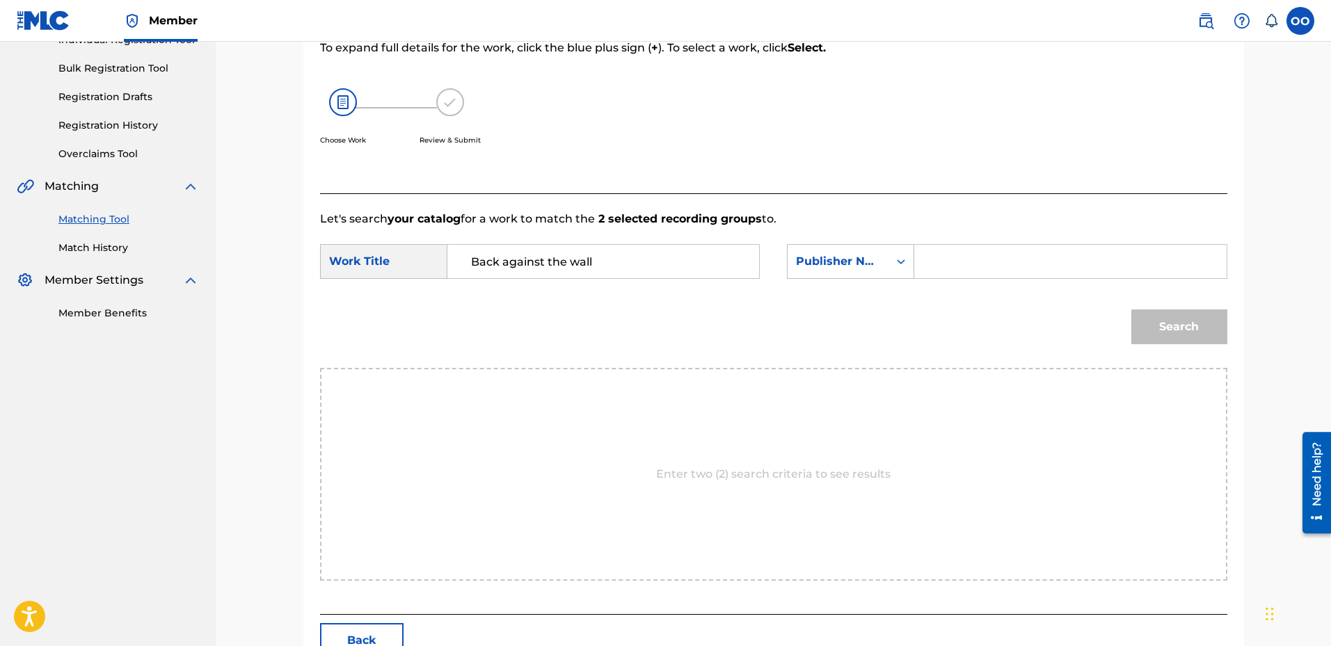
click at [997, 271] on input "Search Form" at bounding box center [1070, 261] width 288 height 33
type input "f"
paste input "Frontline"
type input "Frontline"
click at [1131, 310] on button "Search" at bounding box center [1179, 327] width 96 height 35
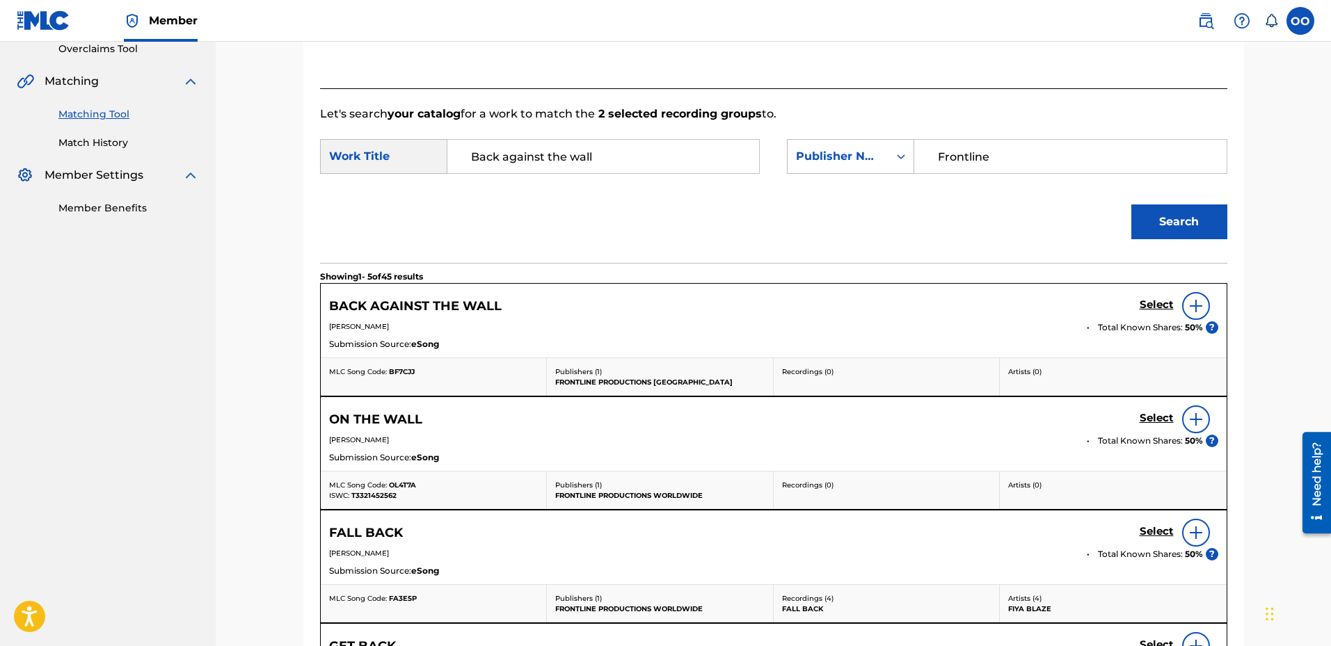
scroll to position [303, 0]
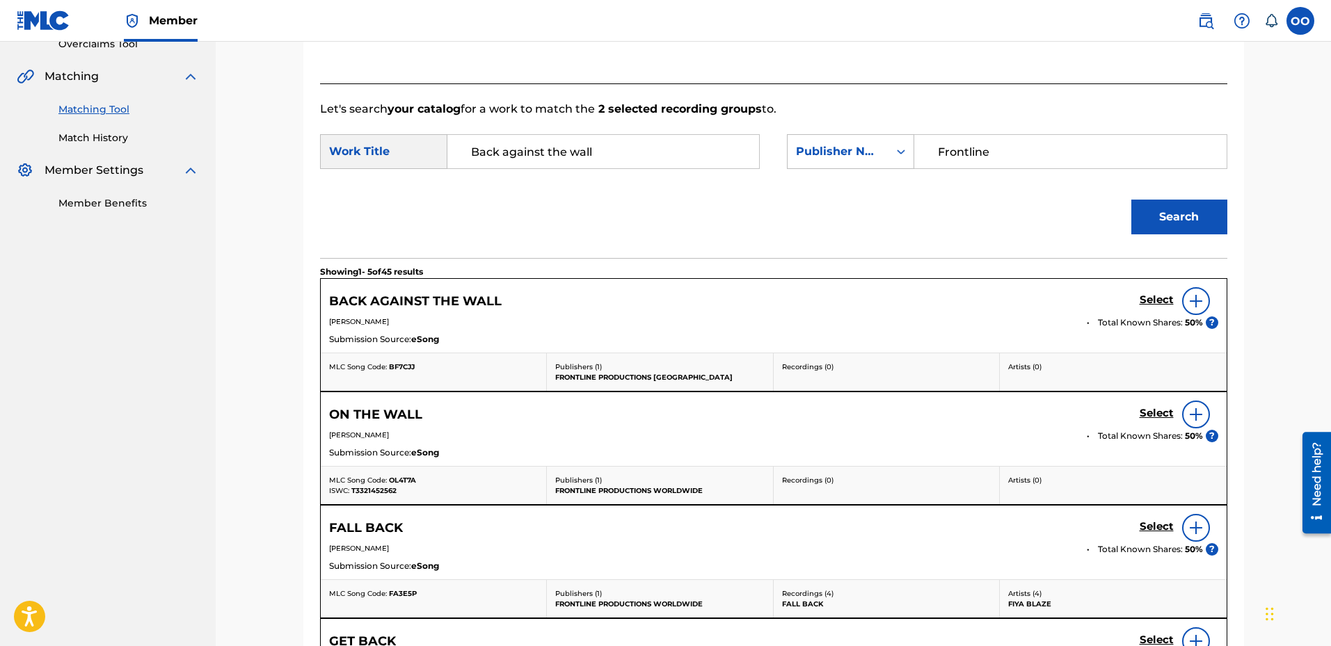
click at [1149, 304] on h5 "Select" at bounding box center [1157, 300] width 34 height 13
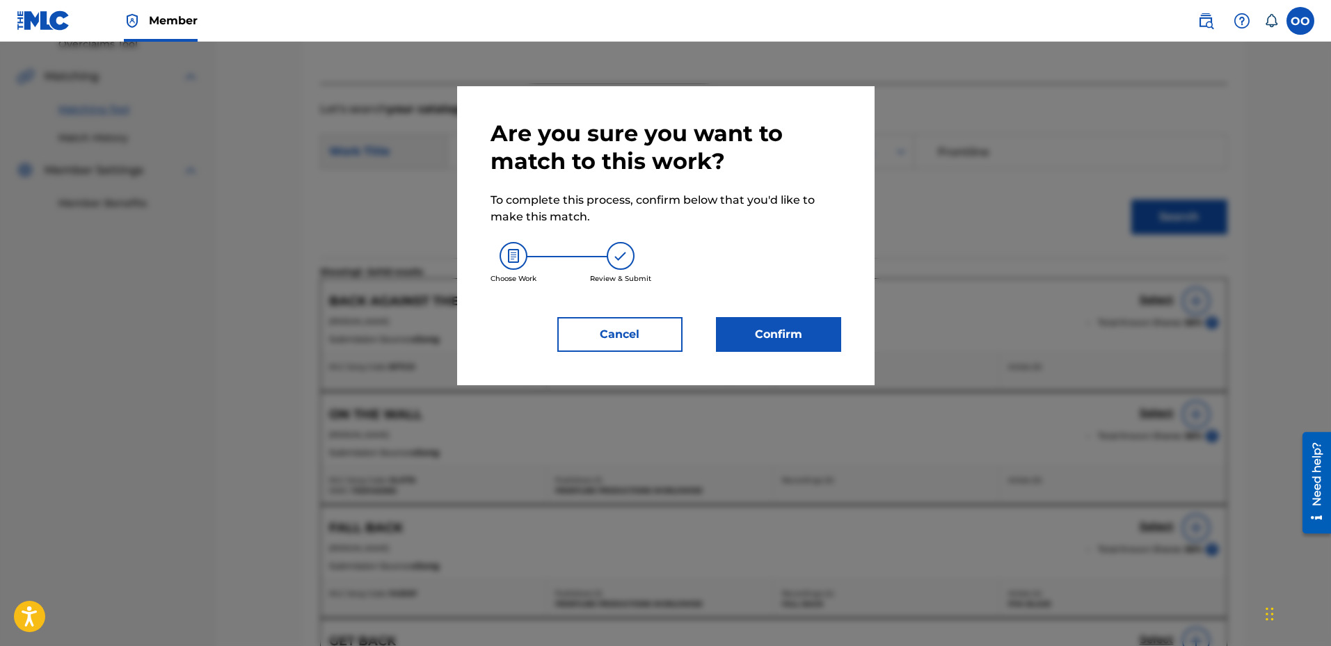
click at [810, 337] on button "Confirm" at bounding box center [778, 334] width 125 height 35
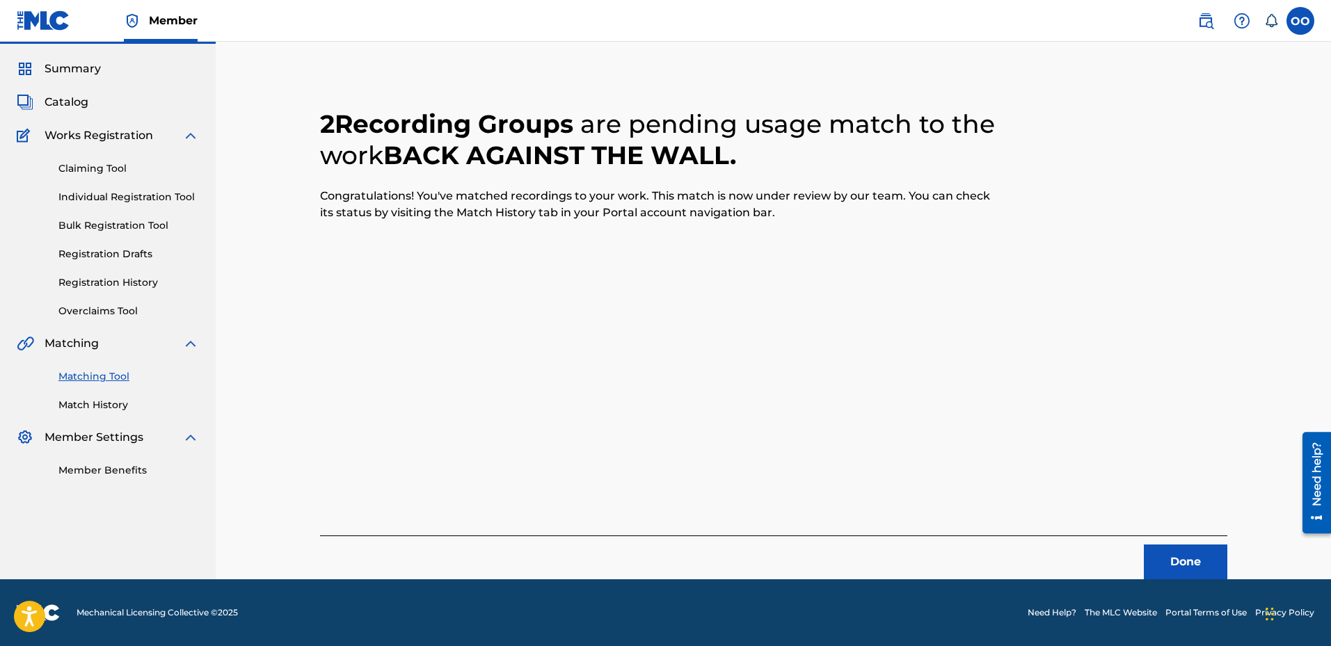
scroll to position [36, 0]
click at [1170, 548] on button "Done" at bounding box center [1185, 562] width 83 height 35
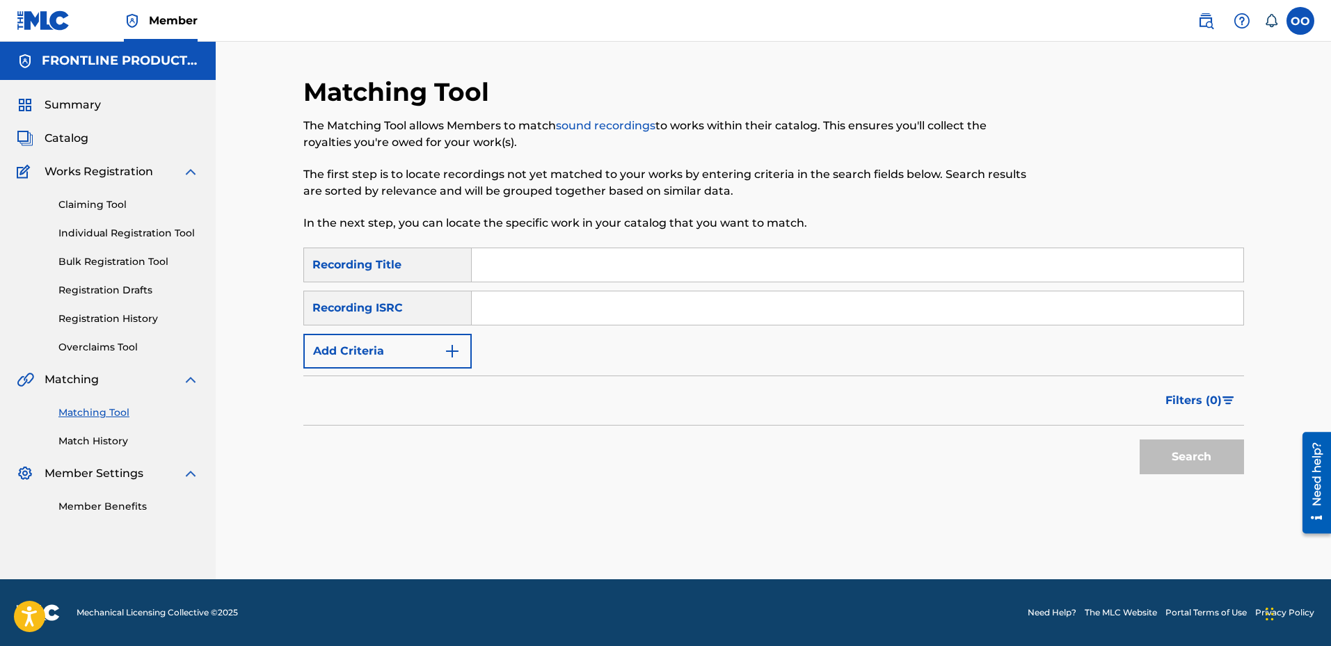
scroll to position [0, 0]
click at [488, 263] on input "Search Form" at bounding box center [857, 264] width 771 height 33
paste input "Theraphy session"
type input "Theraphy session"
click at [430, 343] on button "Add Criteria" at bounding box center [387, 351] width 168 height 35
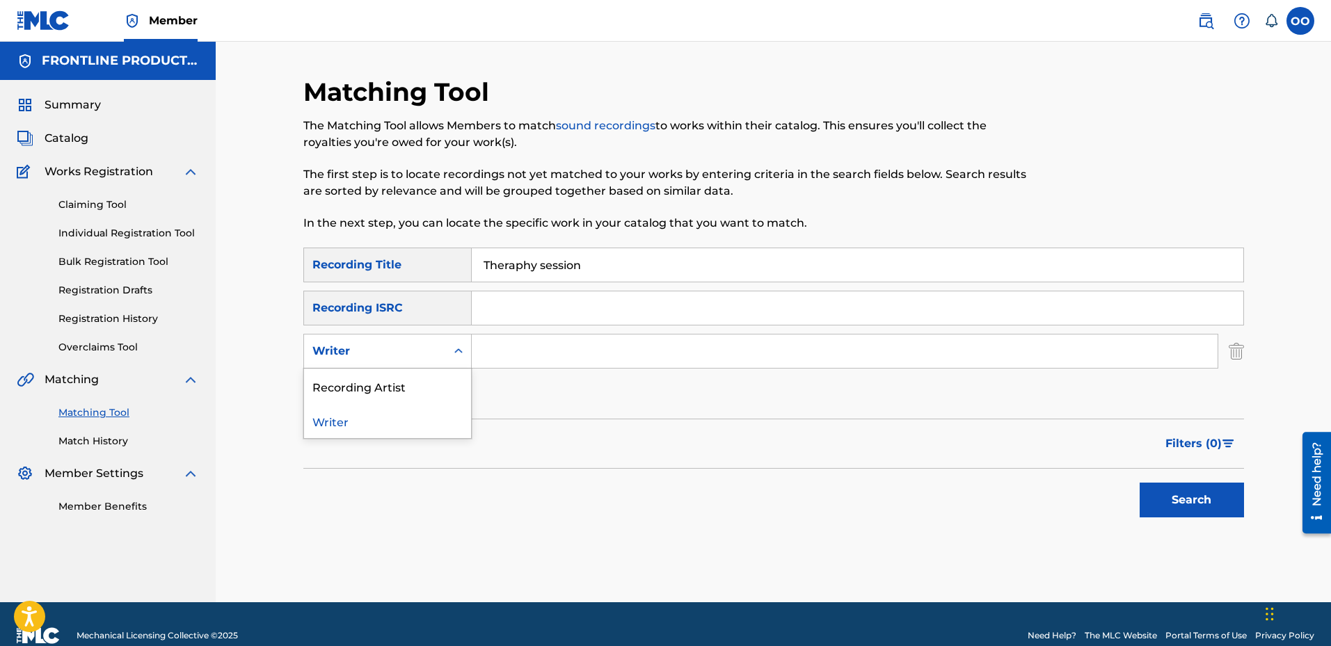
click at [426, 349] on div "Writer" at bounding box center [374, 351] width 125 height 17
click at [418, 381] on div "Recording Artist" at bounding box center [387, 386] width 167 height 35
click at [533, 354] on input "Search Form" at bounding box center [845, 351] width 746 height 33
paste input "TheUnderdog JP"
type input "TheUnderdog JP"
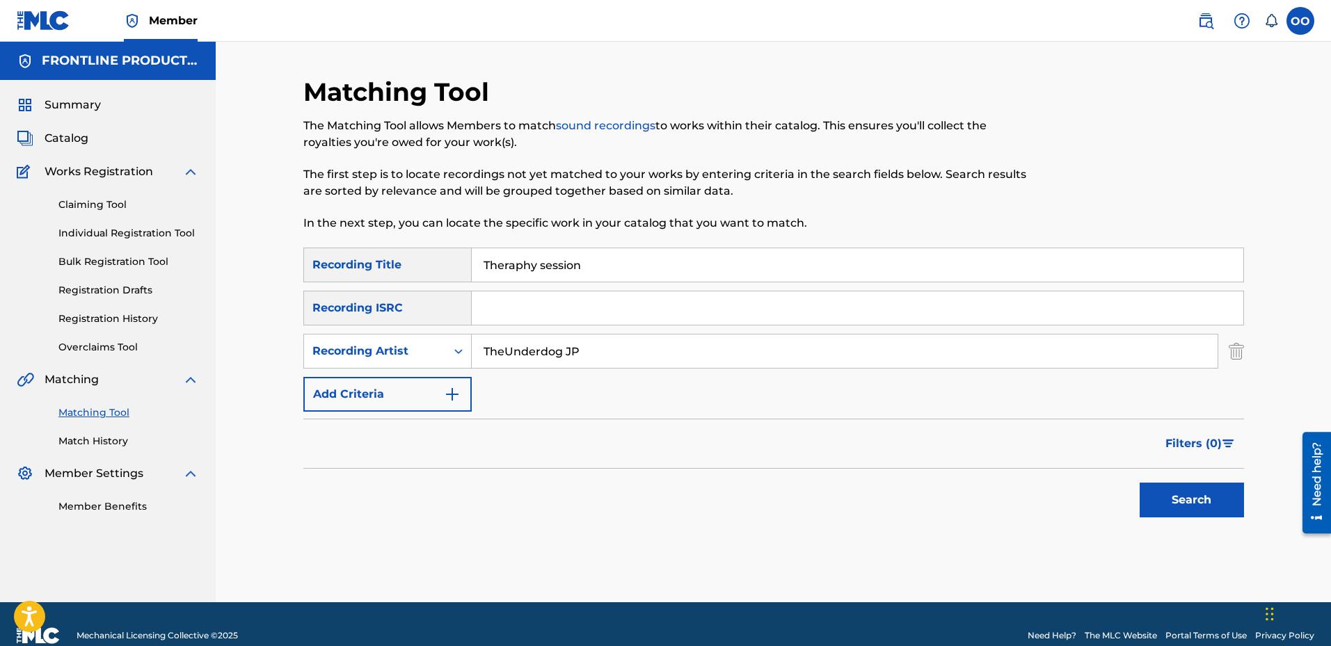
click at [1140, 483] on button "Search" at bounding box center [1192, 500] width 104 height 35
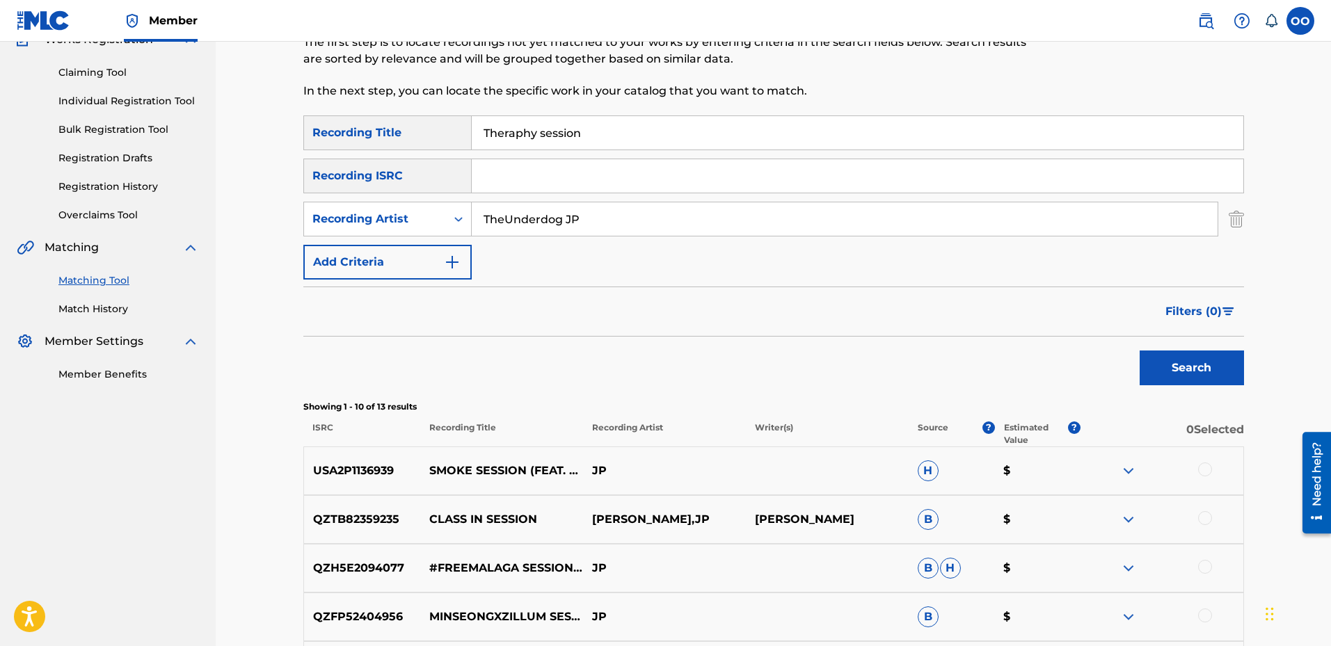
scroll to position [131, 0]
click at [734, 147] on input "Theraphy session" at bounding box center [857, 134] width 771 height 33
click at [609, 129] on input "Theraphy session" at bounding box center [857, 134] width 771 height 33
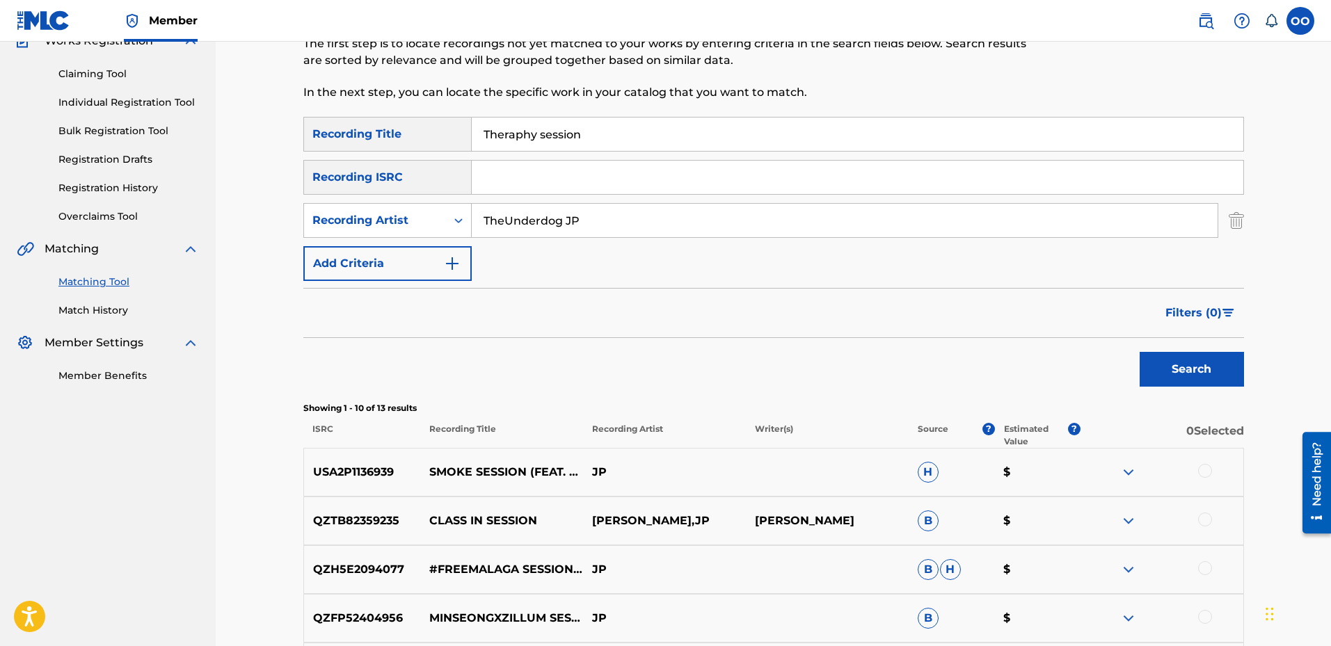
paste input "Lift you up"
click at [1140, 352] on button "Search" at bounding box center [1192, 369] width 104 height 35
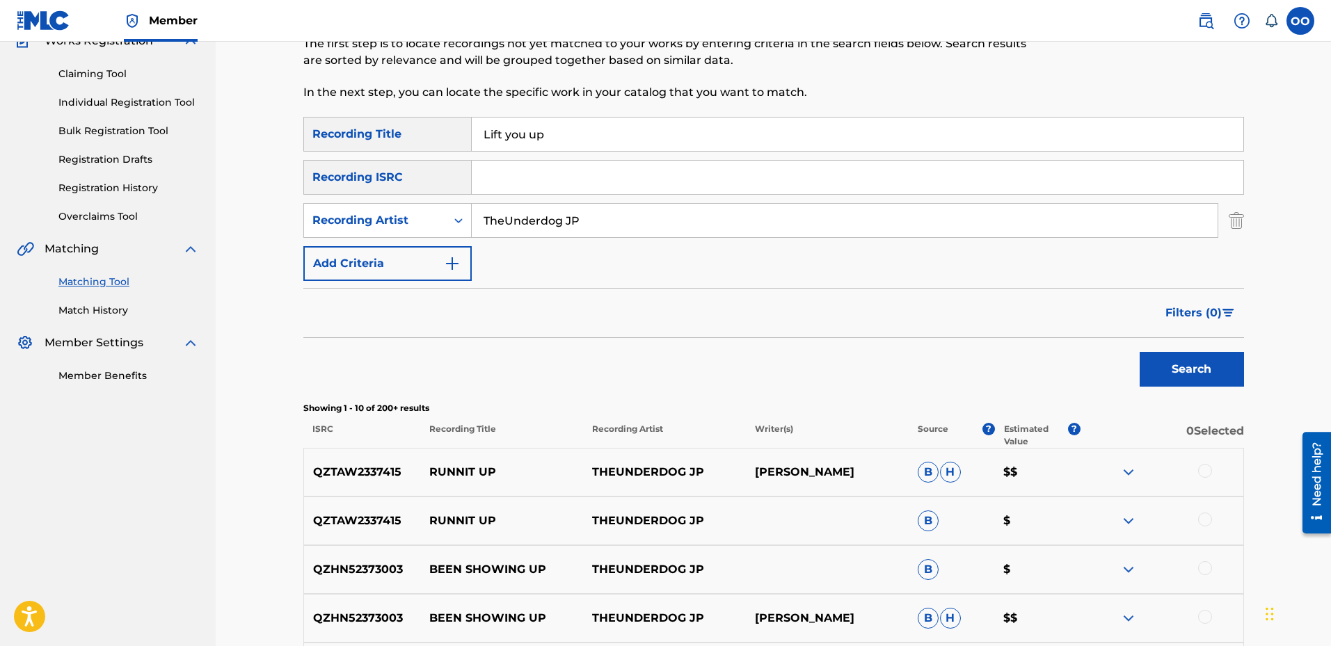
scroll to position [86, 0]
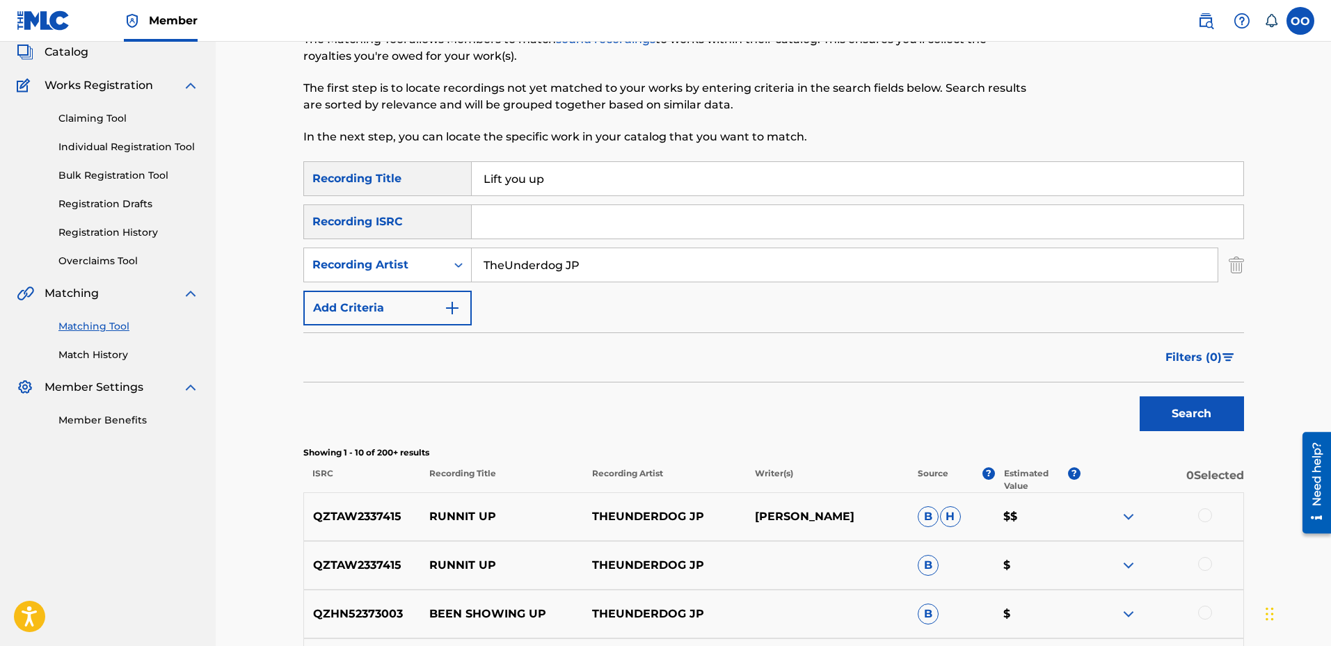
click at [584, 179] on input "Lift you up" at bounding box center [857, 178] width 771 height 33
paste input "P whats next ?"
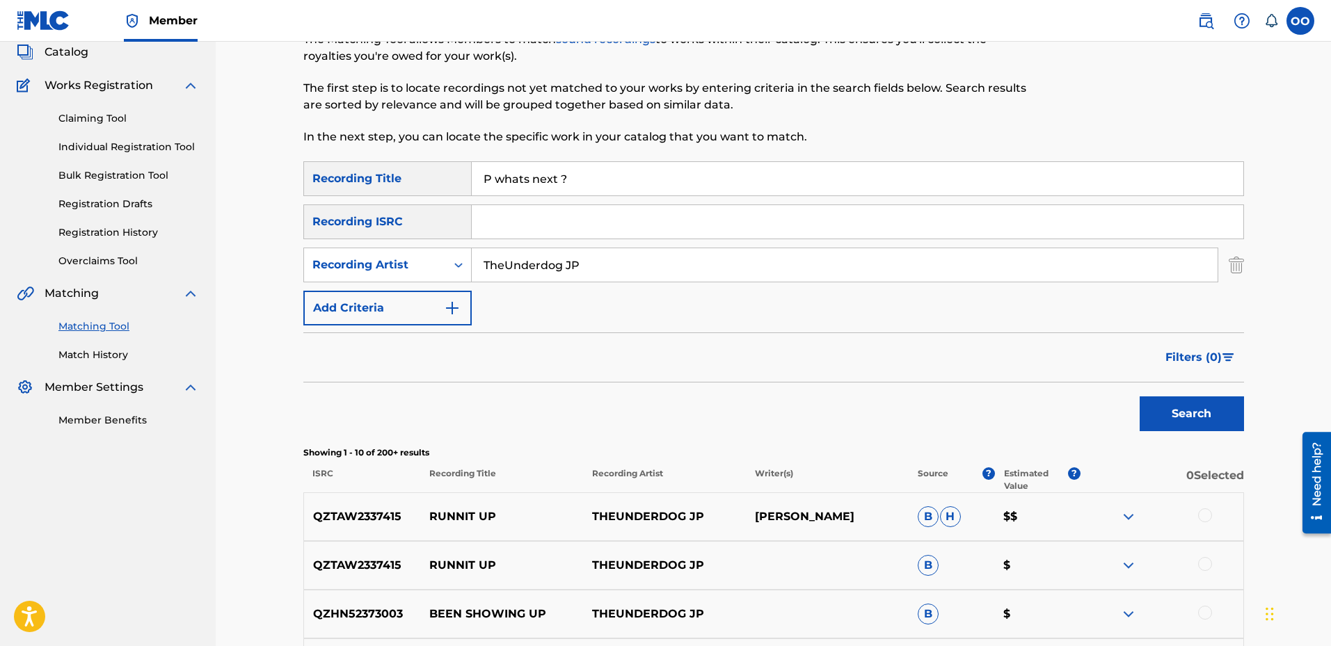
click at [1140, 397] on button "Search" at bounding box center [1192, 414] width 104 height 35
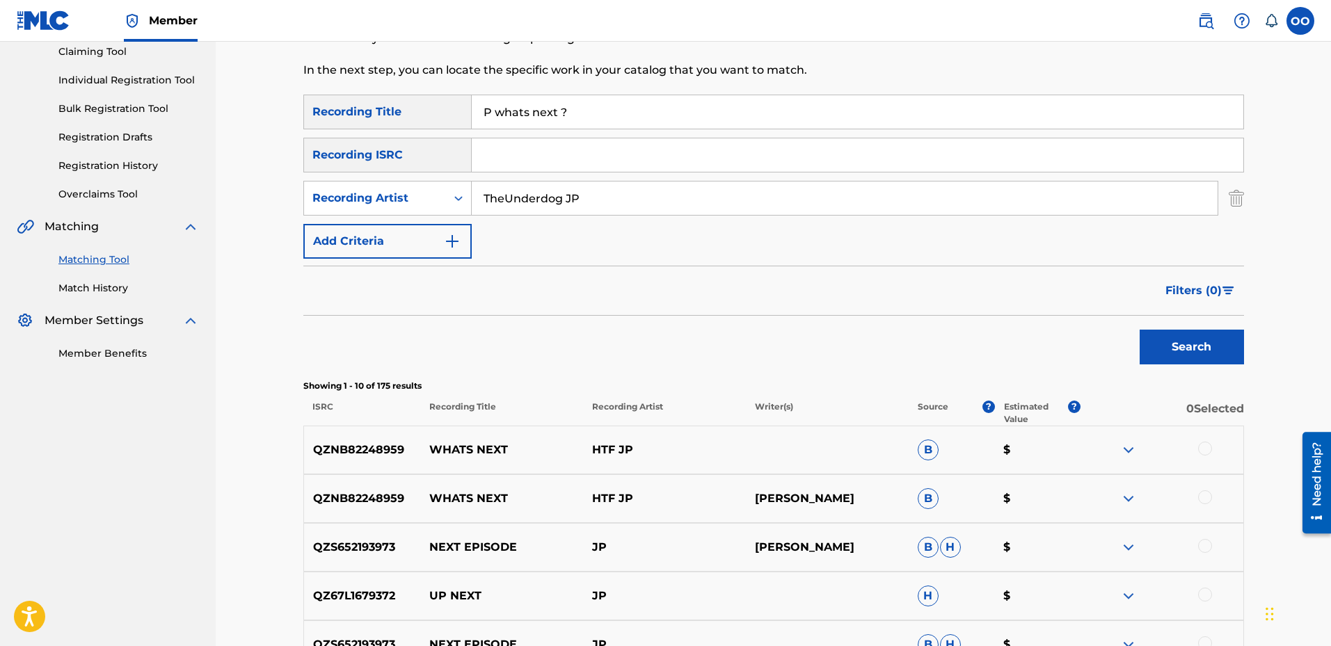
scroll to position [166, 0]
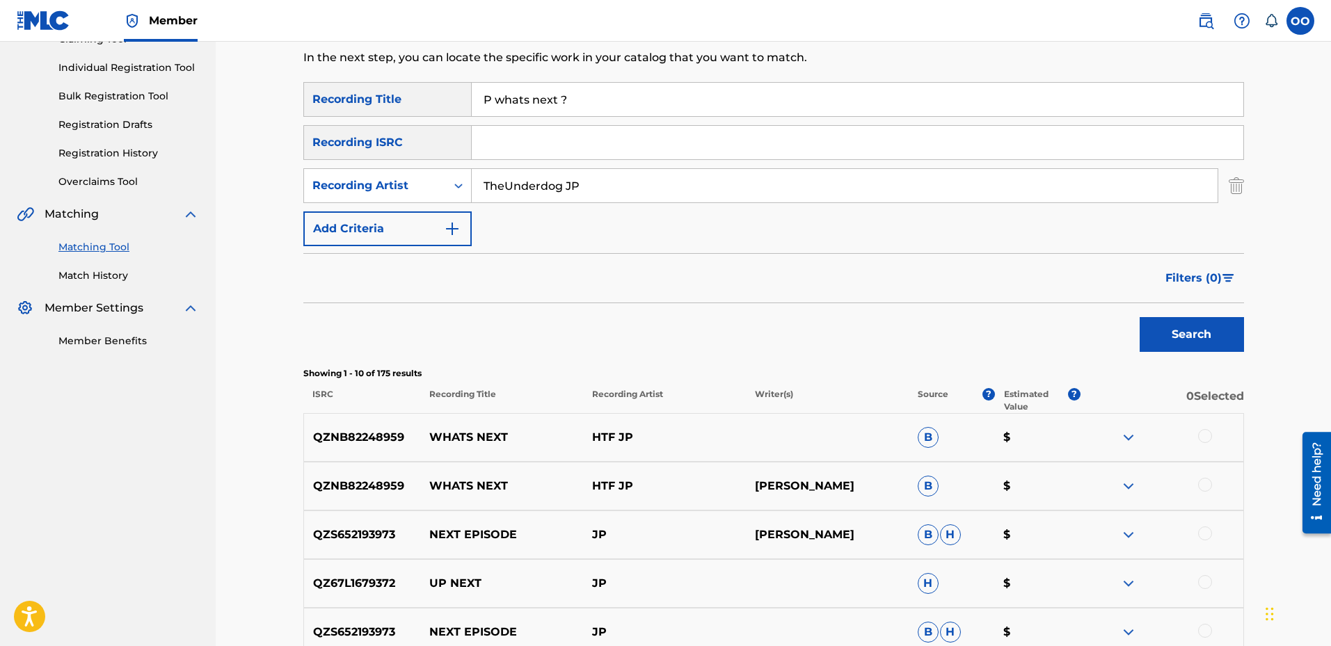
click at [659, 87] on input "P whats next ?" at bounding box center [857, 99] width 771 height 33
paste input "[MEDICAL_DATA]"
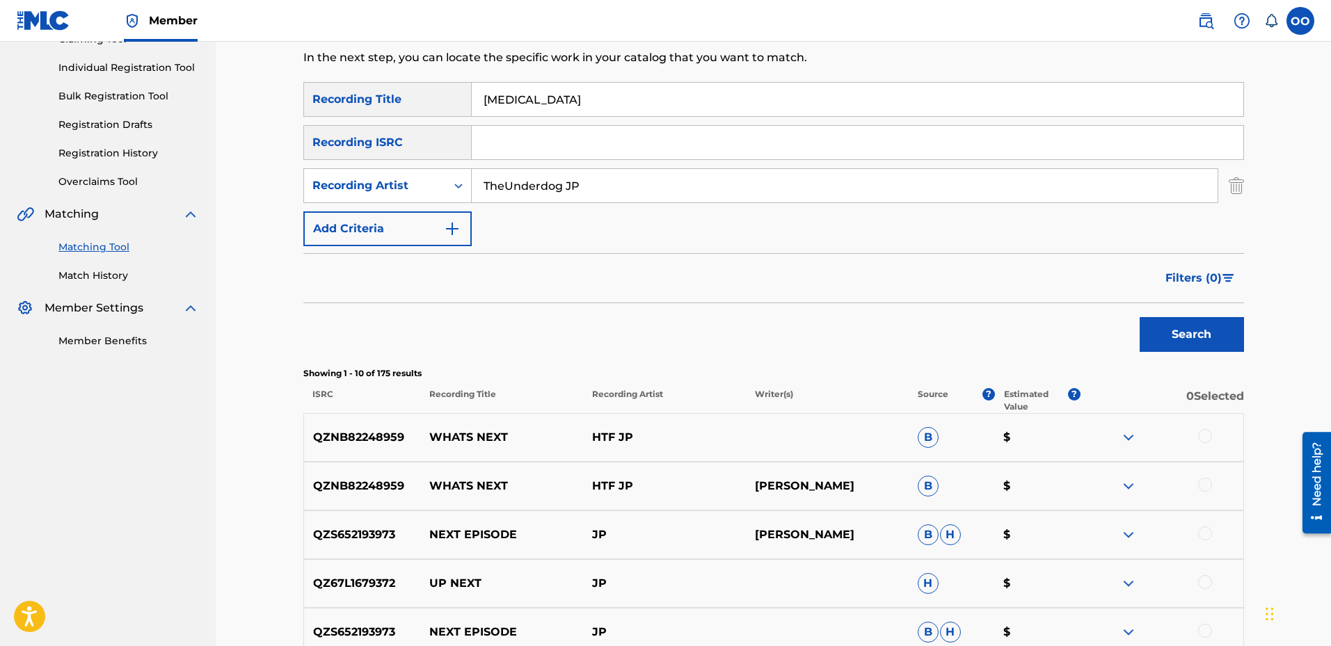
type input "[MEDICAL_DATA]"
click at [658, 88] on input "[MEDICAL_DATA]" at bounding box center [857, 99] width 771 height 33
click at [634, 202] on input "TheUnderdog JP" at bounding box center [845, 185] width 746 height 33
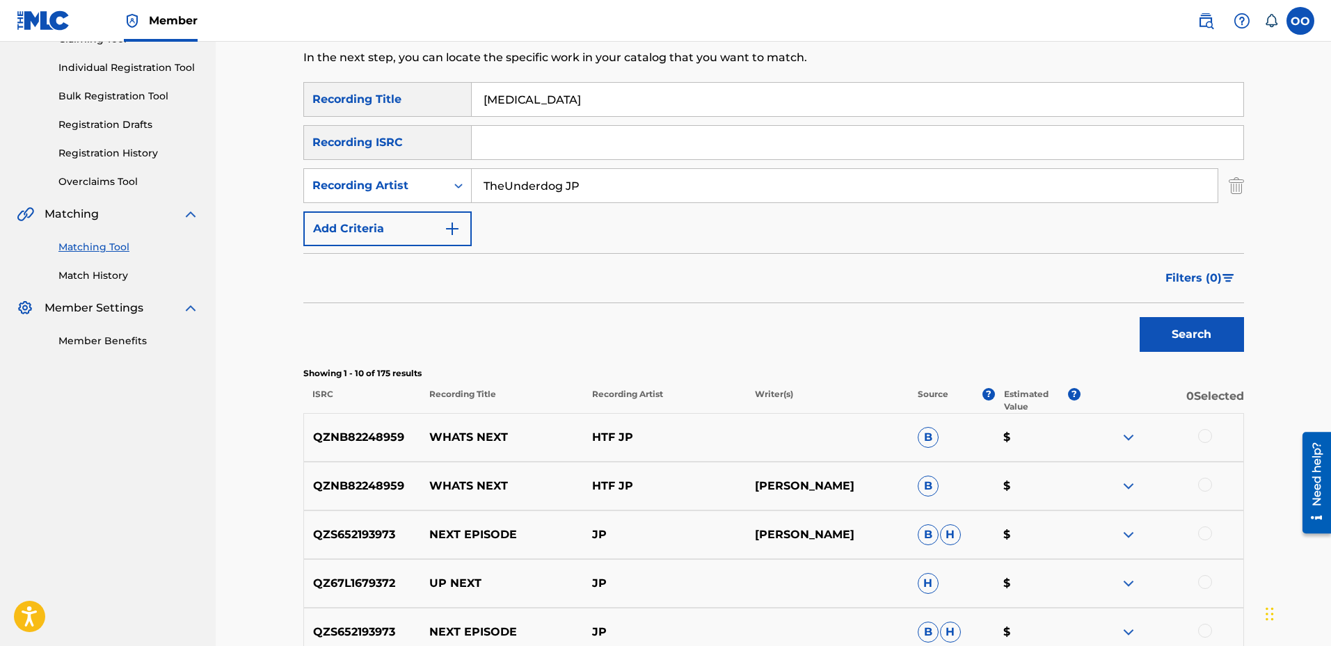
click at [634, 202] on input "TheUnderdog JP" at bounding box center [845, 185] width 746 height 33
paste input "[PERSON_NAME]"
type input "[PERSON_NAME]"
click at [1140, 317] on button "Search" at bounding box center [1192, 334] width 104 height 35
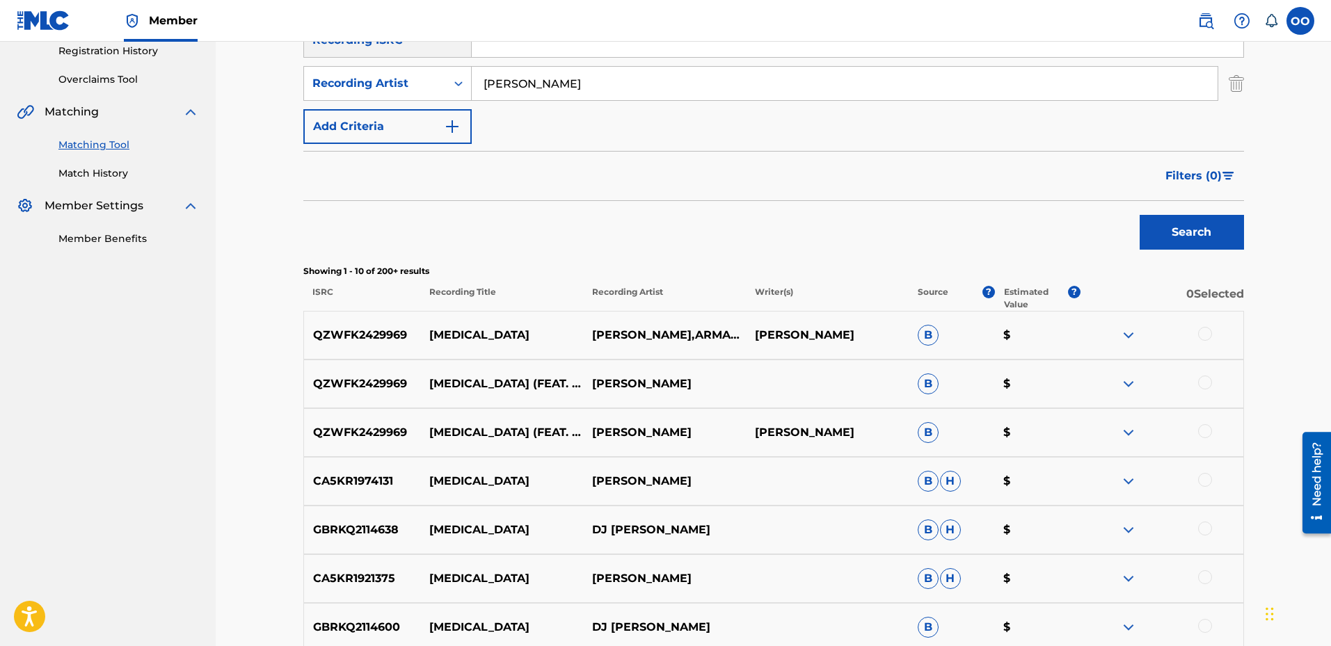
scroll to position [276, 0]
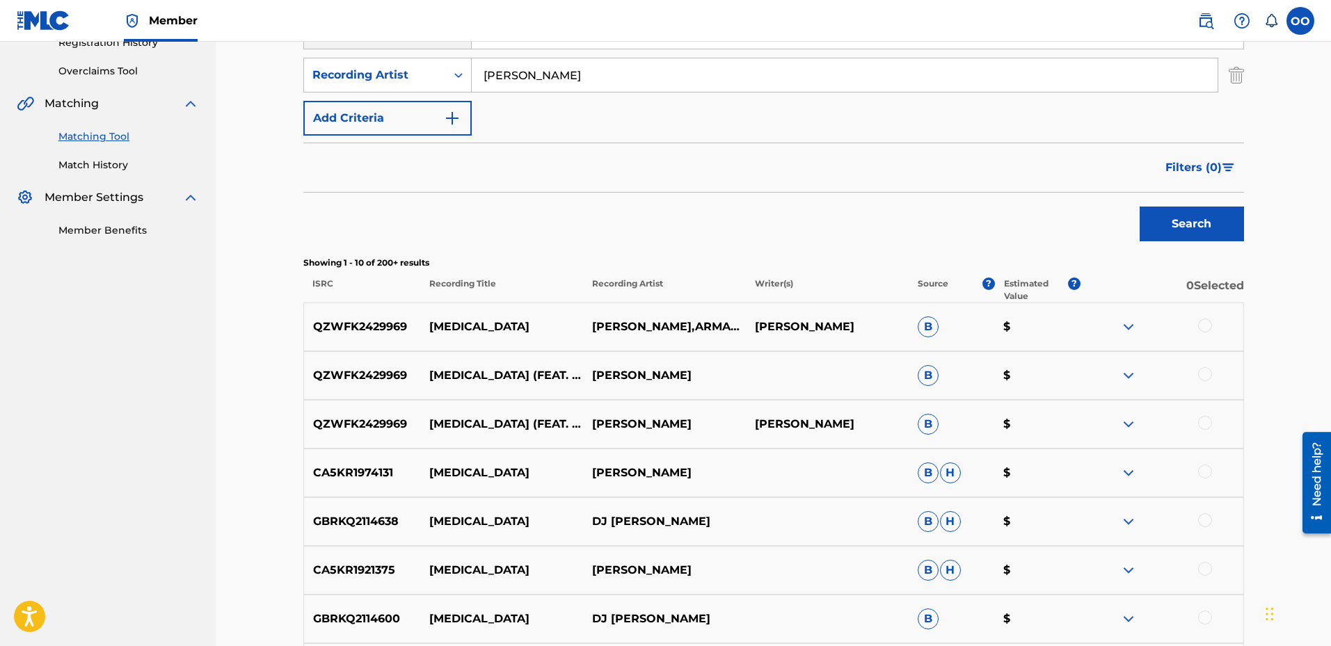
click at [1208, 421] on div at bounding box center [1205, 423] width 14 height 14
click at [1206, 377] on div at bounding box center [1205, 374] width 14 height 14
click at [1206, 327] on div at bounding box center [1205, 326] width 14 height 14
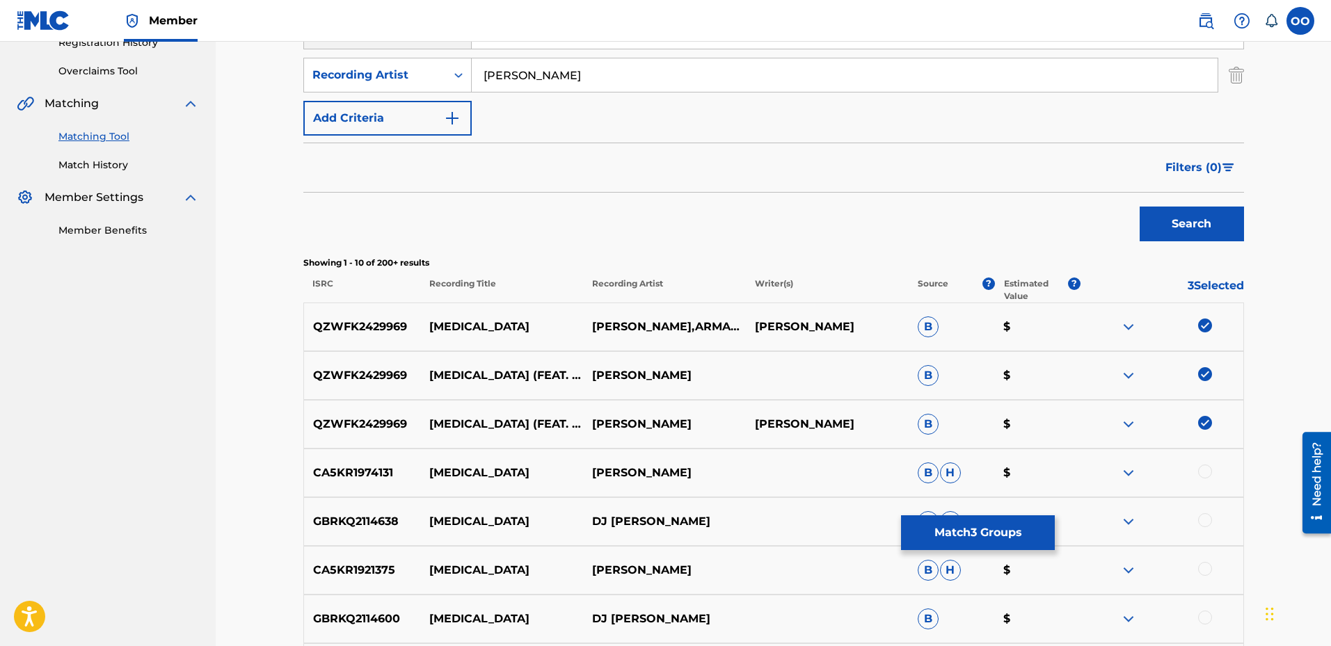
click at [983, 538] on button "Match 3 Groups" at bounding box center [978, 532] width 154 height 35
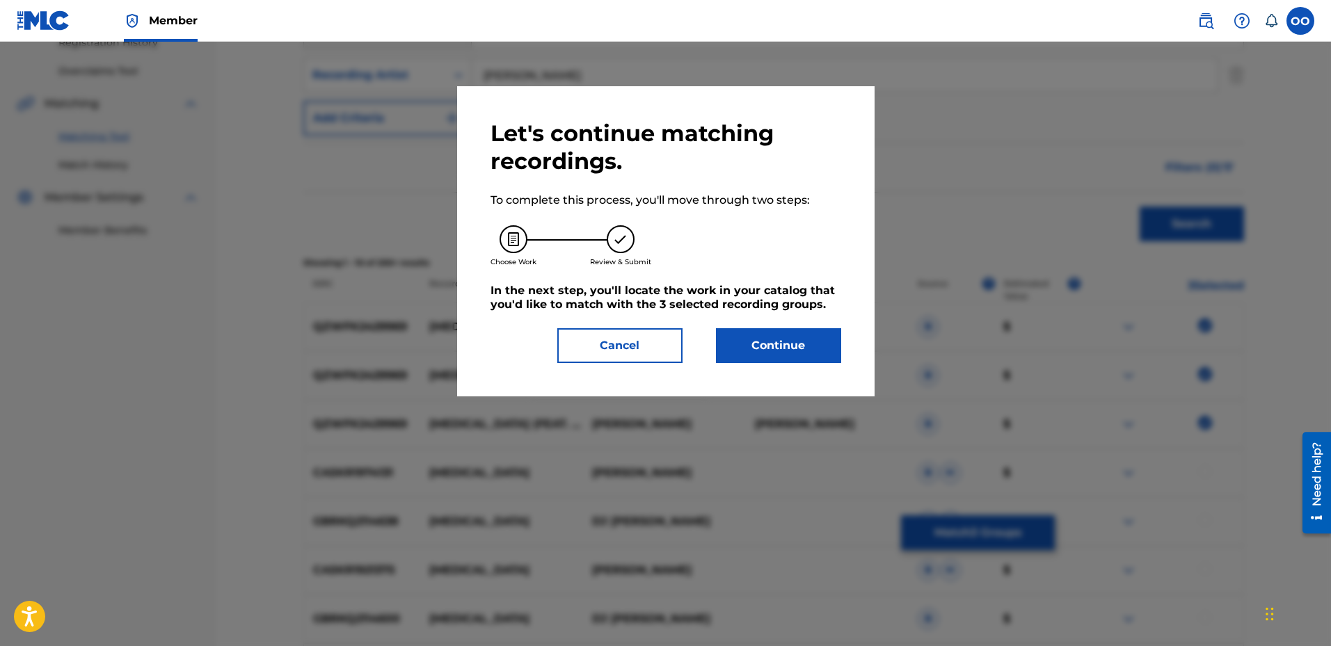
click at [804, 342] on button "Continue" at bounding box center [778, 345] width 125 height 35
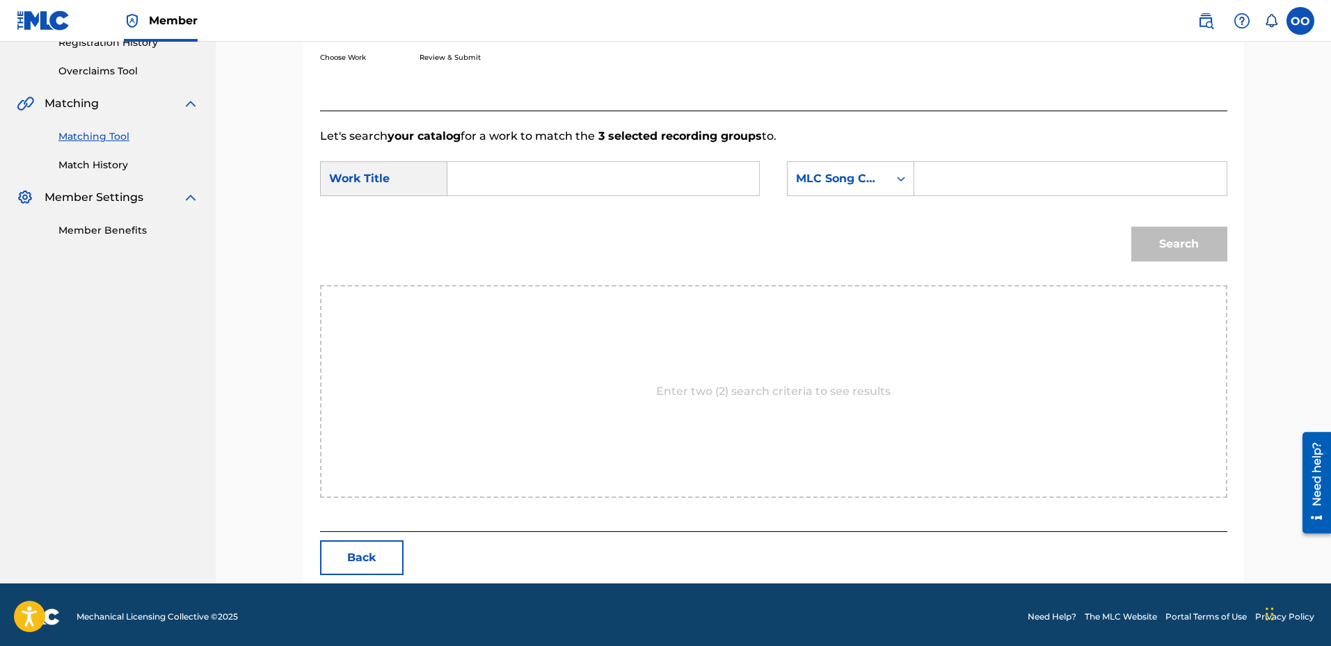
click at [556, 181] on input "Search Form" at bounding box center [603, 178] width 288 height 33
paste input "[MEDICAL_DATA]"
type input "[MEDICAL_DATA]"
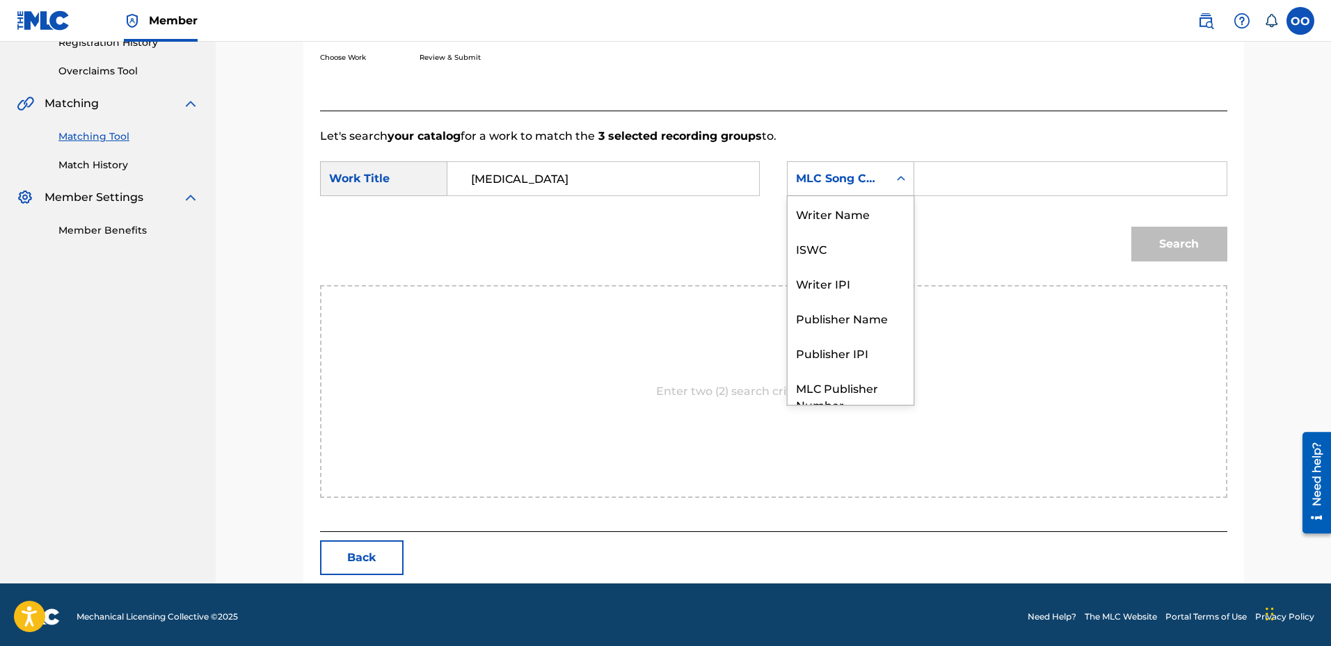
click at [836, 182] on div "MLC Song Code" at bounding box center [838, 178] width 84 height 17
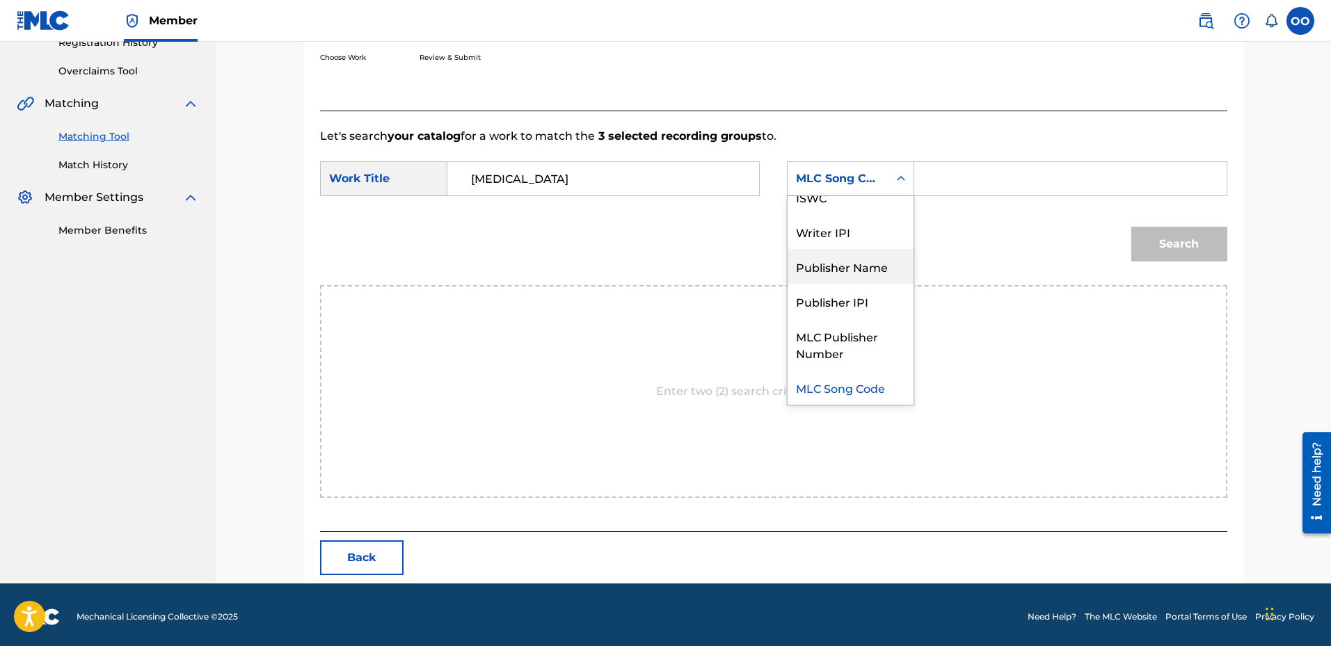
click at [840, 264] on div "Publisher Name" at bounding box center [850, 266] width 126 height 35
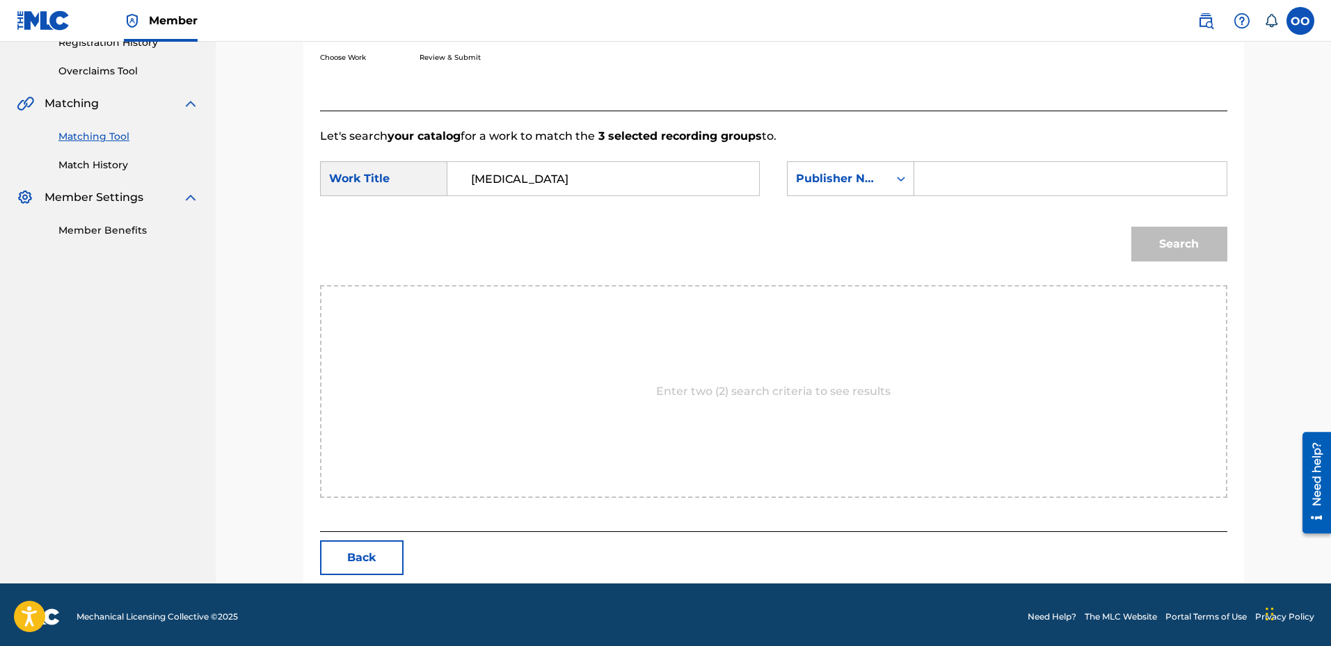
click at [945, 191] on input "Search Form" at bounding box center [1070, 178] width 288 height 33
paste input "Frontline"
type input "Frontline"
click at [1131, 227] on button "Search" at bounding box center [1179, 244] width 96 height 35
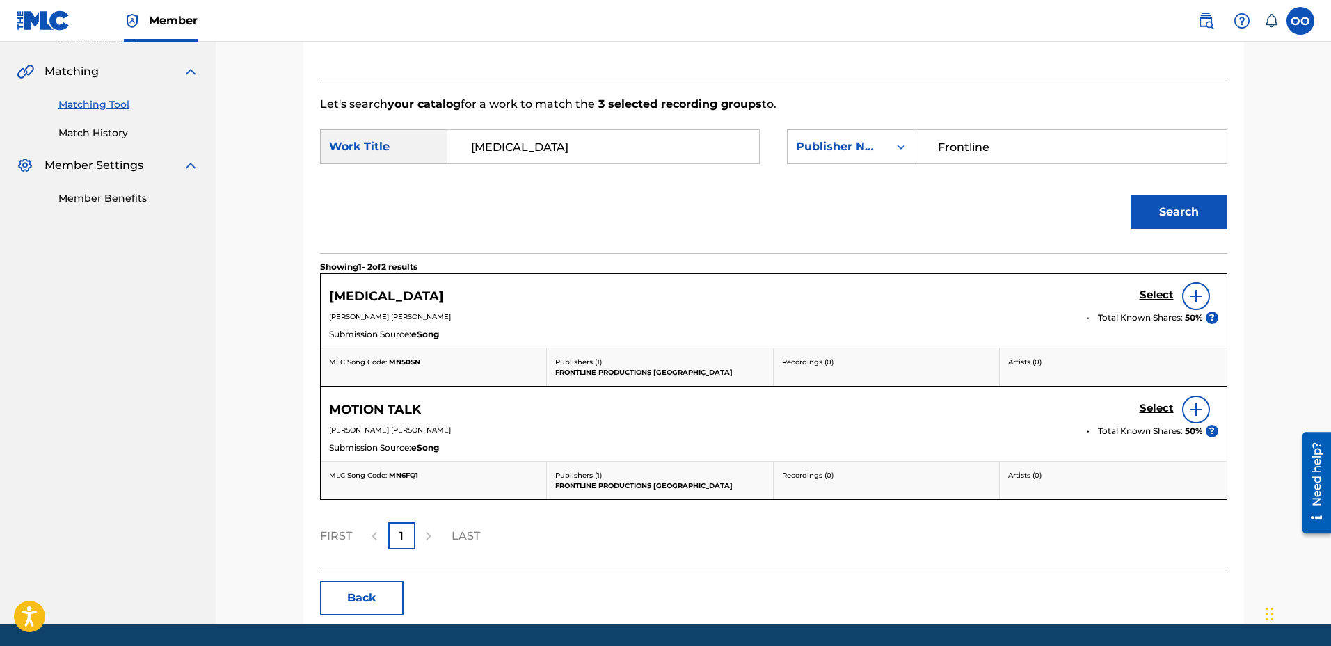
scroll to position [316, 0]
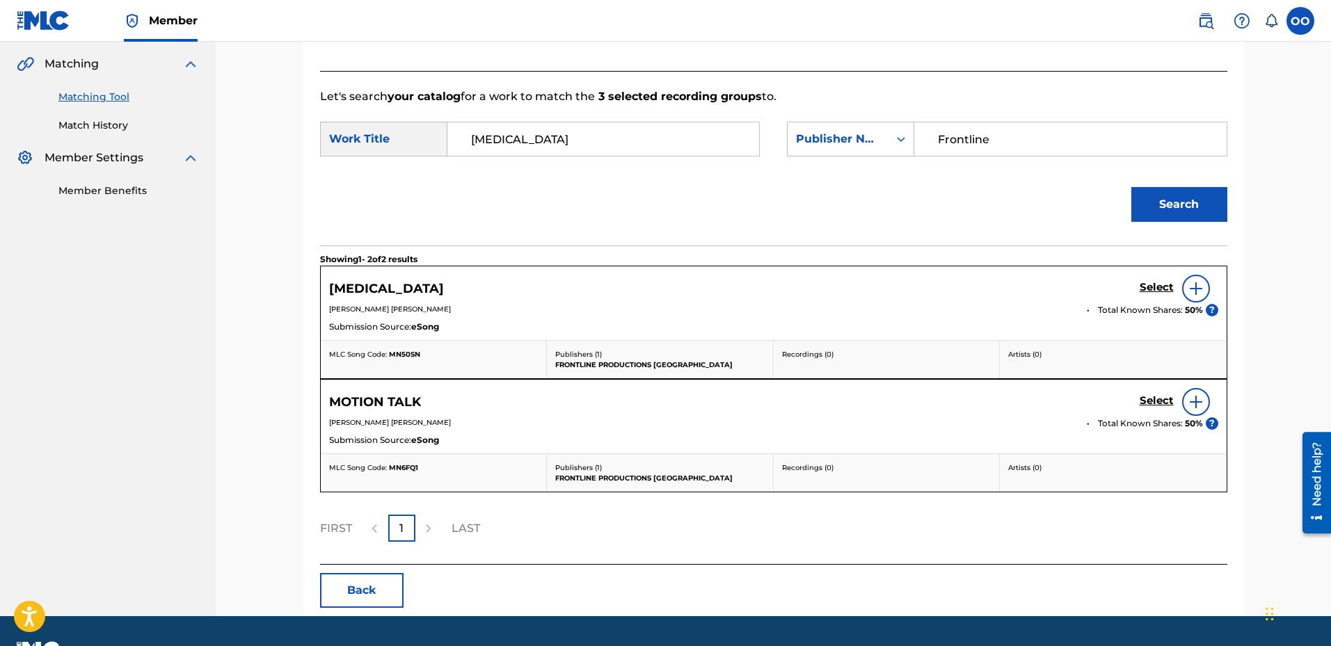
click at [1156, 293] on h5 "Select" at bounding box center [1157, 287] width 34 height 13
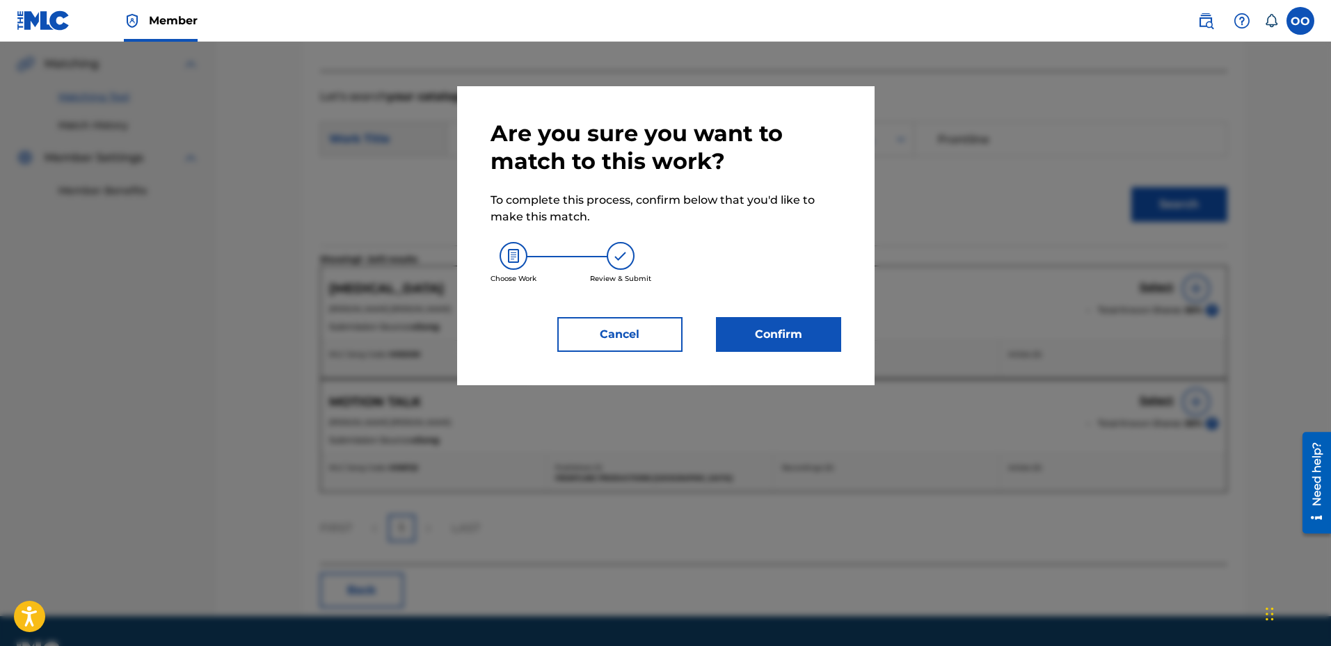
click at [833, 328] on button "Confirm" at bounding box center [778, 334] width 125 height 35
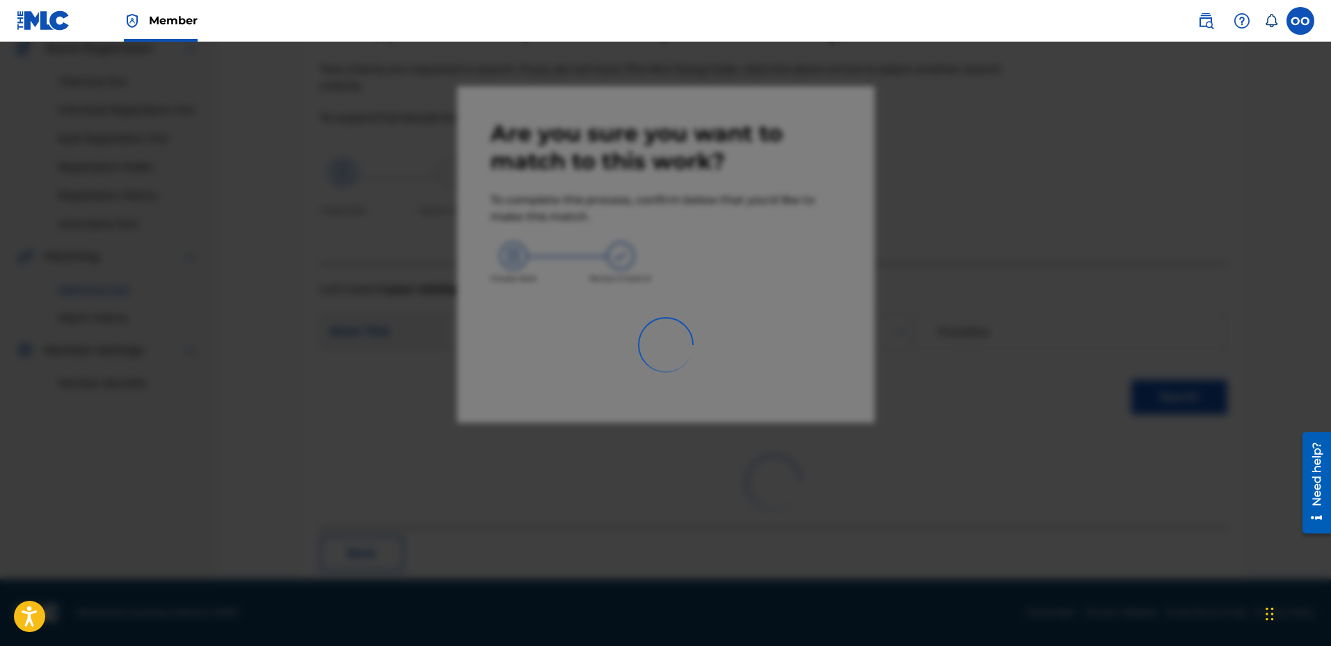
scroll to position [36, 0]
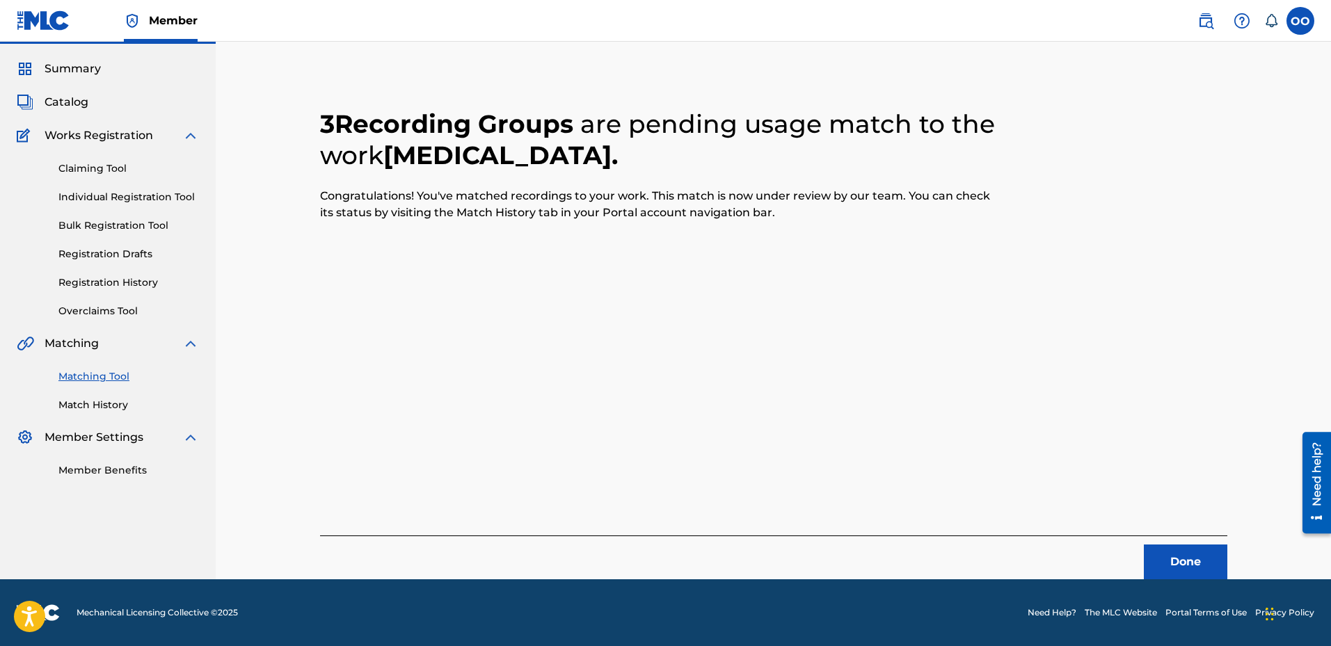
click at [1188, 560] on button "Done" at bounding box center [1185, 562] width 83 height 35
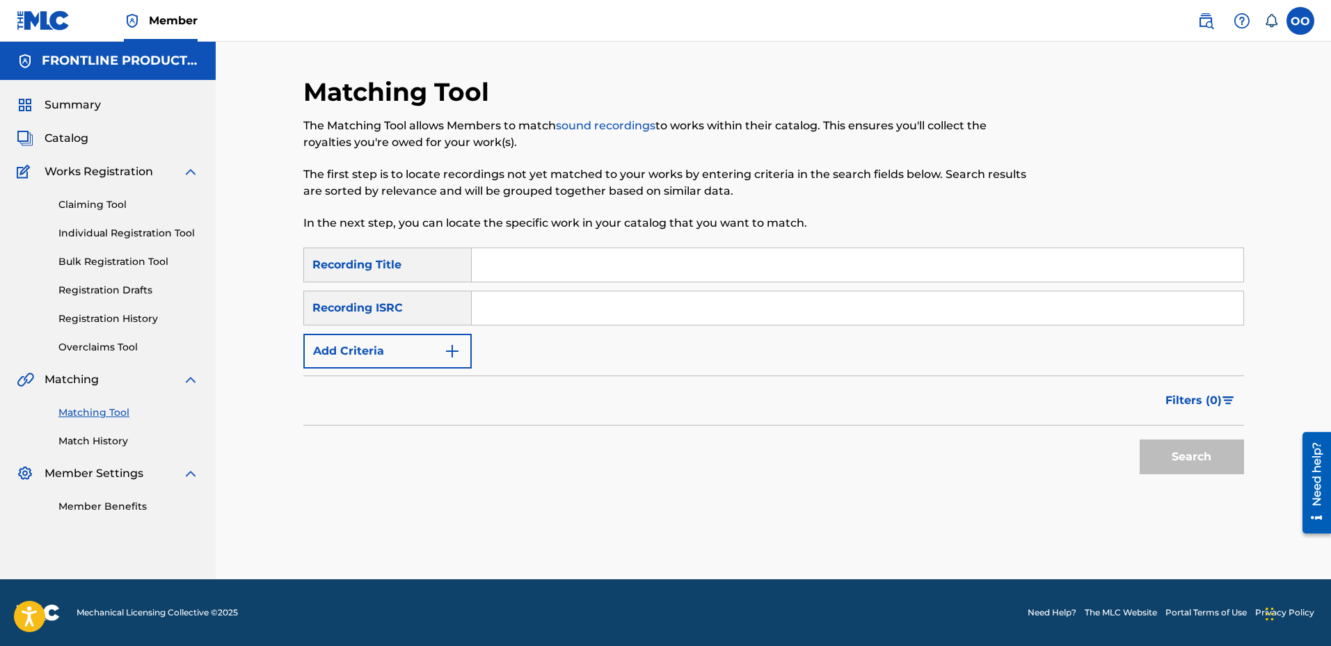
scroll to position [0, 0]
click at [500, 275] on input "Search Form" at bounding box center [857, 264] width 771 height 33
paste input "Motion Talk"
type input "Motion Talk"
click at [425, 352] on button "Add Criteria" at bounding box center [387, 351] width 168 height 35
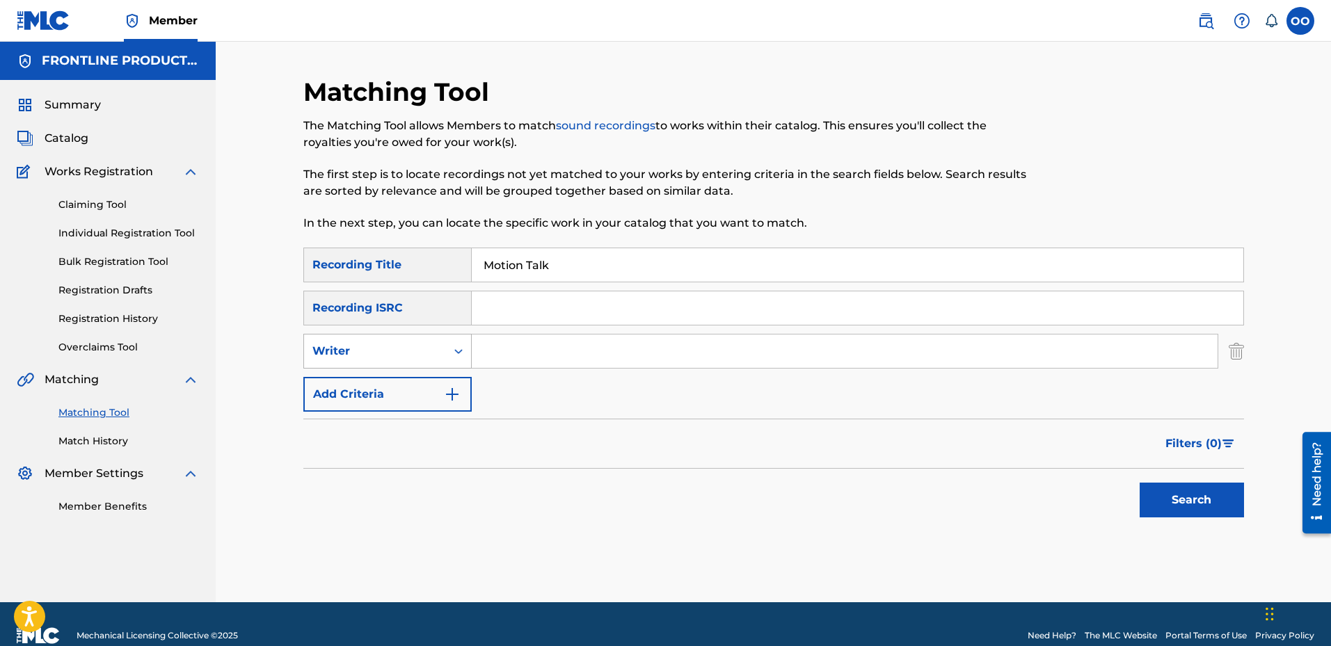
click at [422, 358] on div "Writer" at bounding box center [374, 351] width 125 height 17
click at [415, 390] on div "Recording Artist" at bounding box center [387, 386] width 167 height 35
click at [527, 354] on input "Search Form" at bounding box center [845, 351] width 746 height 33
paste input "Realmoneymir"
type input "Realmoneymir"
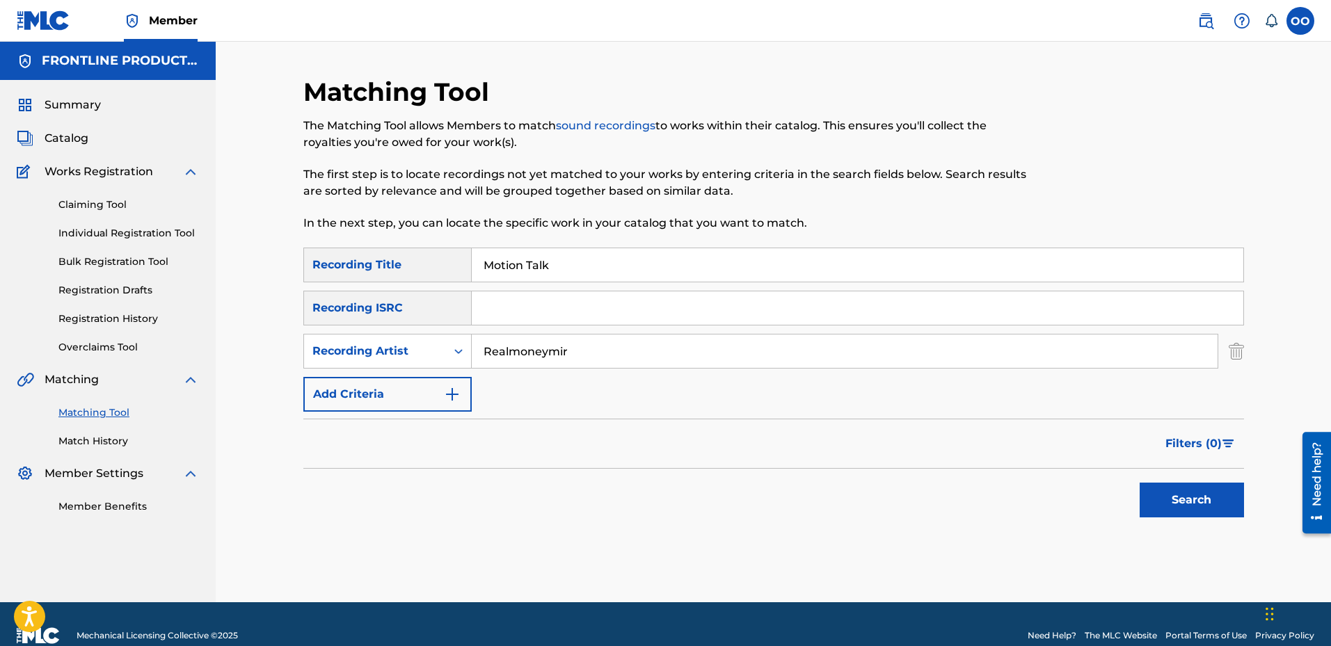
click at [1140, 483] on button "Search" at bounding box center [1192, 500] width 104 height 35
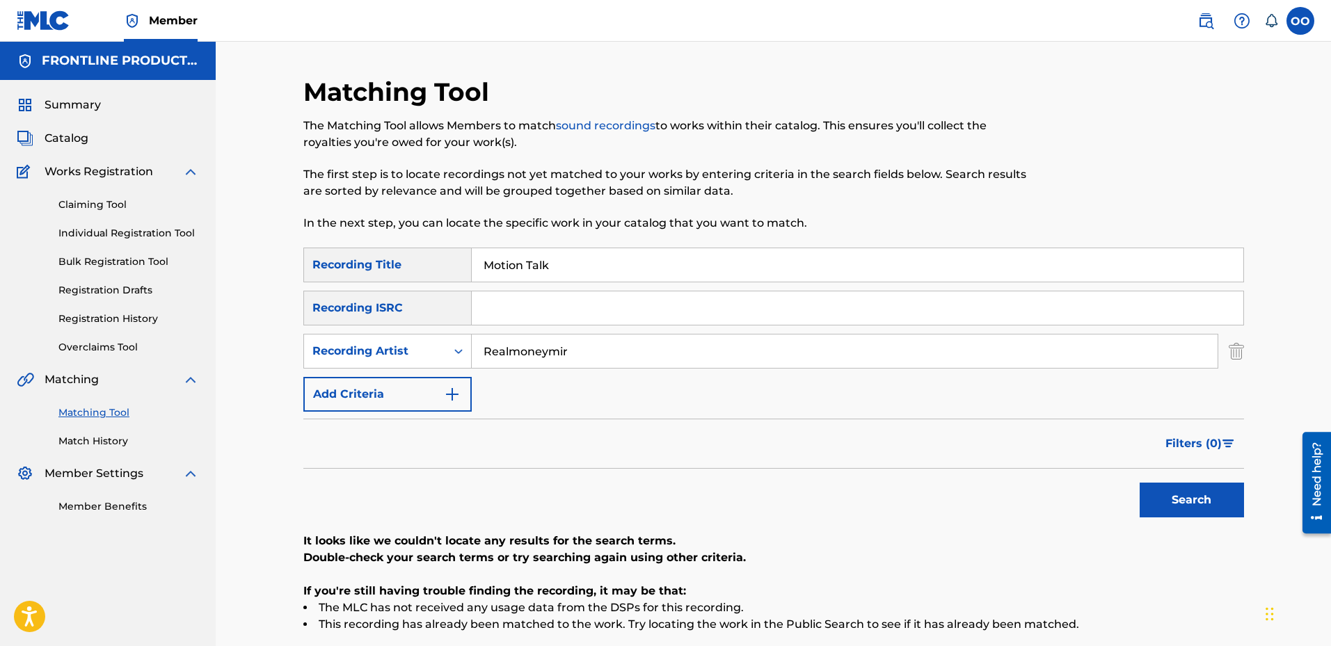
click at [735, 360] on input "Realmoneymir" at bounding box center [845, 351] width 746 height 33
click at [690, 307] on input "Search Form" at bounding box center [857, 307] width 771 height 33
paste input "QZHN92549723"
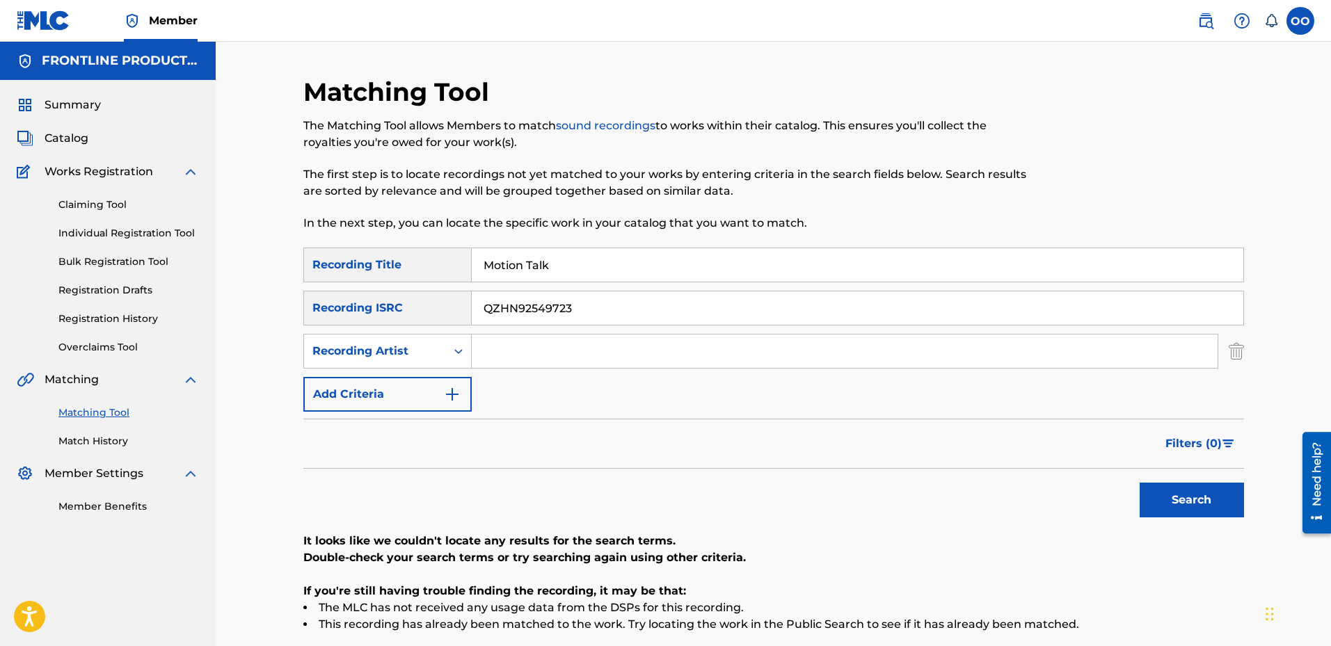
type input "QZHN92549723"
click at [1140, 483] on button "Search" at bounding box center [1192, 500] width 104 height 35
click at [604, 259] on input "Motion Talk" at bounding box center [857, 264] width 771 height 33
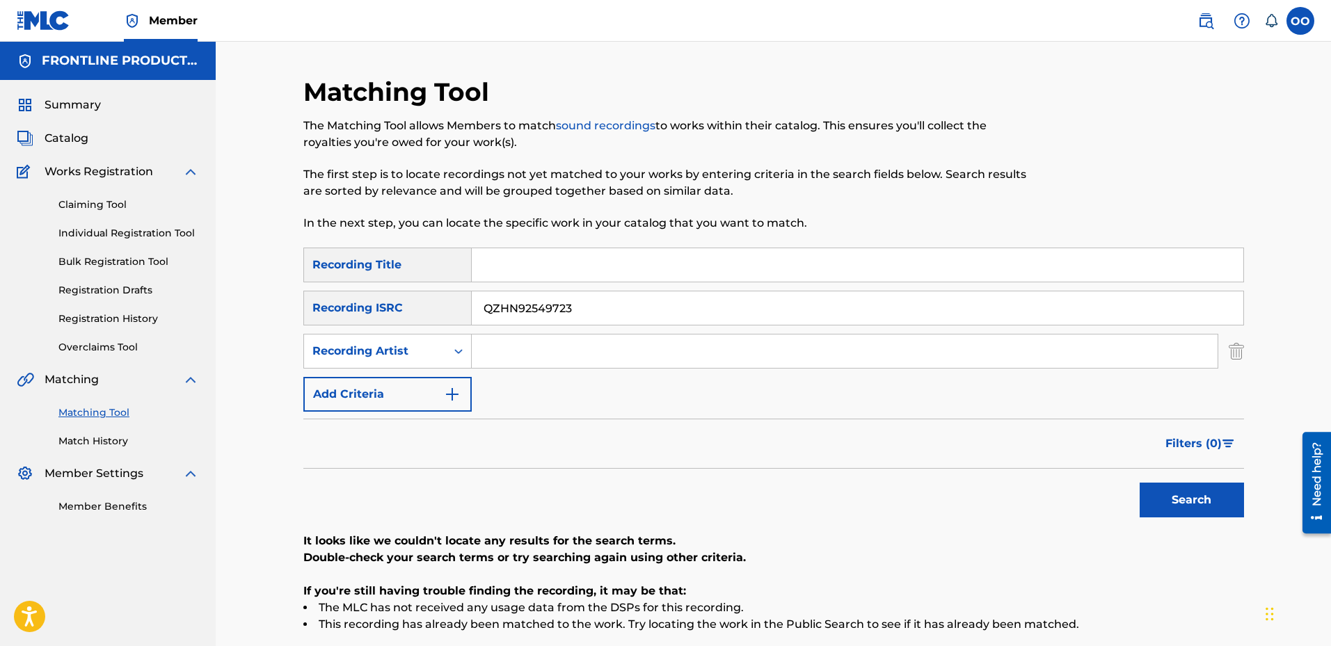
click at [1140, 483] on button "Search" at bounding box center [1192, 500] width 104 height 35
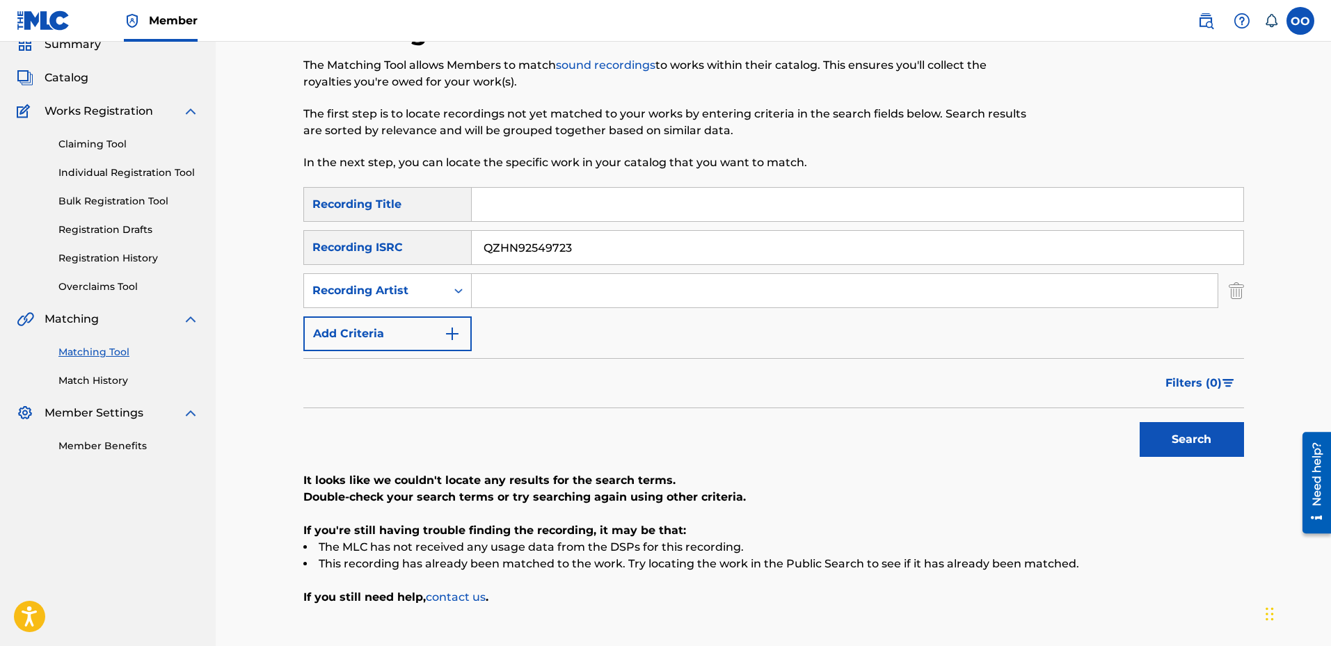
scroll to position [82, 0]
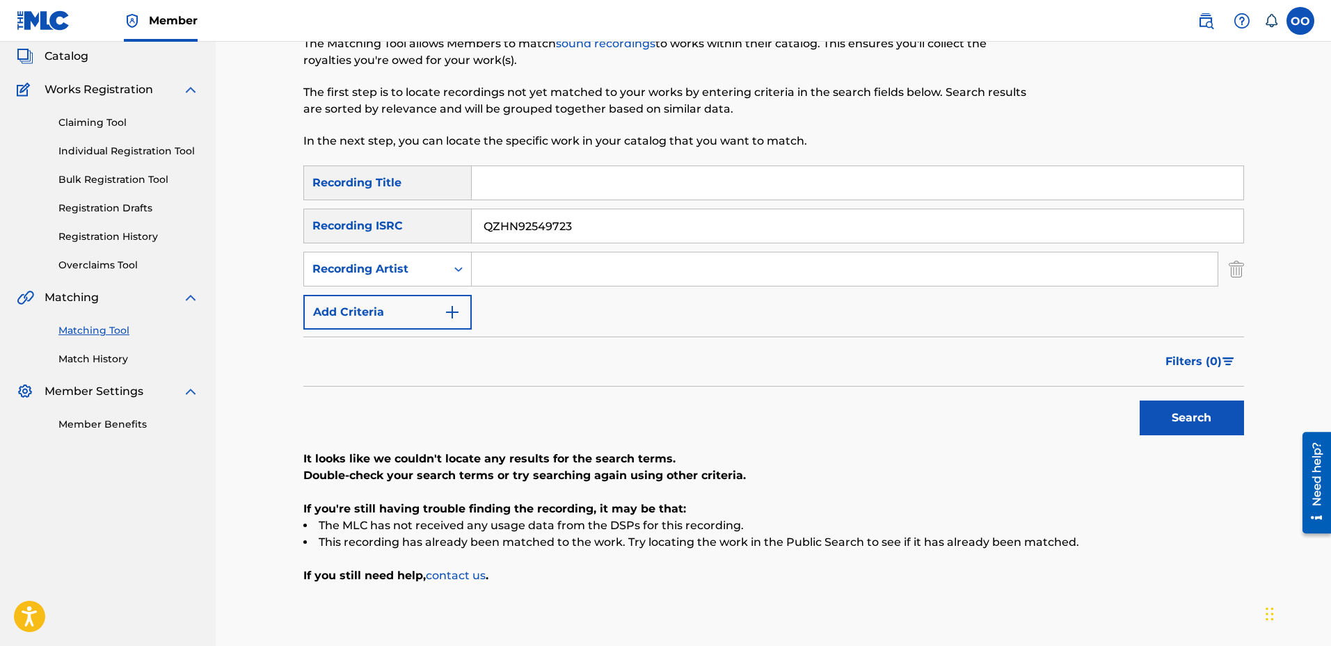
click at [1233, 274] on img "Search Form" at bounding box center [1236, 269] width 15 height 35
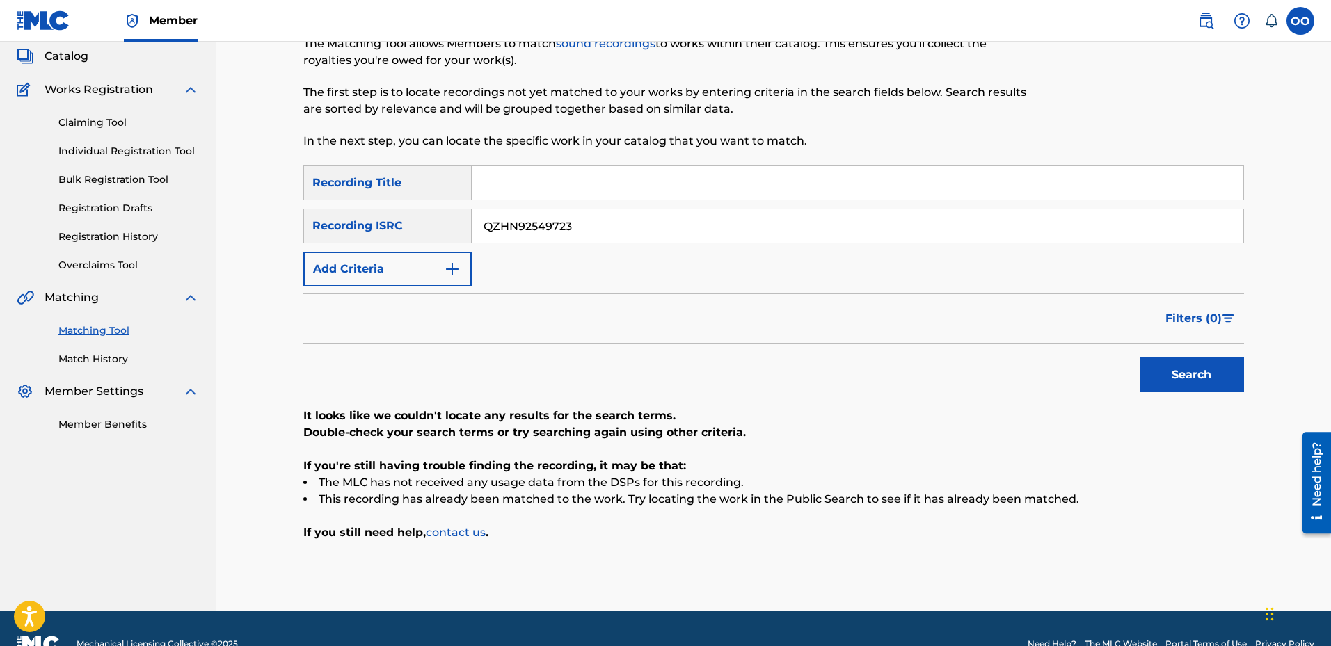
click at [1194, 369] on button "Search" at bounding box center [1192, 375] width 104 height 35
click at [668, 235] on input "QZHN92549723" at bounding box center [857, 225] width 771 height 33
paste input "ES82540528"
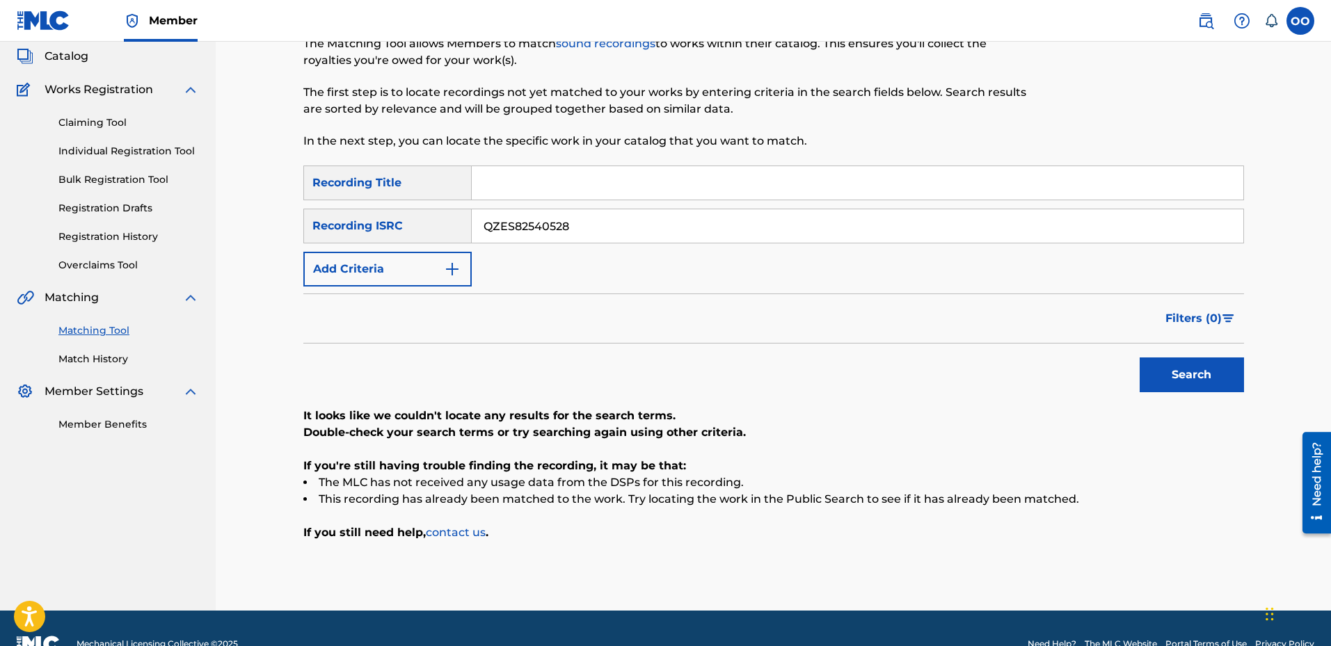
click at [1140, 358] on button "Search" at bounding box center [1192, 375] width 104 height 35
click at [806, 237] on input "QZES82540528" at bounding box center [857, 225] width 771 height 33
paste input "7"
click at [1140, 358] on button "Search" at bounding box center [1192, 375] width 104 height 35
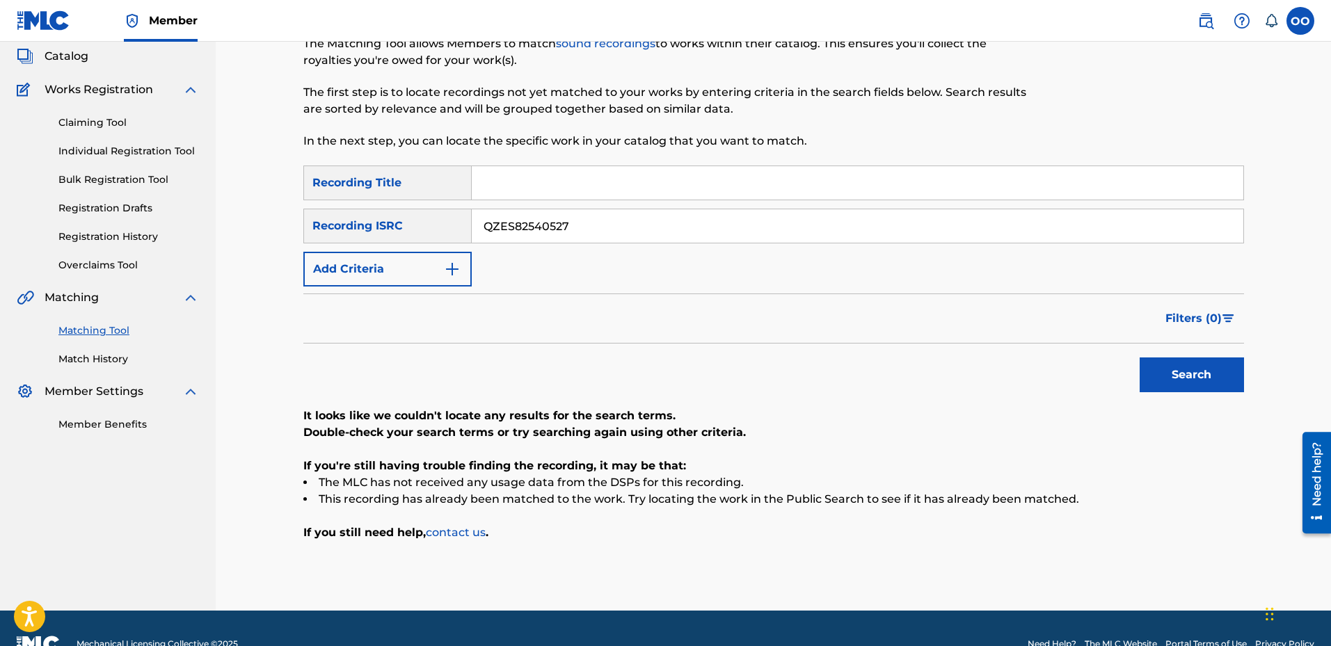
click at [827, 225] on input "QZES82540527" at bounding box center [857, 225] width 771 height 33
paste input "6"
type input "QZES82540526"
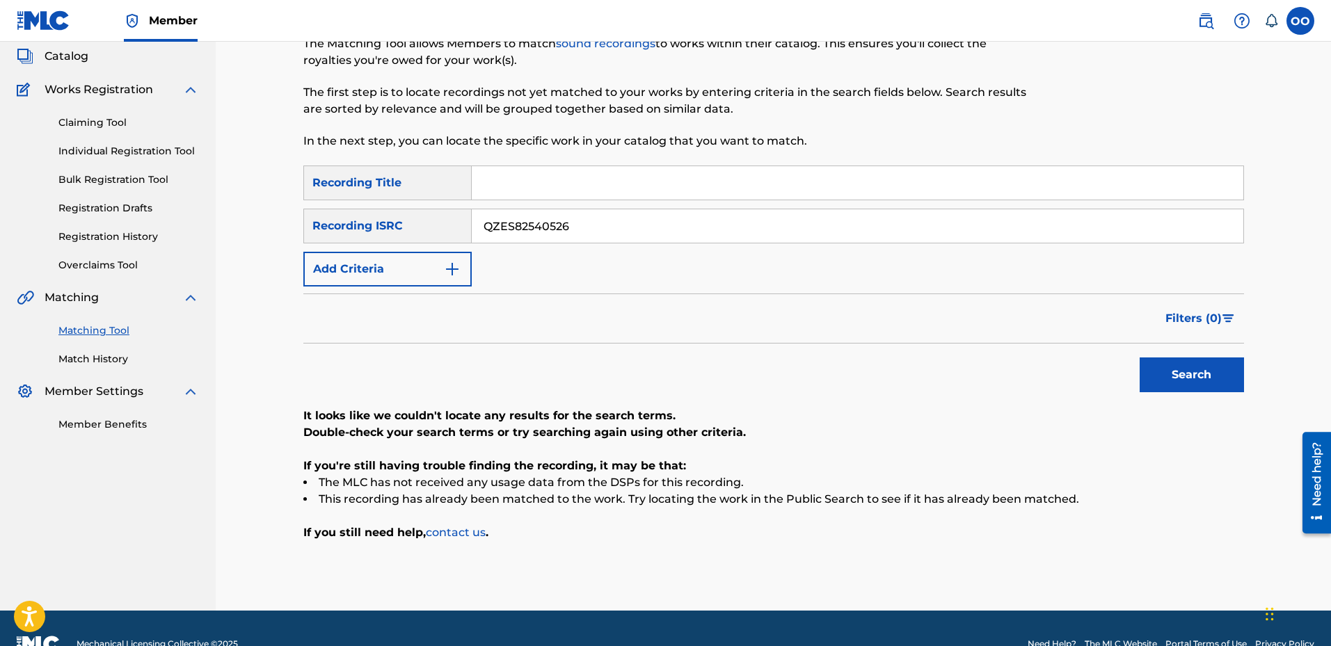
click at [1140, 358] on button "Search" at bounding box center [1192, 375] width 104 height 35
click at [603, 195] on input "Search Form" at bounding box center [857, 182] width 771 height 33
paste input "Toast to [GEOGRAPHIC_DATA]"
type input "Toast to [GEOGRAPHIC_DATA]"
click at [600, 228] on input "QZES82540526" at bounding box center [857, 225] width 771 height 33
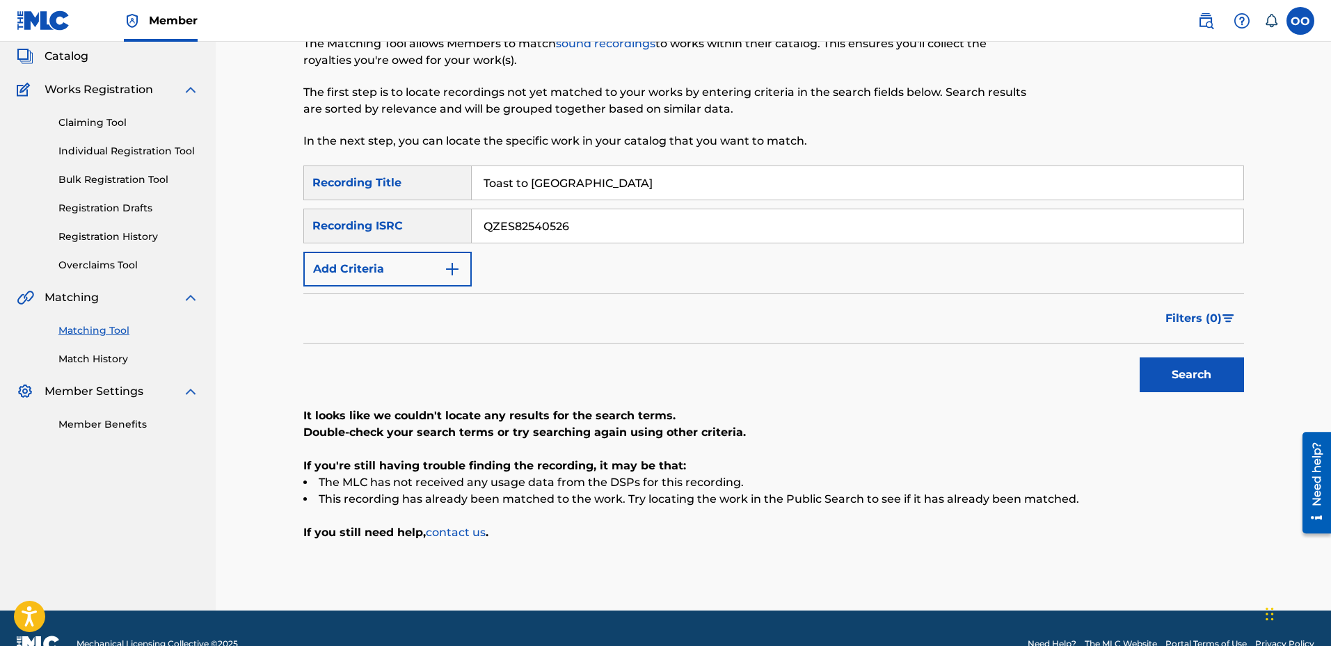
click at [600, 228] on input "QZES82540526" at bounding box center [857, 225] width 771 height 33
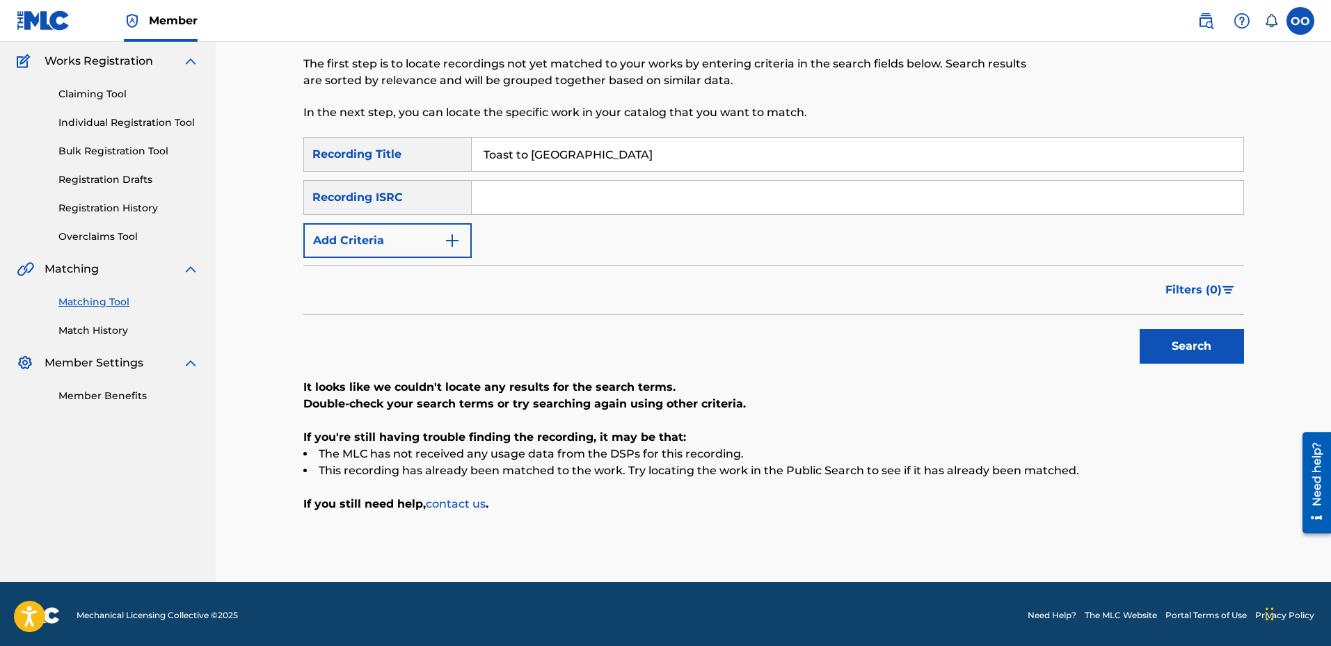
scroll to position [113, 0]
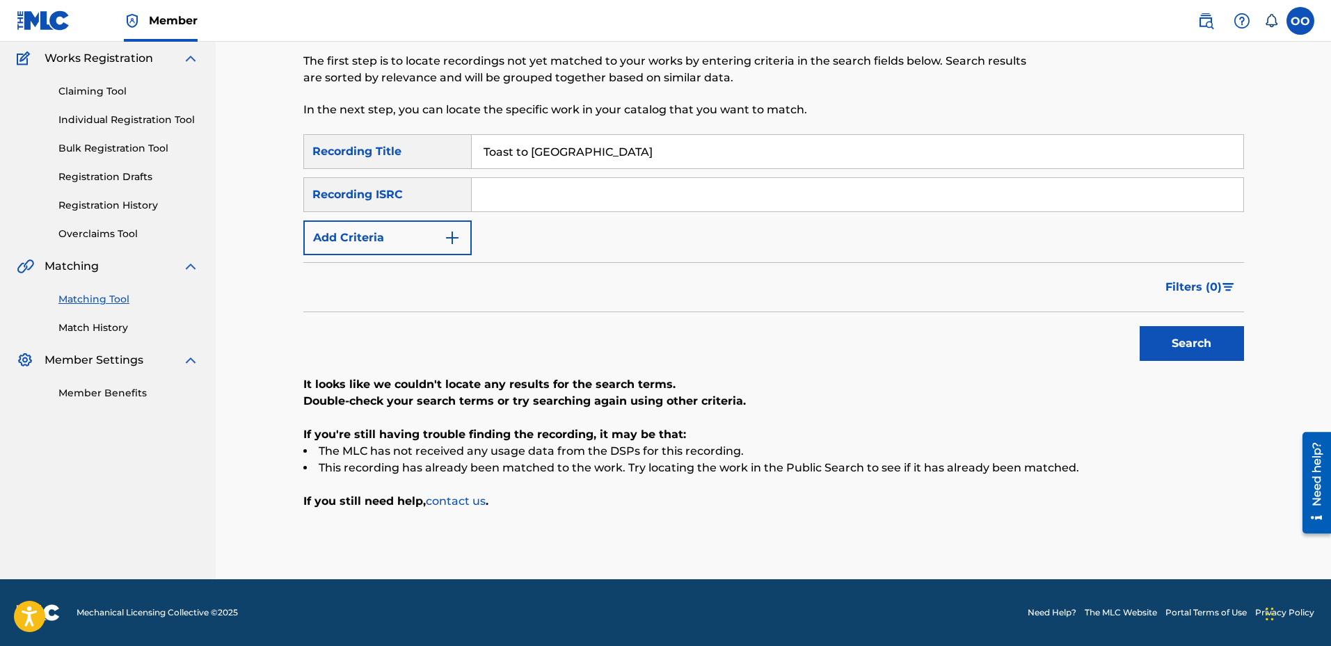
click at [416, 263] on div "Filters ( 0 )" at bounding box center [773, 287] width 941 height 50
click at [410, 246] on button "Add Criteria" at bounding box center [387, 238] width 168 height 35
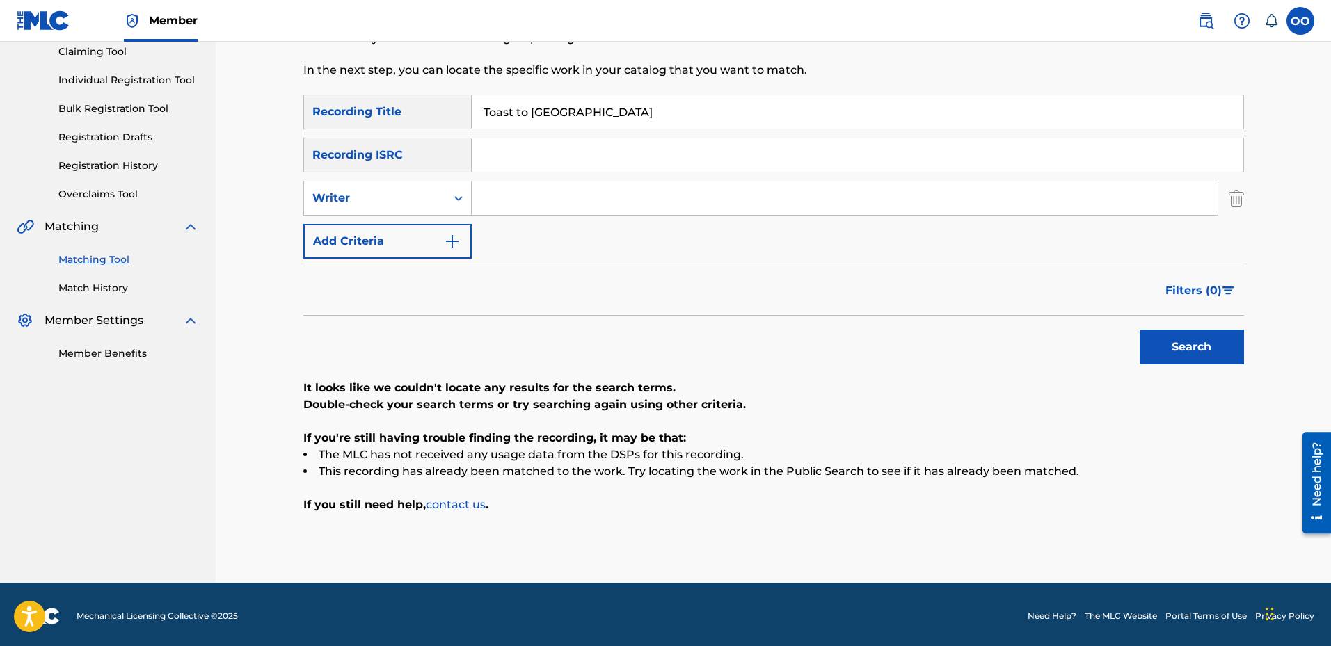
scroll to position [157, 0]
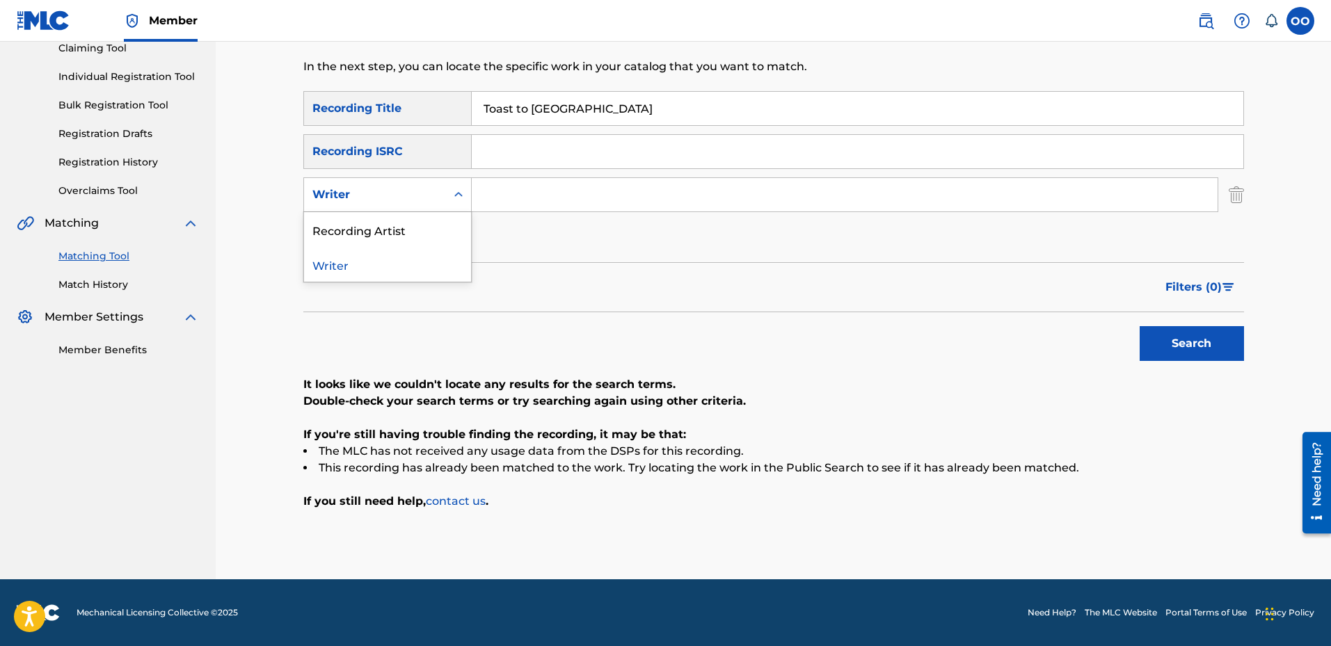
click at [393, 191] on div "Writer" at bounding box center [374, 194] width 125 height 17
click at [485, 190] on input "Search Form" at bounding box center [845, 194] width 746 height 33
paste input "TJ14"
type input "TJ14"
click at [1140, 326] on button "Search" at bounding box center [1192, 343] width 104 height 35
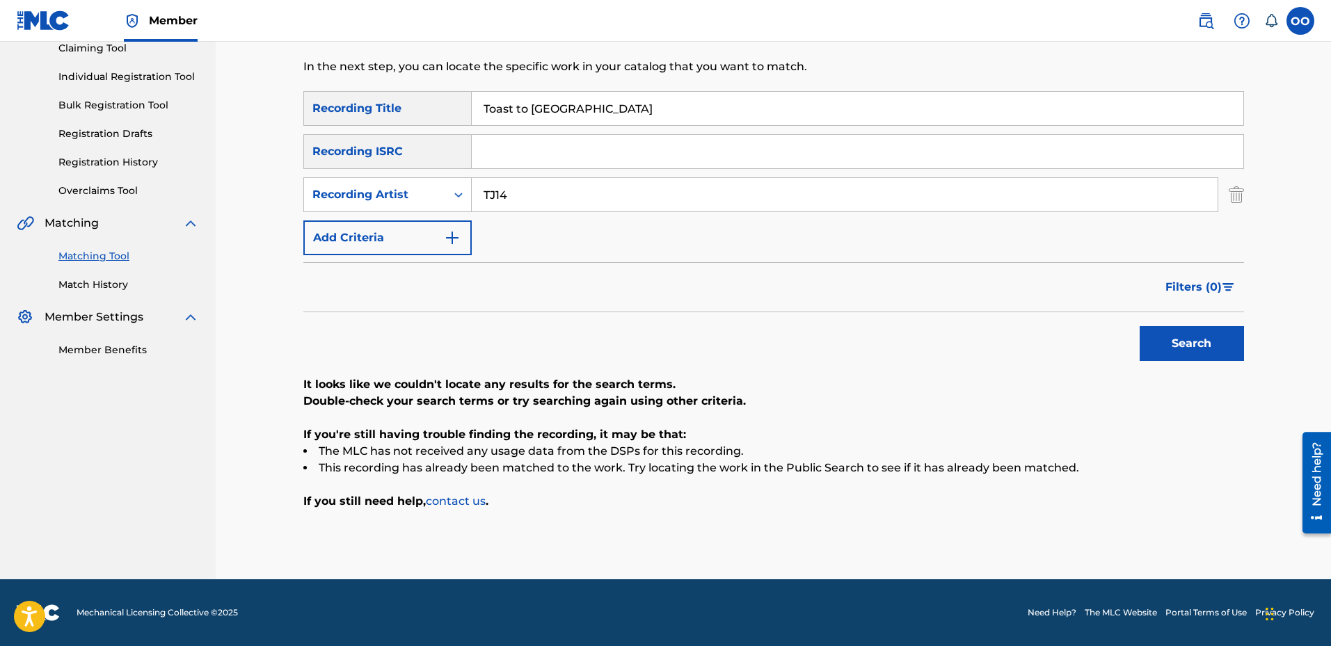
click at [633, 107] on input "Toast to [GEOGRAPHIC_DATA]" at bounding box center [857, 108] width 771 height 33
paste input "Self Conscious"
type input "Self Conscious"
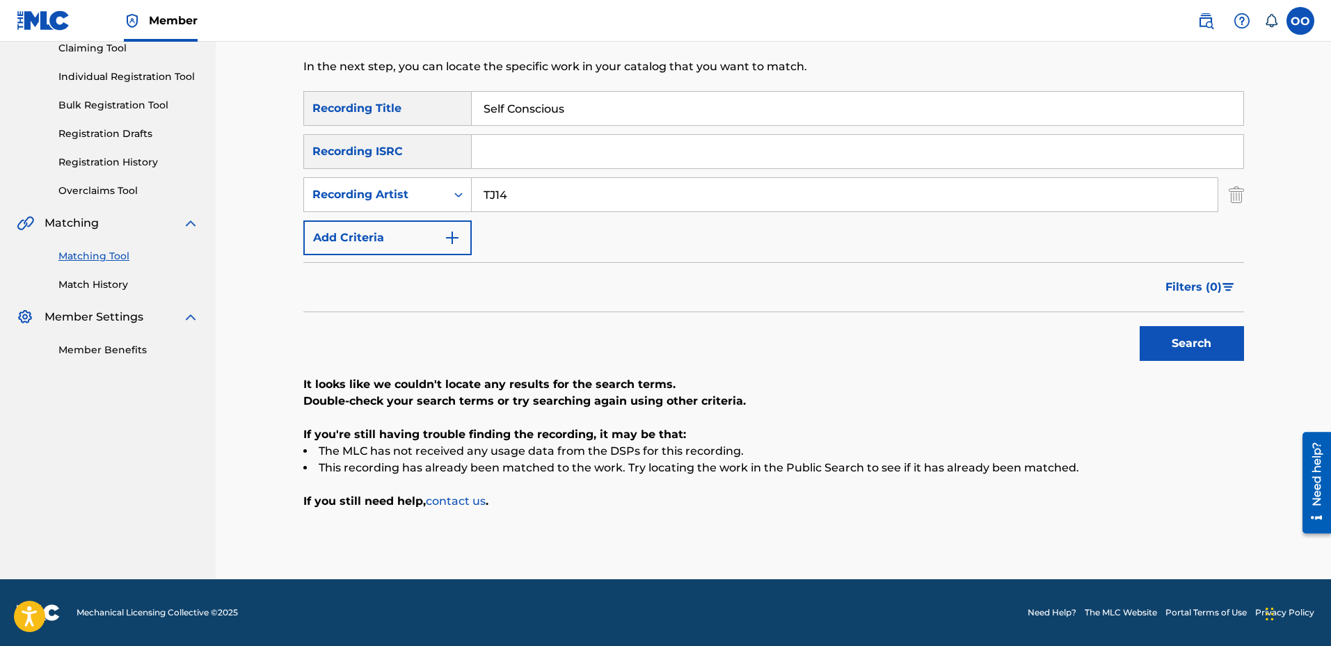
click at [619, 193] on input "TJ14" at bounding box center [845, 194] width 746 height 33
paste input "1UpTee"
type input "1UpTee"
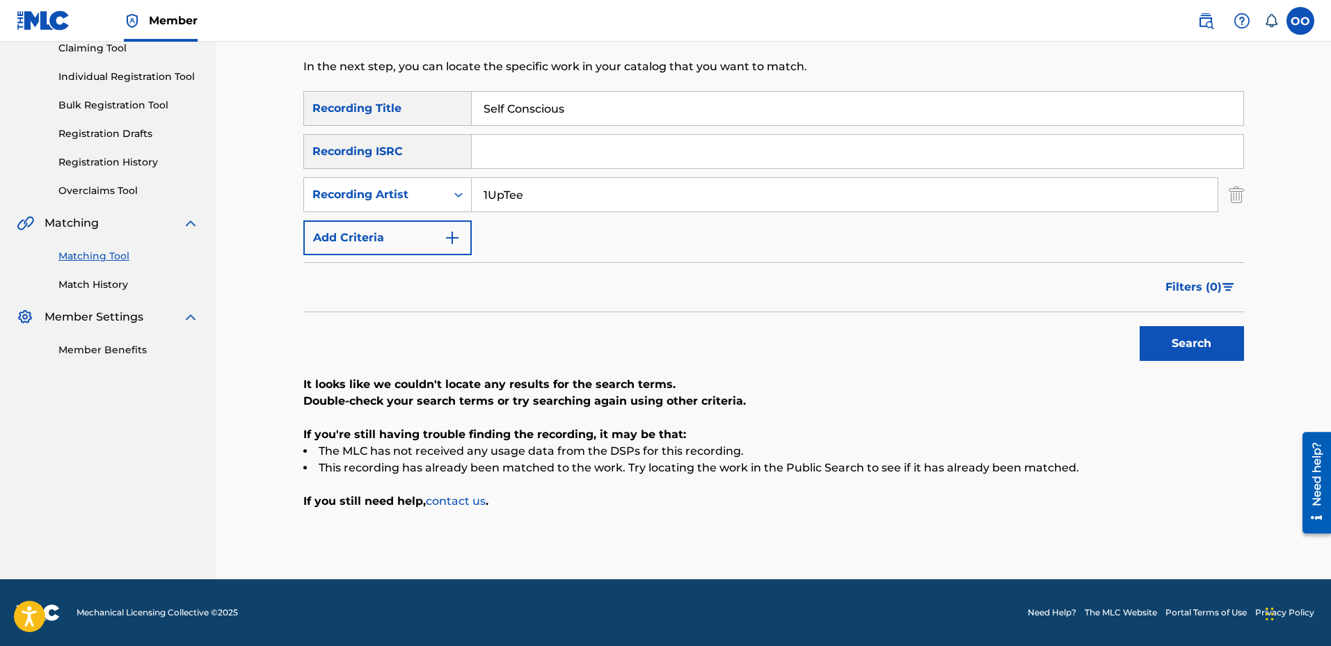
click at [1140, 326] on button "Search" at bounding box center [1192, 343] width 104 height 35
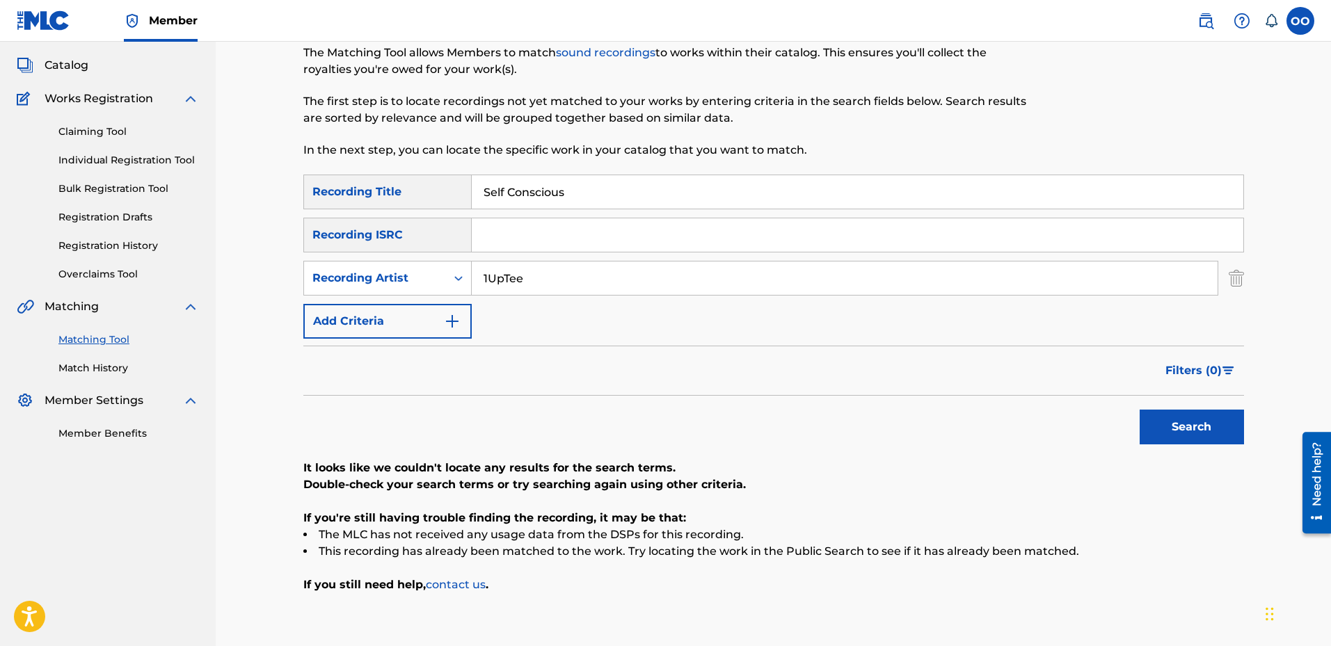
scroll to position [72, 0]
click at [109, 365] on link "Match History" at bounding box center [128, 369] width 141 height 15
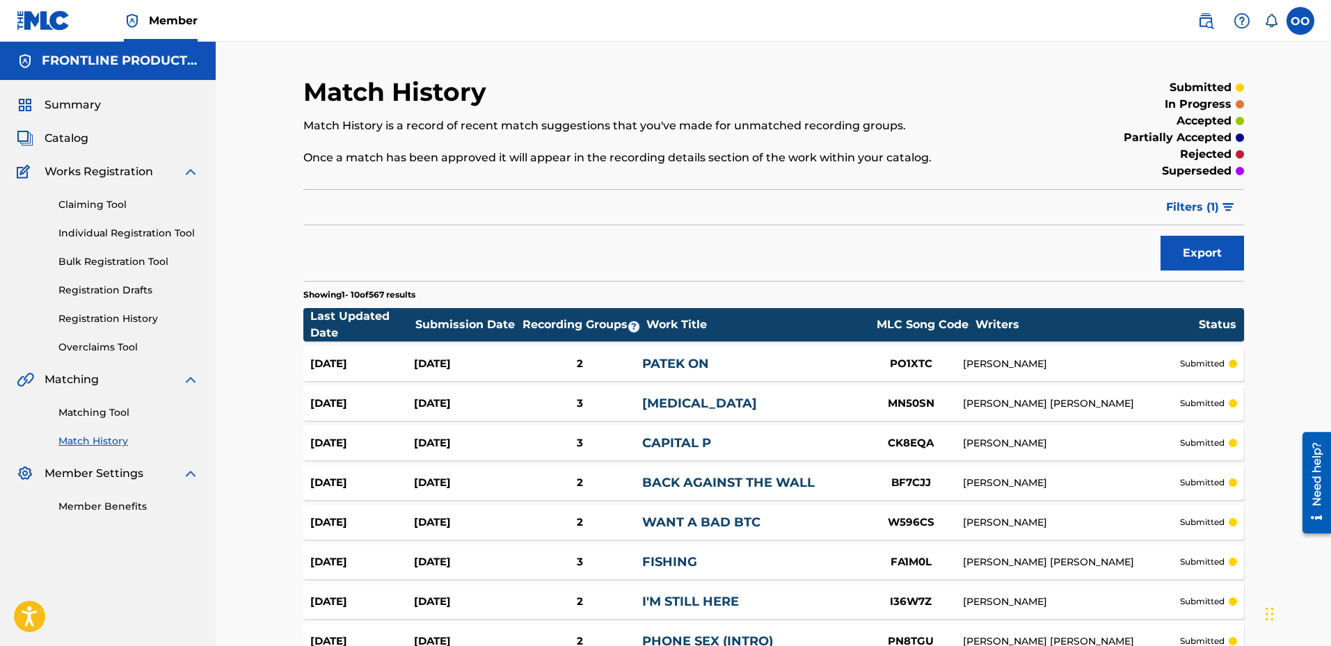
click at [104, 413] on link "Matching Tool" at bounding box center [128, 413] width 141 height 15
